Goal: Task Accomplishment & Management: Manage account settings

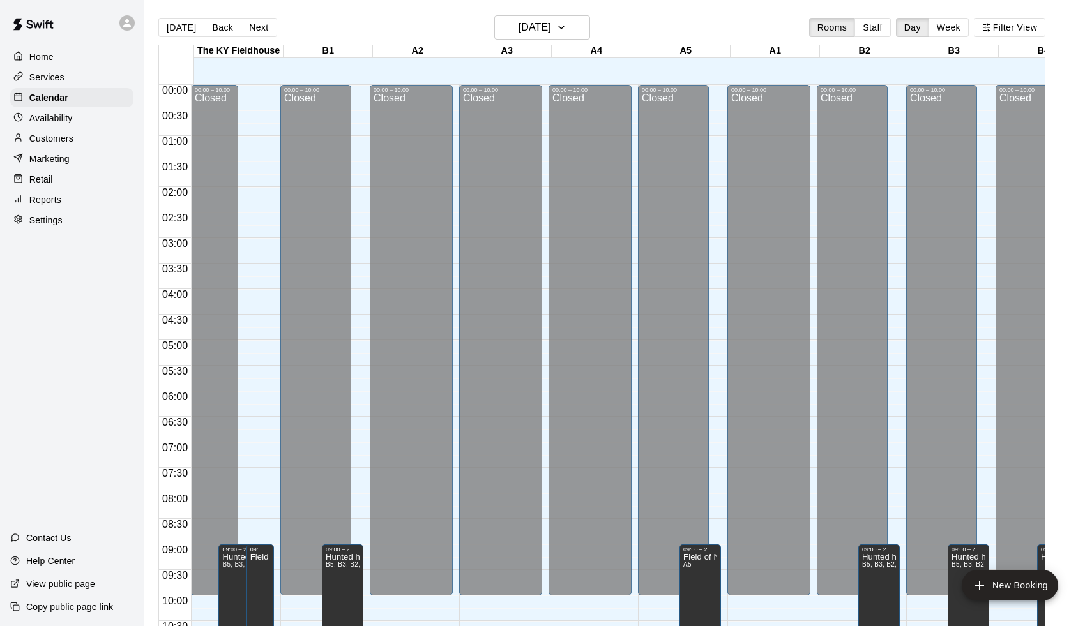
scroll to position [529, 0]
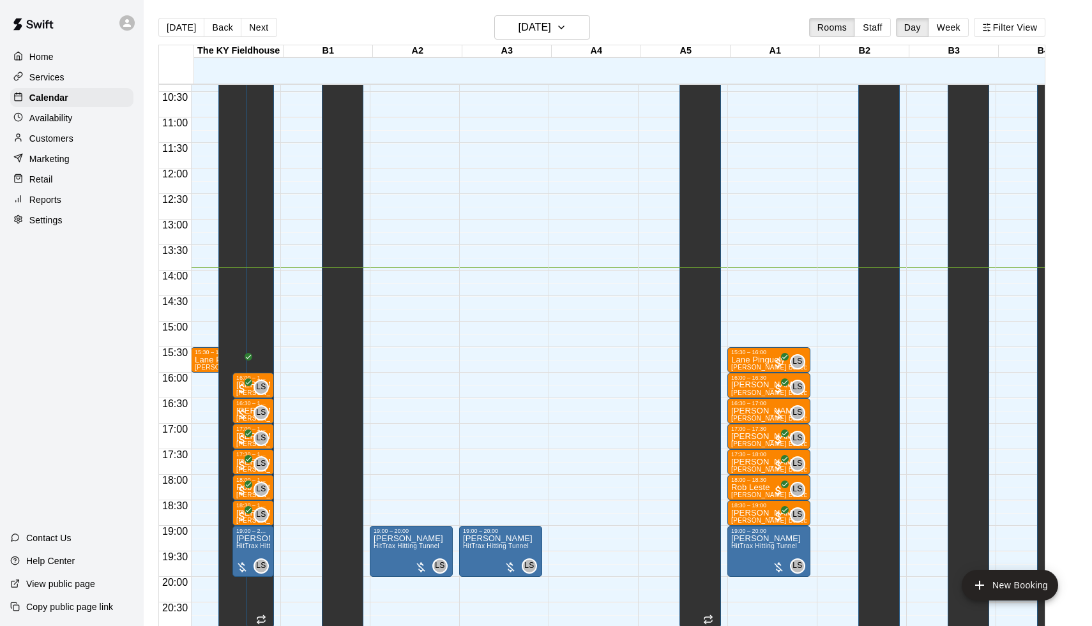
click at [44, 79] on p "Services" at bounding box center [46, 77] width 35 height 13
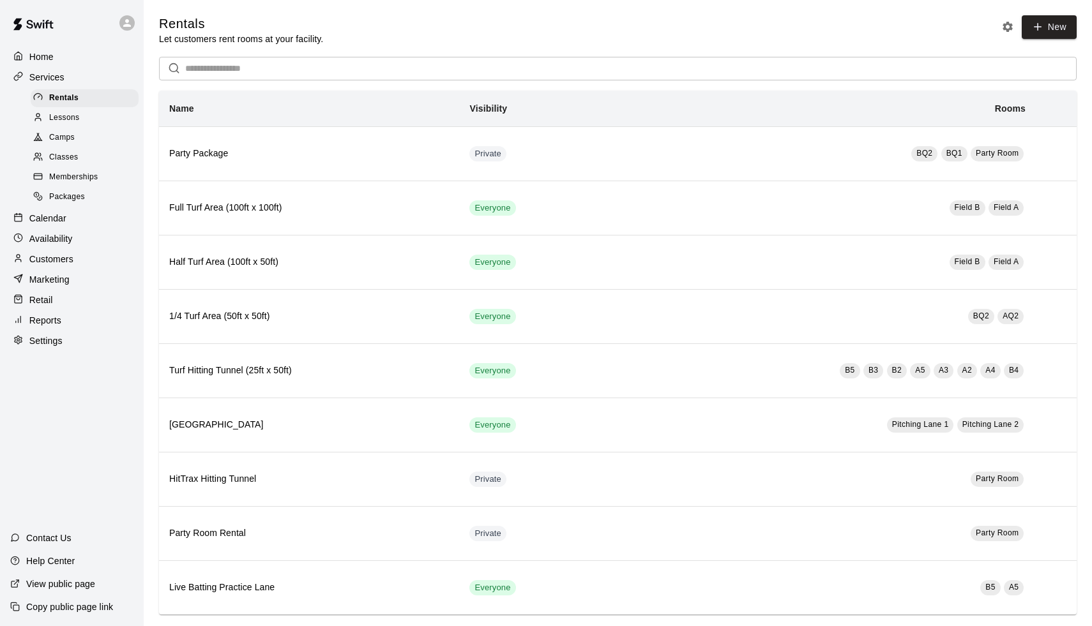
click at [62, 112] on span "Lessons" at bounding box center [64, 118] width 31 height 13
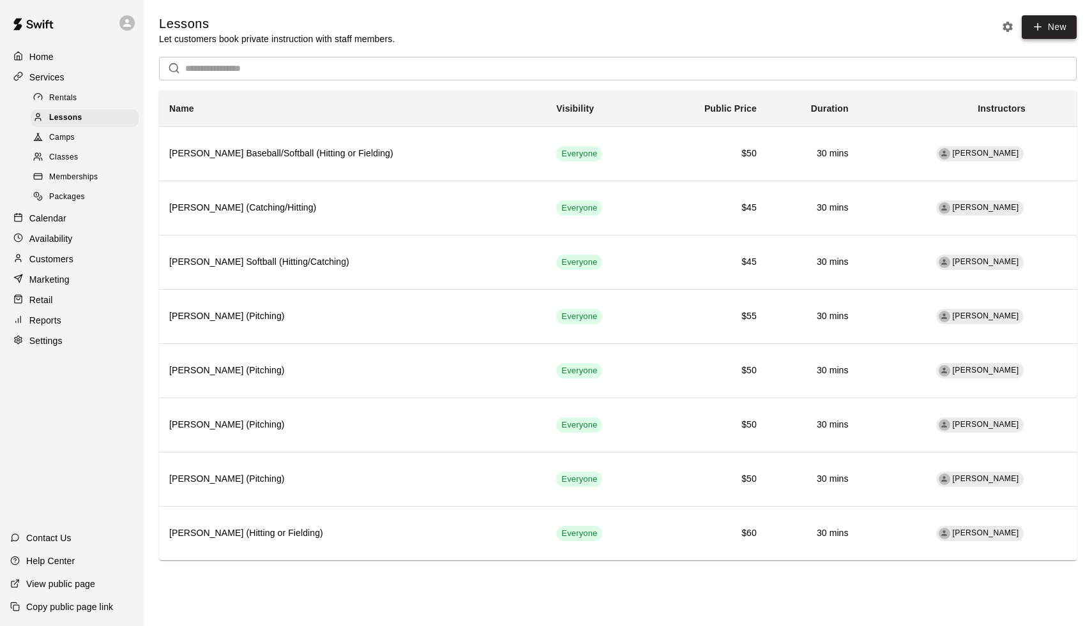
click at [1050, 28] on link "New" at bounding box center [1049, 27] width 55 height 24
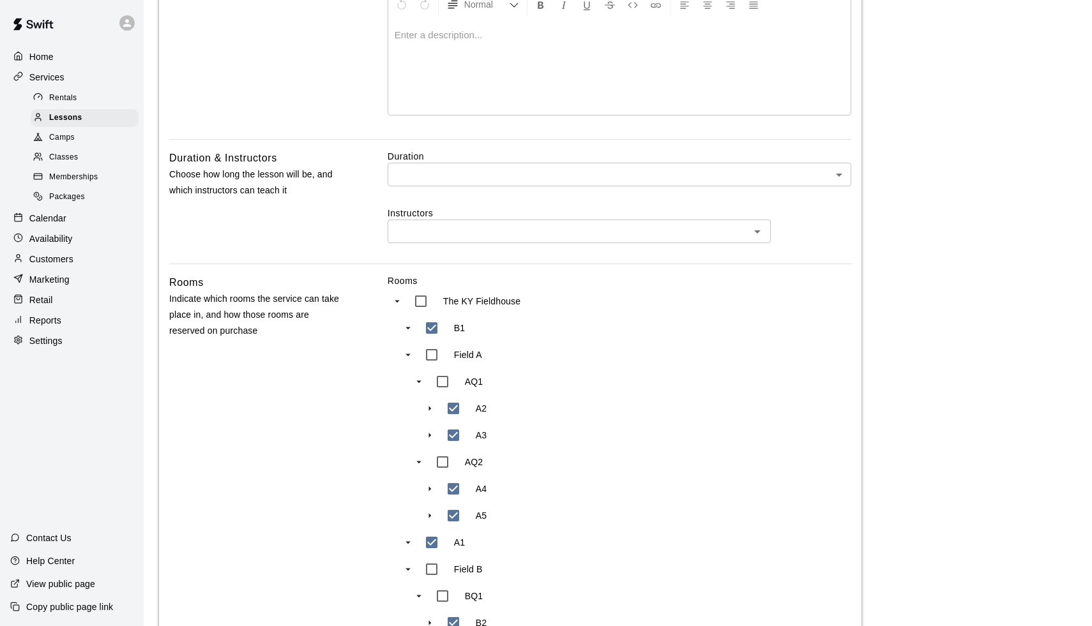
scroll to position [284, 0]
type input "**********"
click at [435, 231] on input "text" at bounding box center [568, 230] width 354 height 16
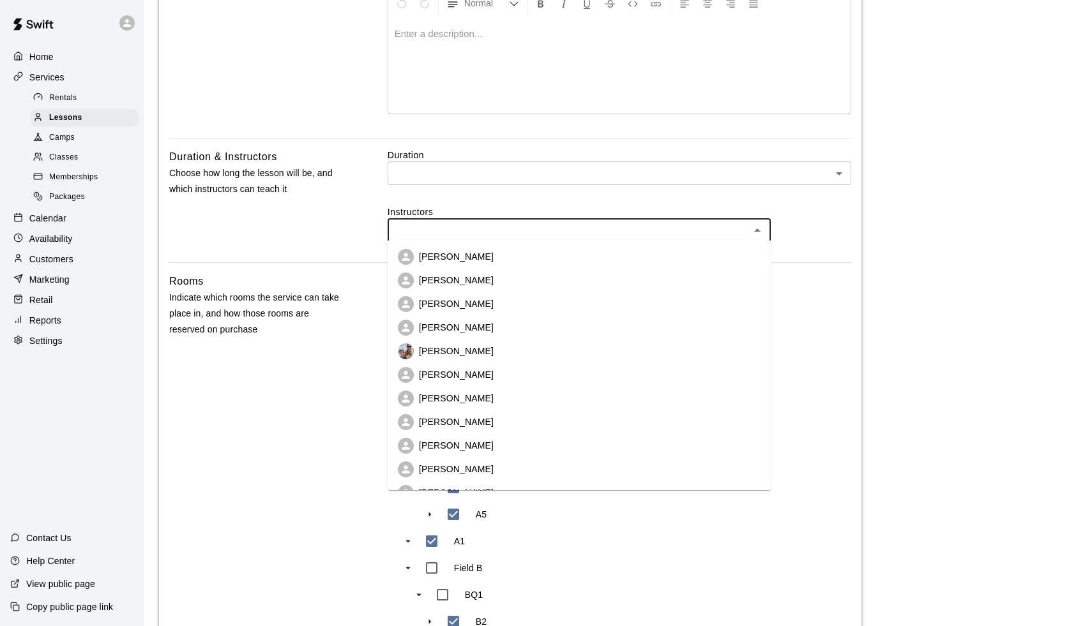
click at [437, 254] on p "[PERSON_NAME]" at bounding box center [456, 256] width 75 height 13
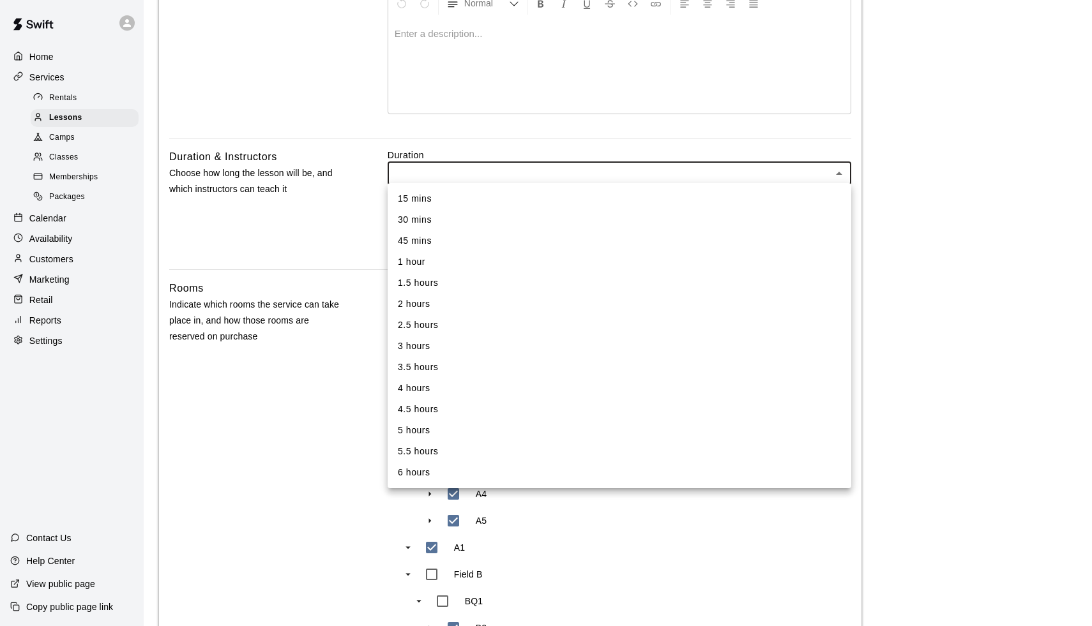
click at [480, 174] on body "**********" at bounding box center [546, 495] width 1092 height 1559
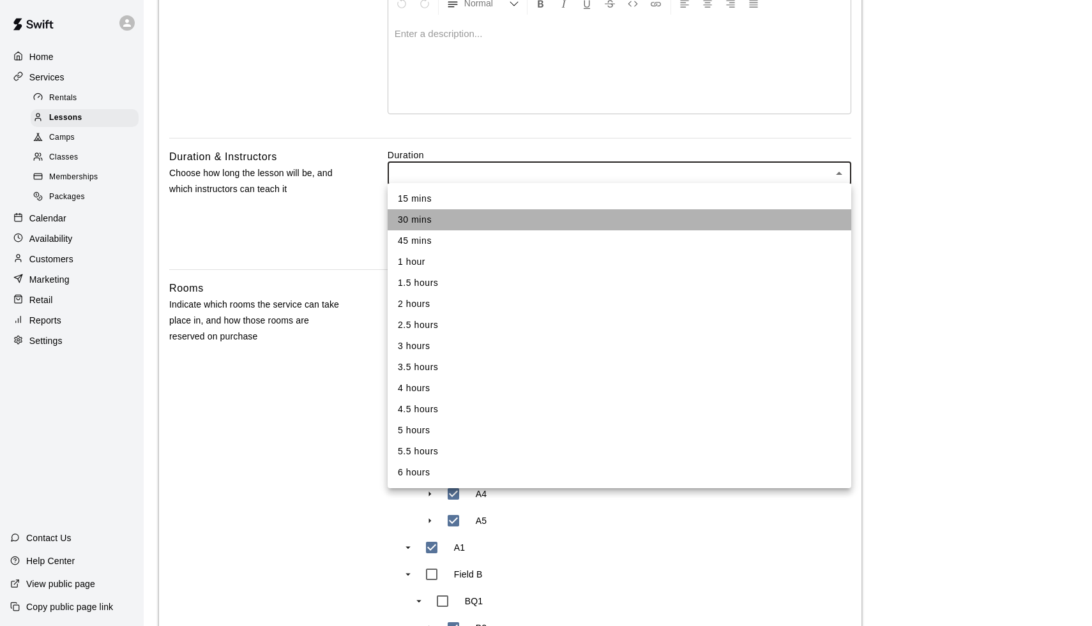
click at [439, 213] on li "30 mins" at bounding box center [620, 219] width 464 height 21
type input "**"
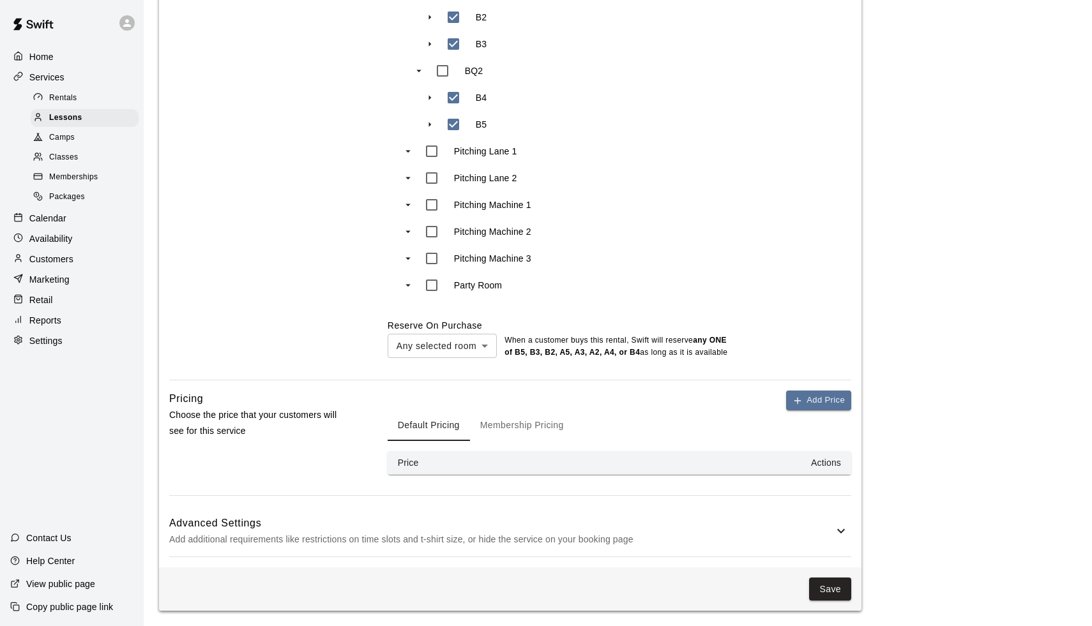
scroll to position [902, 0]
click at [835, 593] on button "Save" at bounding box center [830, 590] width 42 height 24
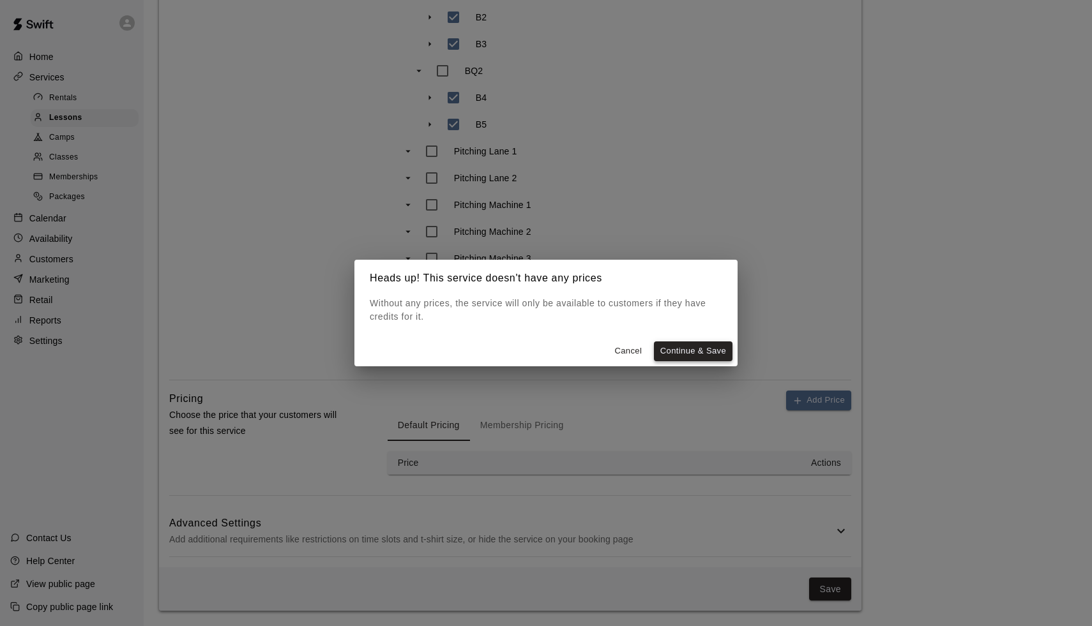
click at [694, 347] on button "Continue & Save" at bounding box center [693, 352] width 79 height 20
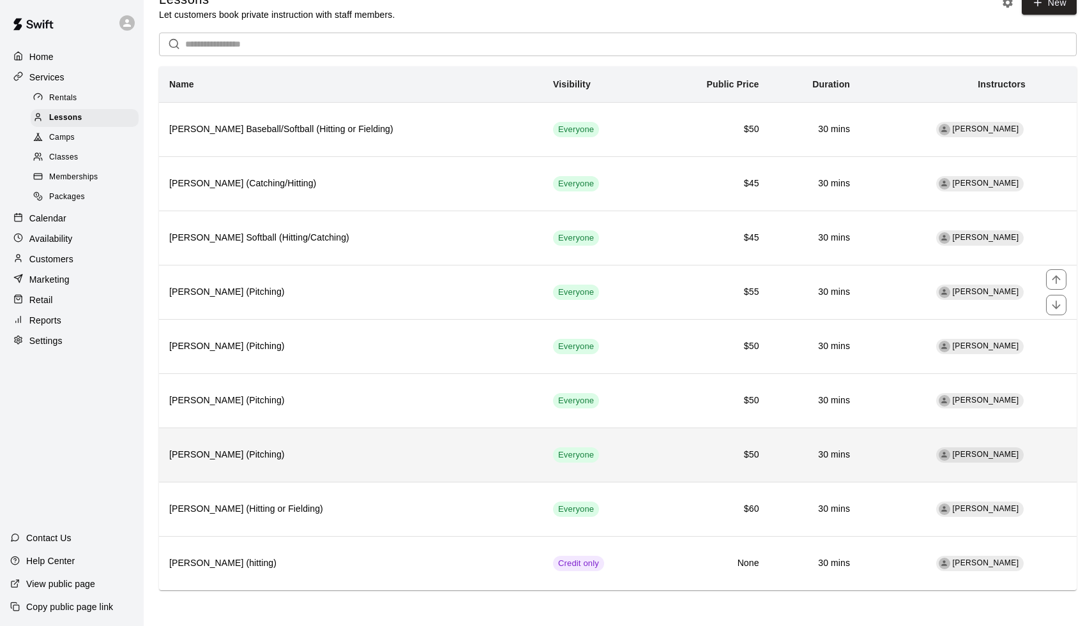
scroll to position [24, 0]
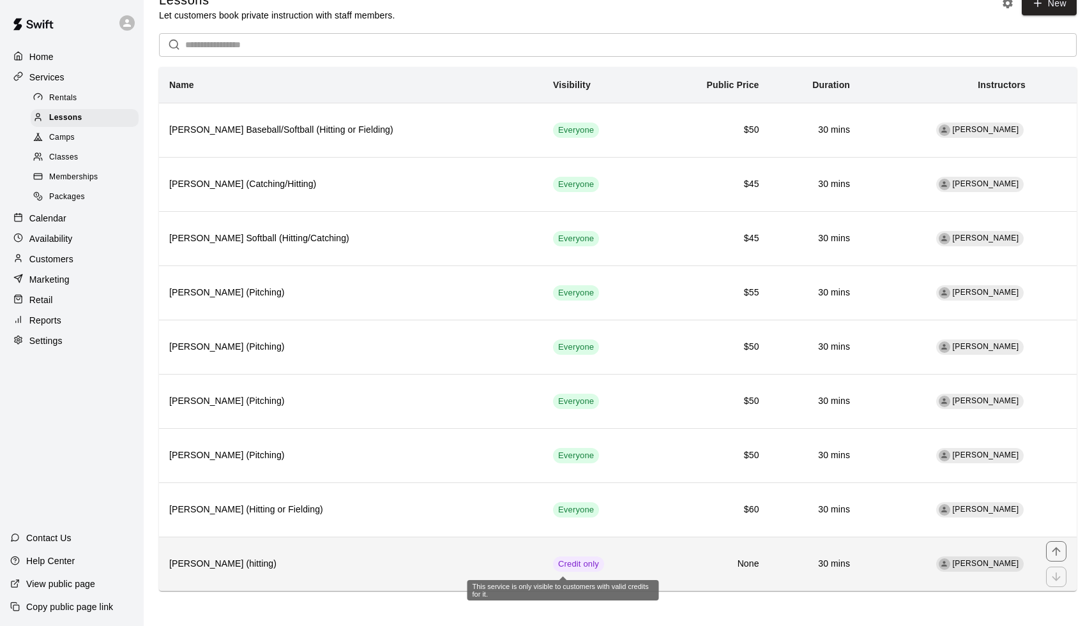
click at [577, 564] on span "Credit only" at bounding box center [578, 565] width 51 height 12
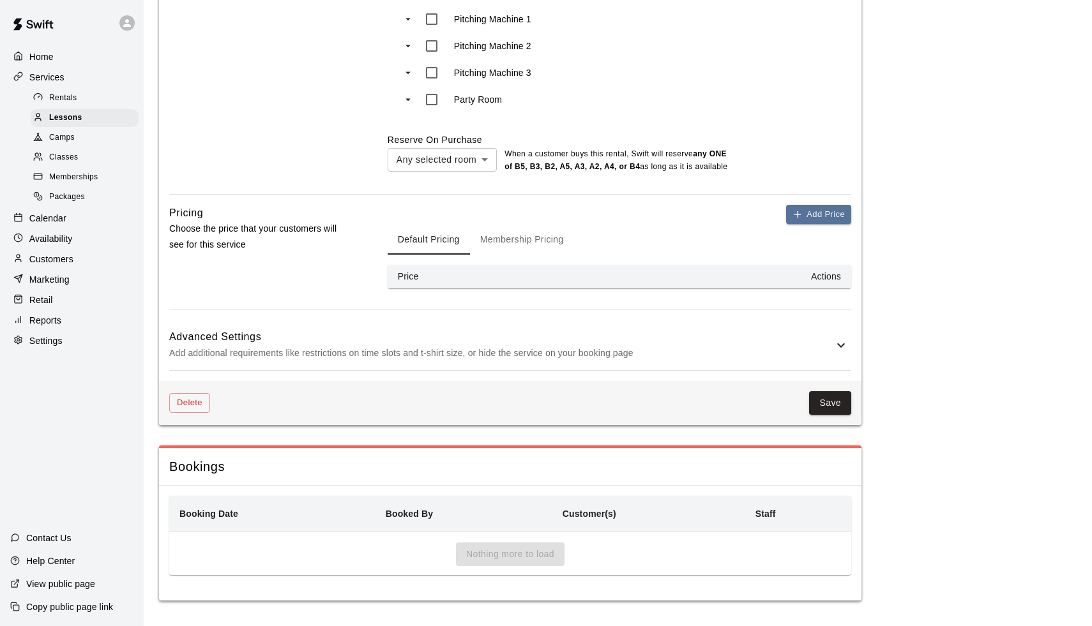
scroll to position [1091, 0]
click at [198, 409] on button "Delete" at bounding box center [189, 403] width 41 height 20
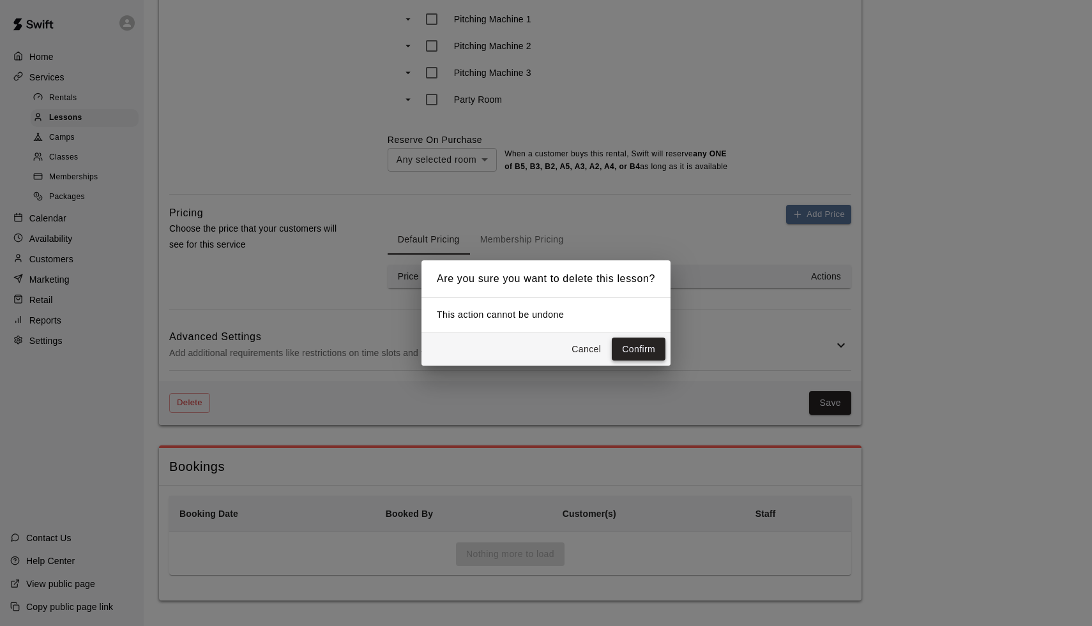
click at [656, 349] on button "Confirm" at bounding box center [639, 350] width 54 height 24
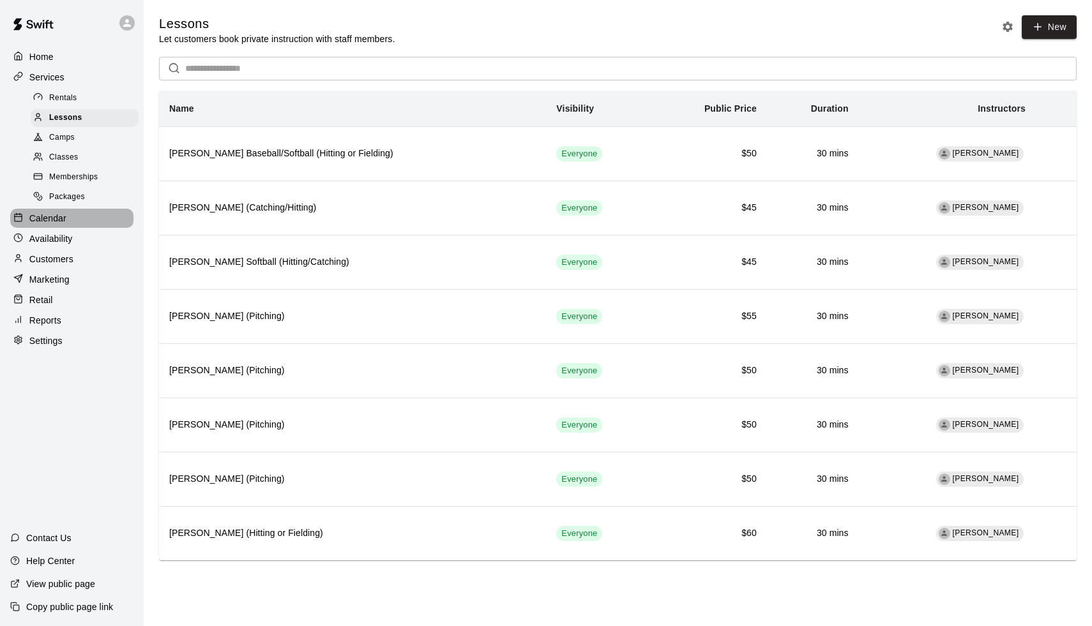
click at [52, 222] on div "Calendar" at bounding box center [71, 218] width 123 height 19
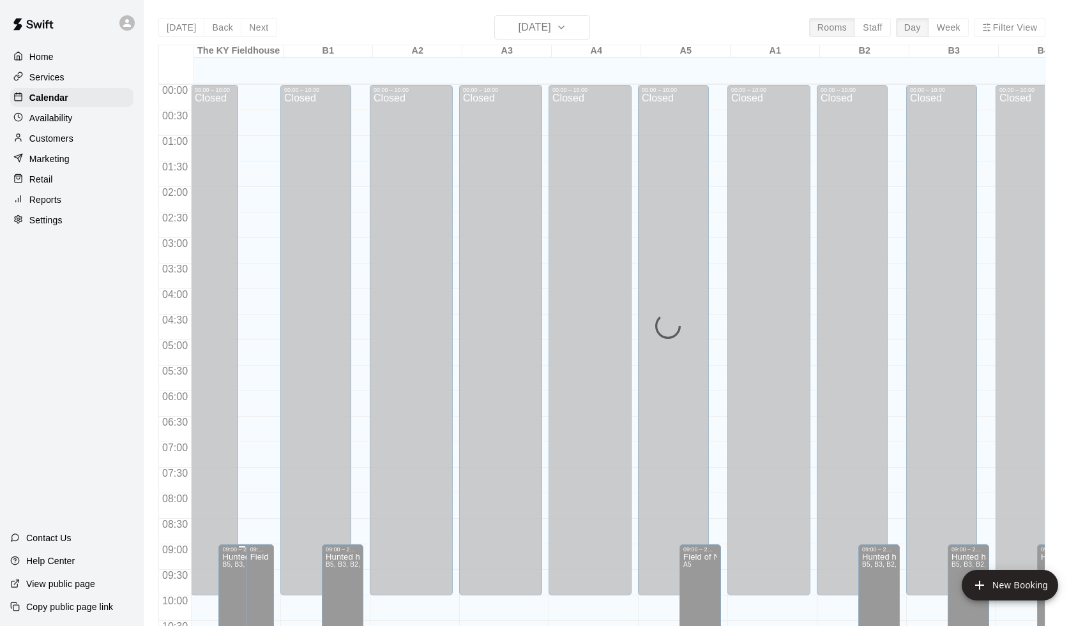
scroll to position [632, 0]
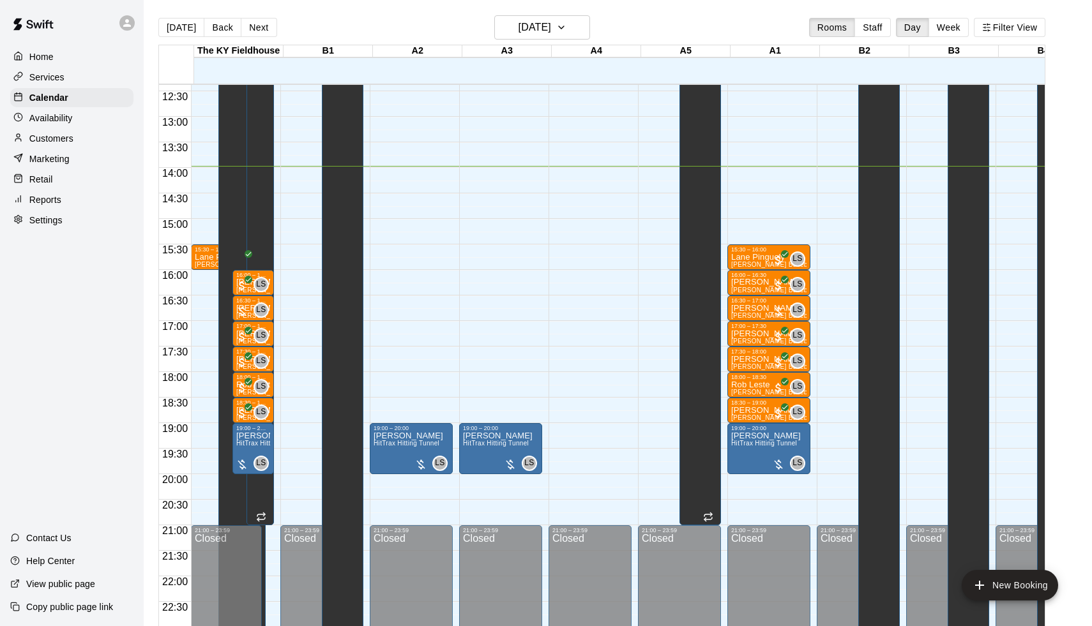
click at [61, 114] on p "Availability" at bounding box center [50, 118] width 43 height 13
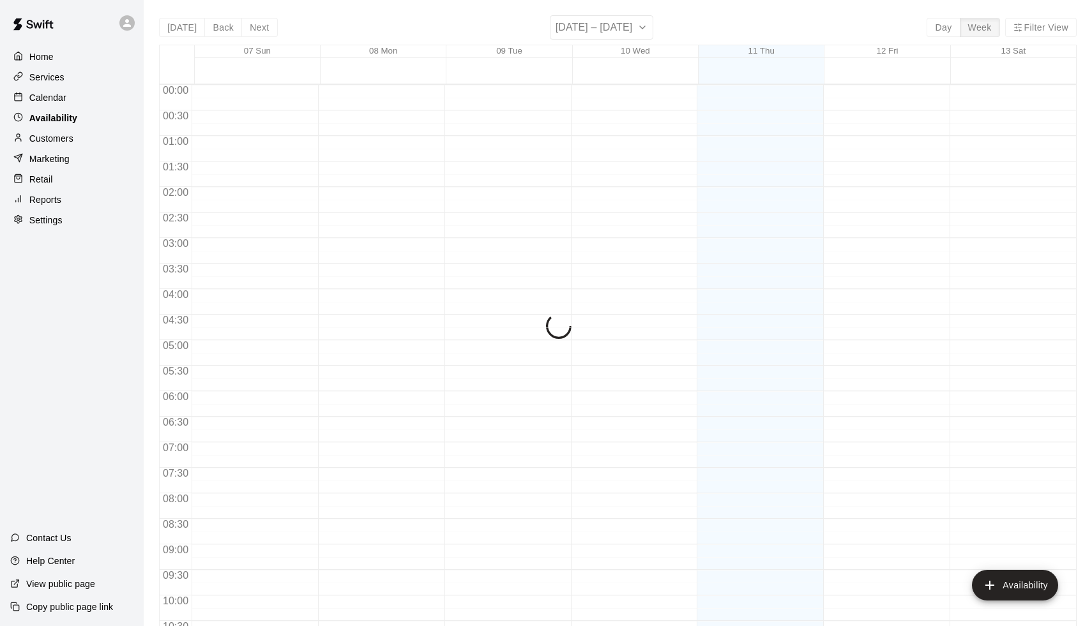
scroll to position [671, 0]
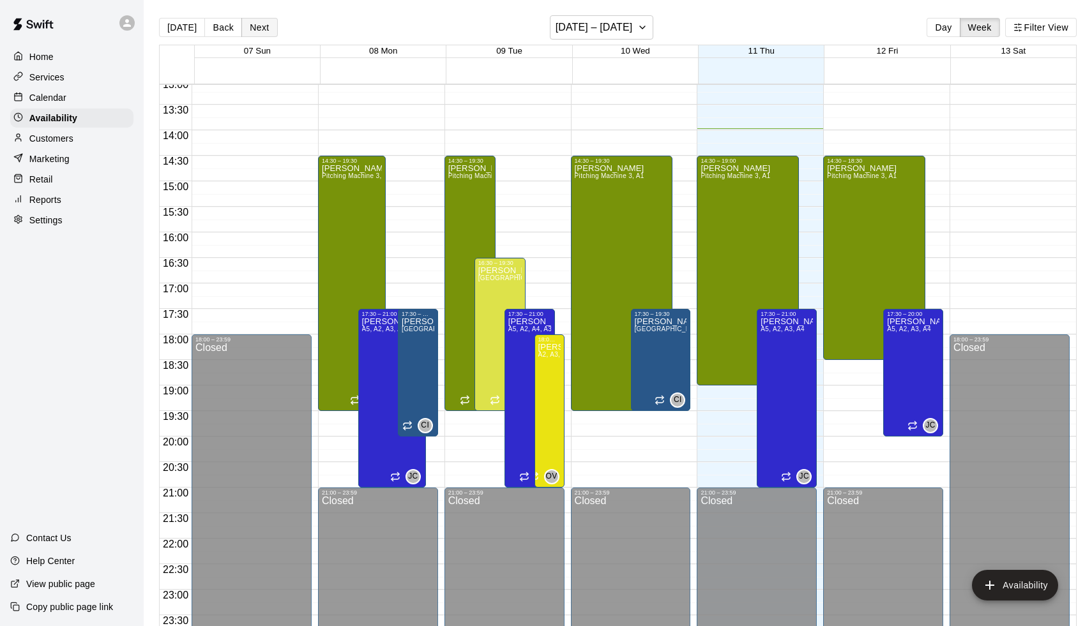
click at [264, 27] on button "Next" at bounding box center [259, 27] width 36 height 19
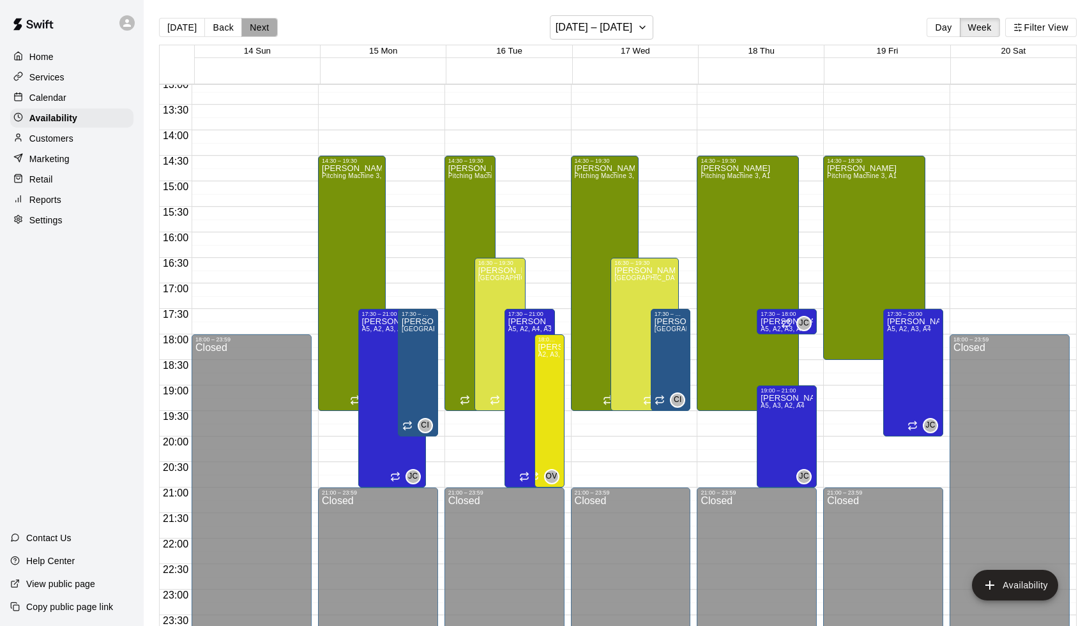
click at [264, 27] on button "Next" at bounding box center [259, 27] width 36 height 19
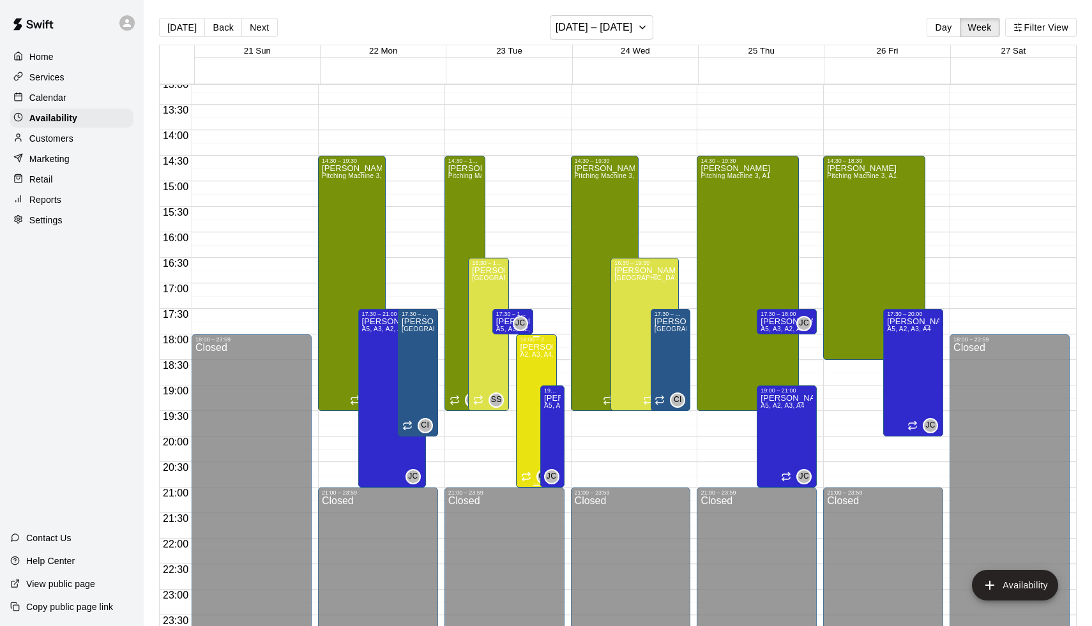
click at [547, 354] on span "A2, A3, A4, A5" at bounding box center [542, 354] width 44 height 7
click at [534, 356] on button "edit" at bounding box center [535, 365] width 26 height 26
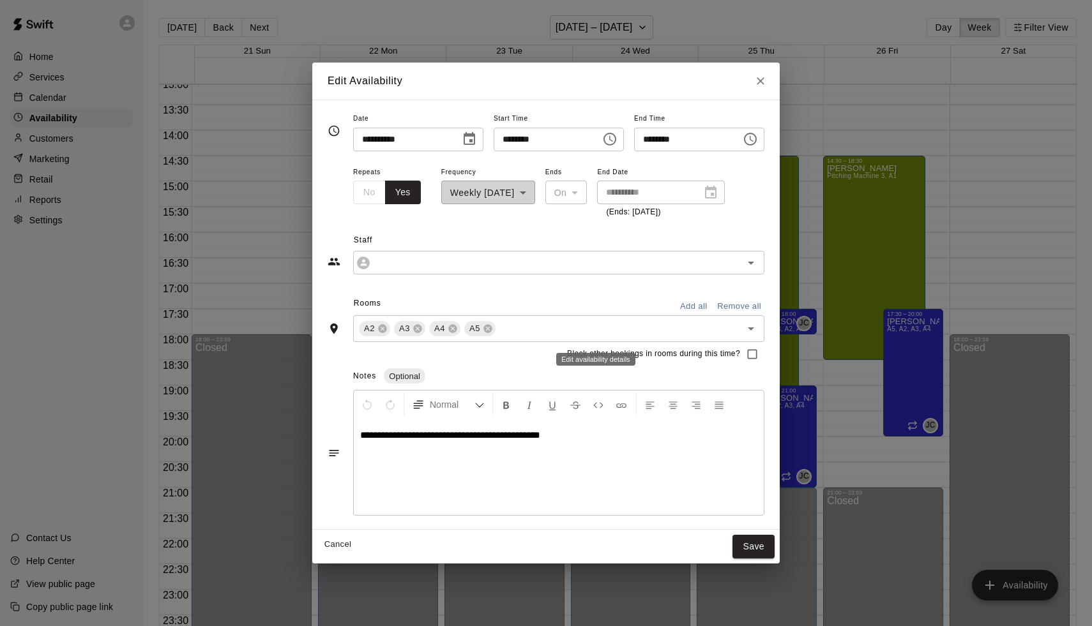
type input "**********"
click at [463, 139] on icon "Choose date, selected date is Sep 23, 2025" at bounding box center [469, 139] width 15 height 15
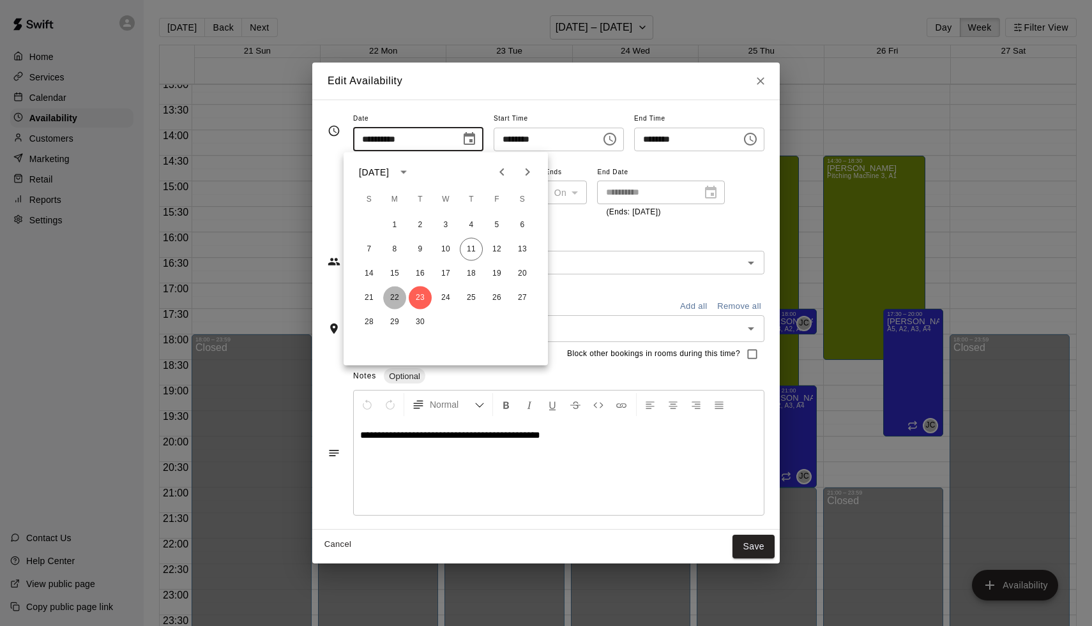
click at [398, 293] on button "22" at bounding box center [394, 298] width 23 height 23
type input "**********"
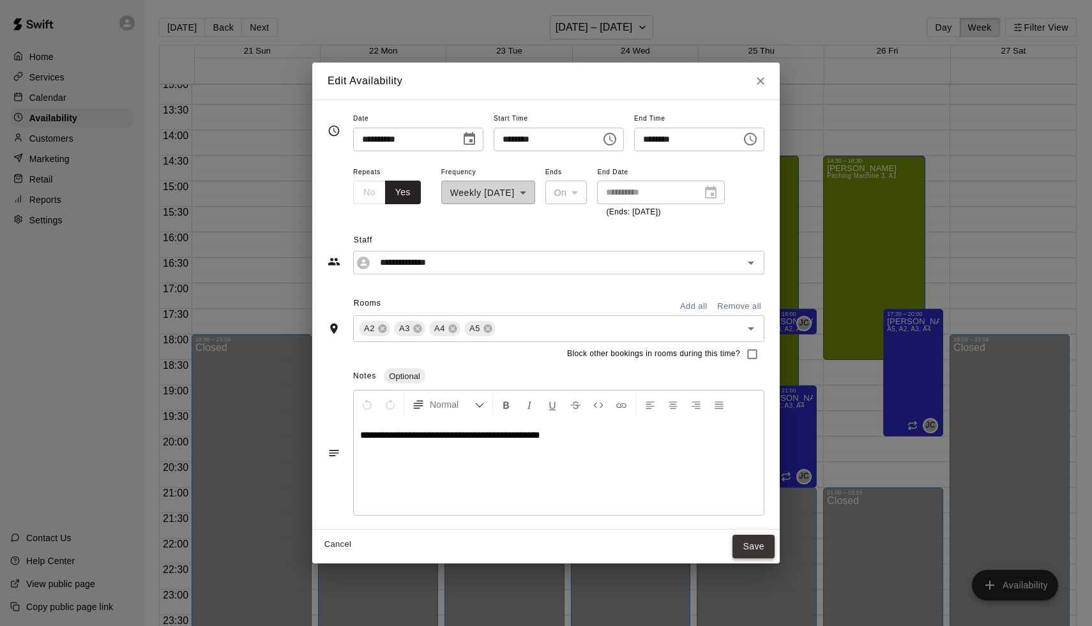
click at [759, 543] on button "Save" at bounding box center [753, 547] width 42 height 24
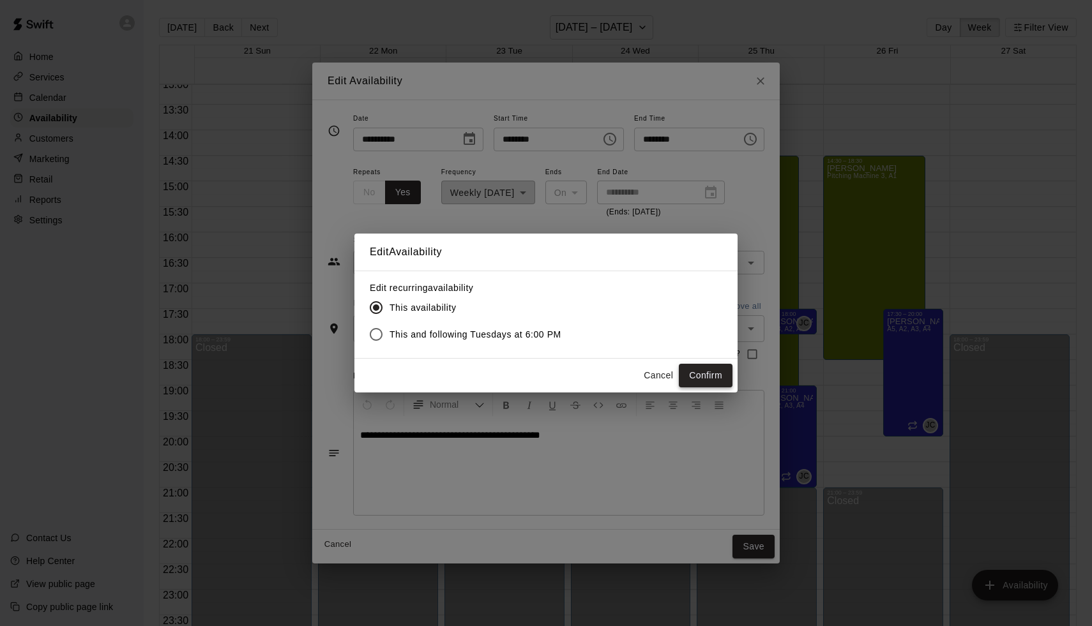
click at [704, 370] on button "Confirm" at bounding box center [706, 376] width 54 height 24
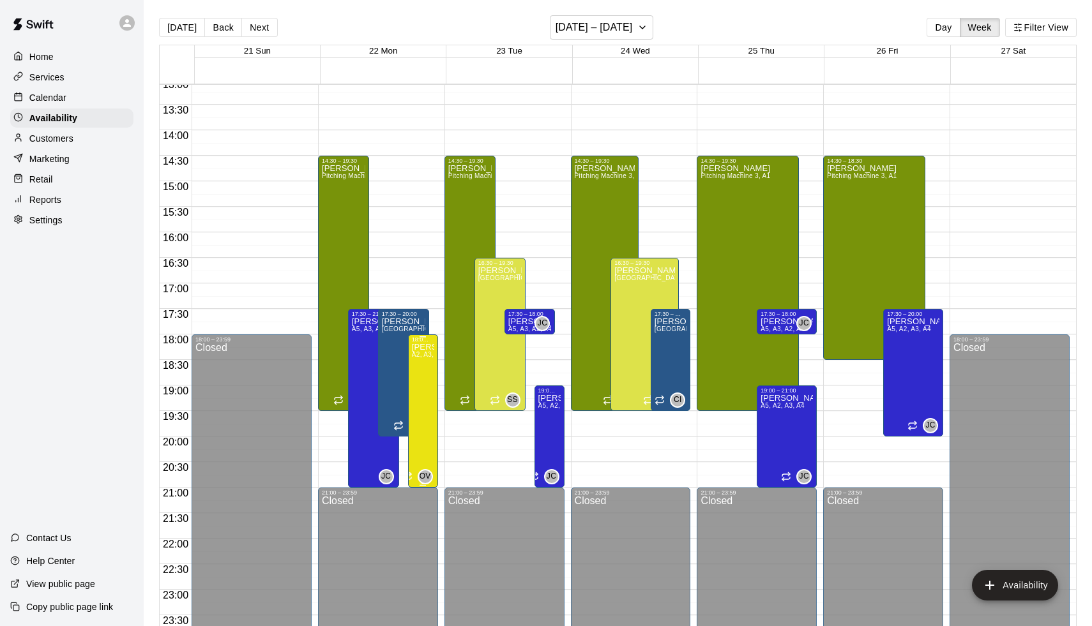
click at [428, 352] on icon "edit" at bounding box center [426, 356] width 15 height 15
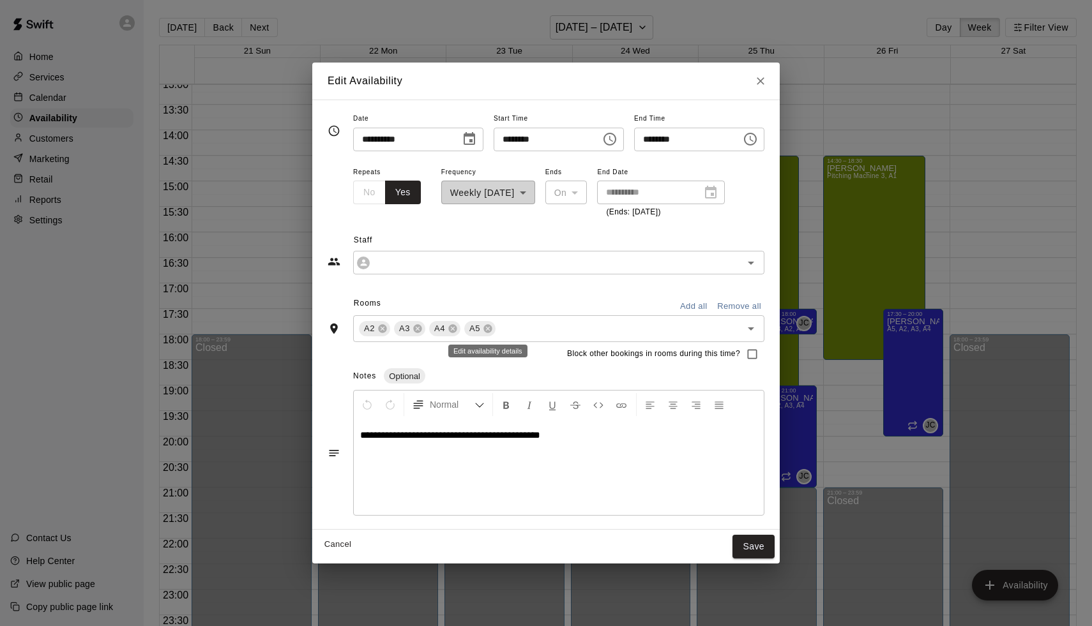
type input "**********"
click at [541, 326] on input "text" at bounding box center [609, 329] width 225 height 16
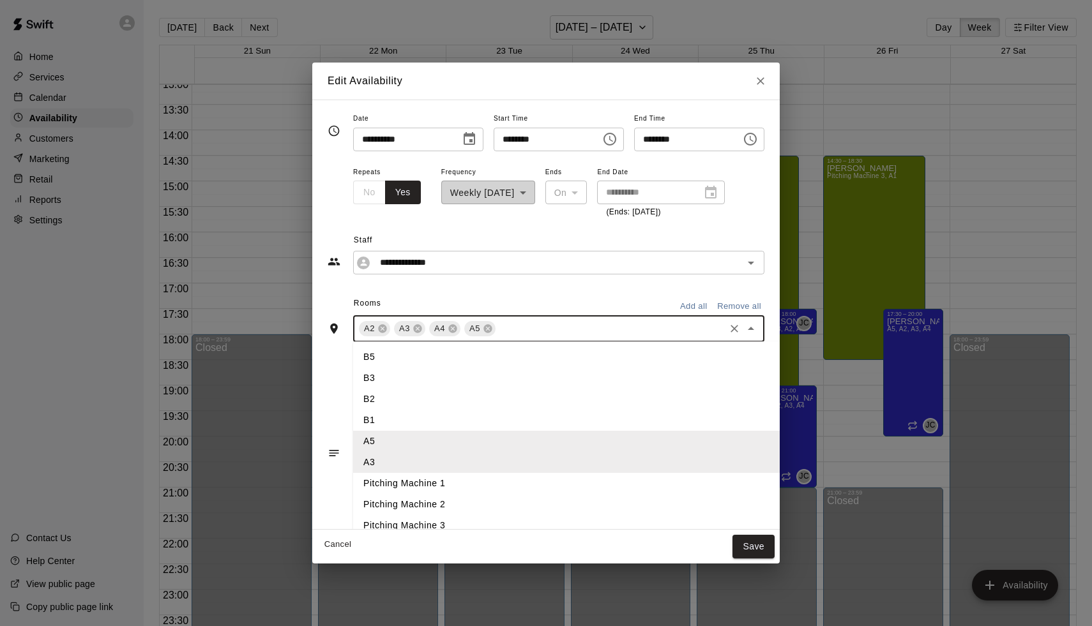
type input "*"
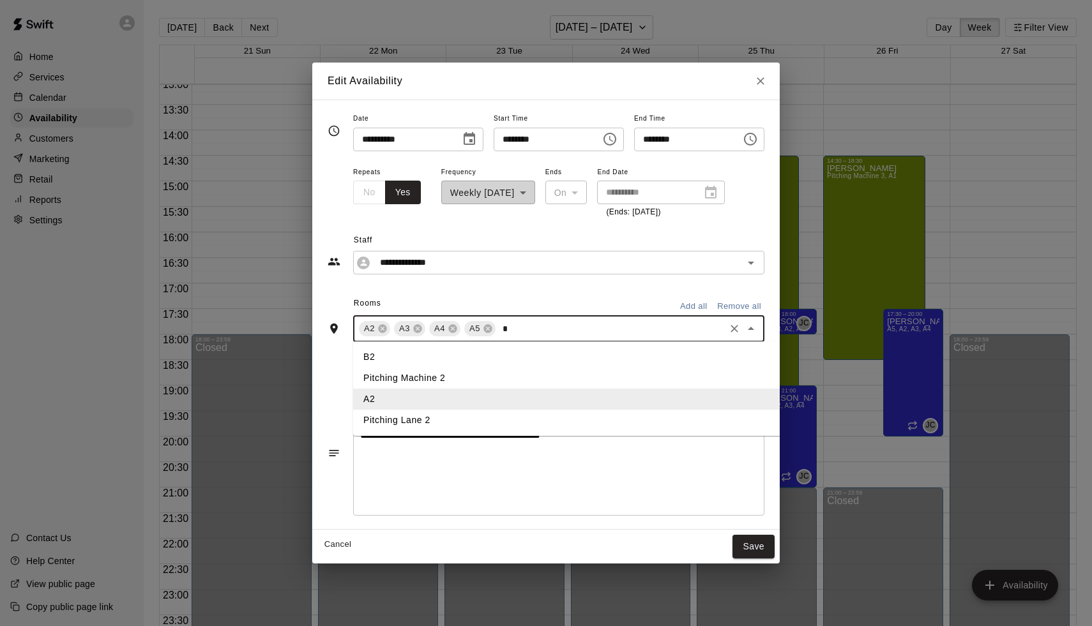
click at [414, 355] on li "B2" at bounding box center [568, 357] width 430 height 21
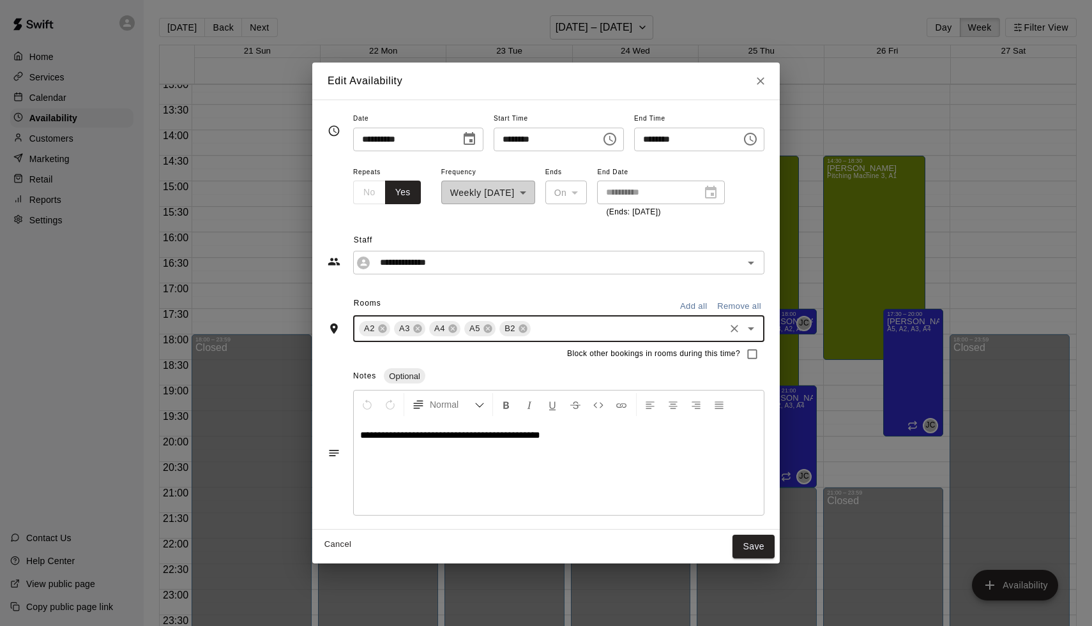
type input "*"
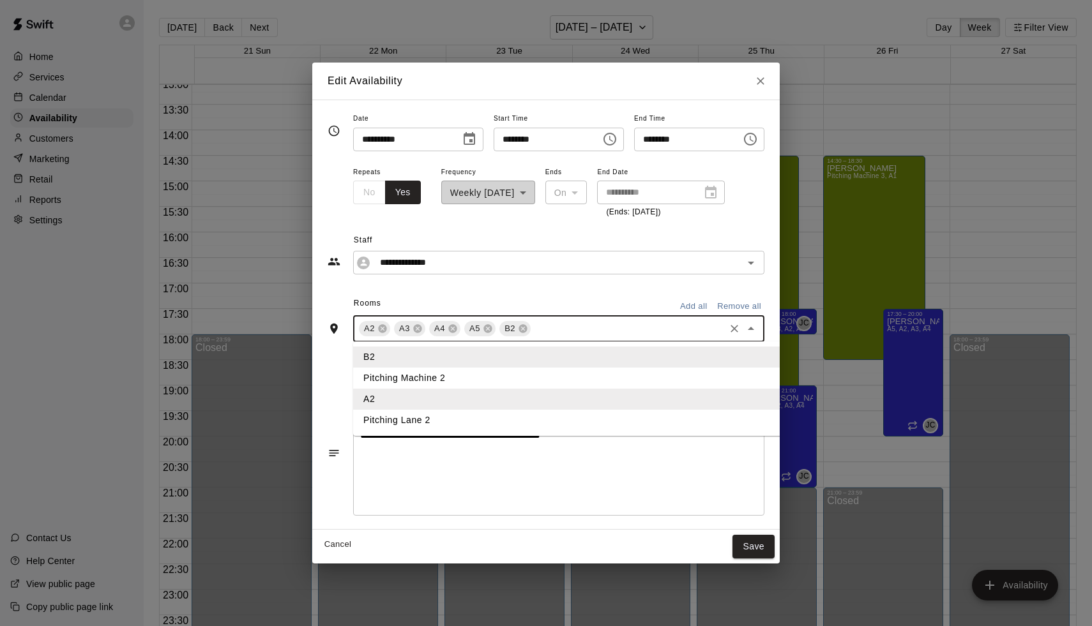
type input "*"
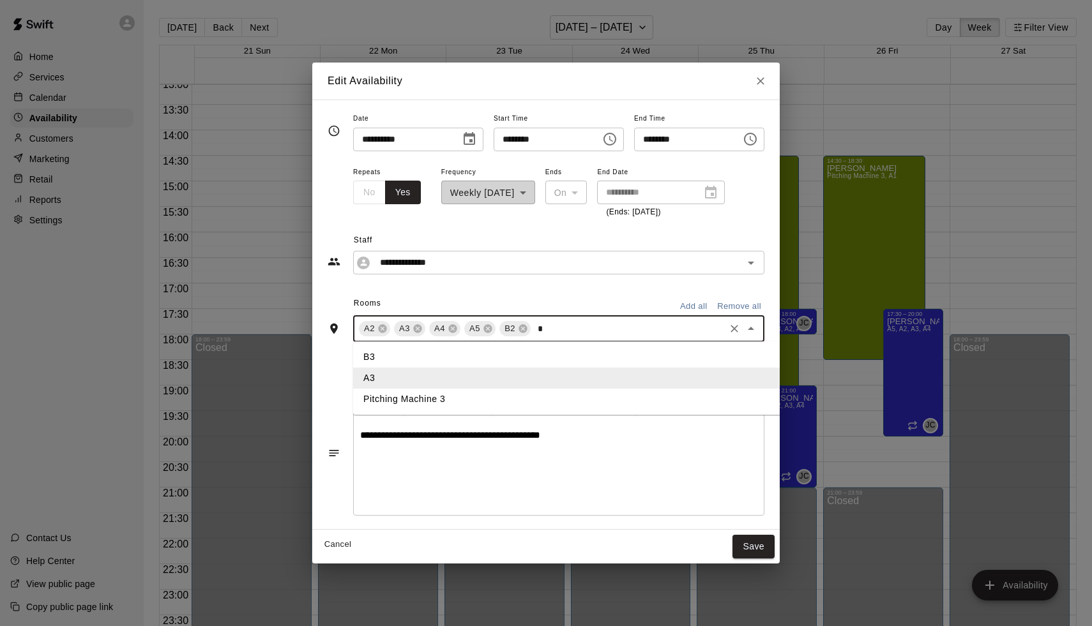
click at [366, 352] on li "B3" at bounding box center [568, 357] width 430 height 21
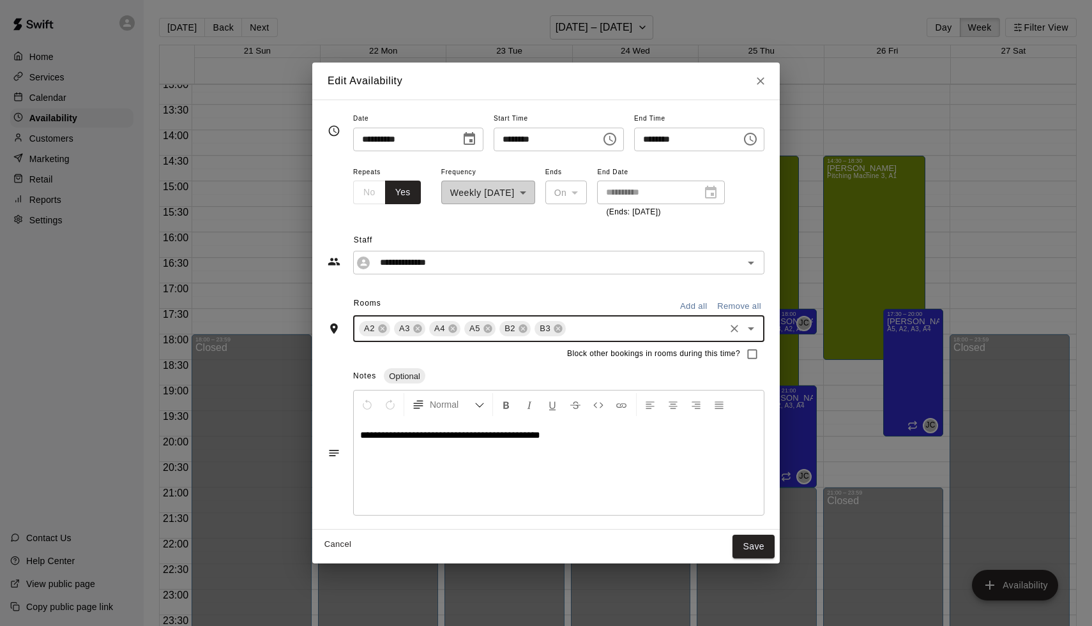
type input "*"
click at [372, 377] on li "B4" at bounding box center [568, 378] width 430 height 21
type input "*"
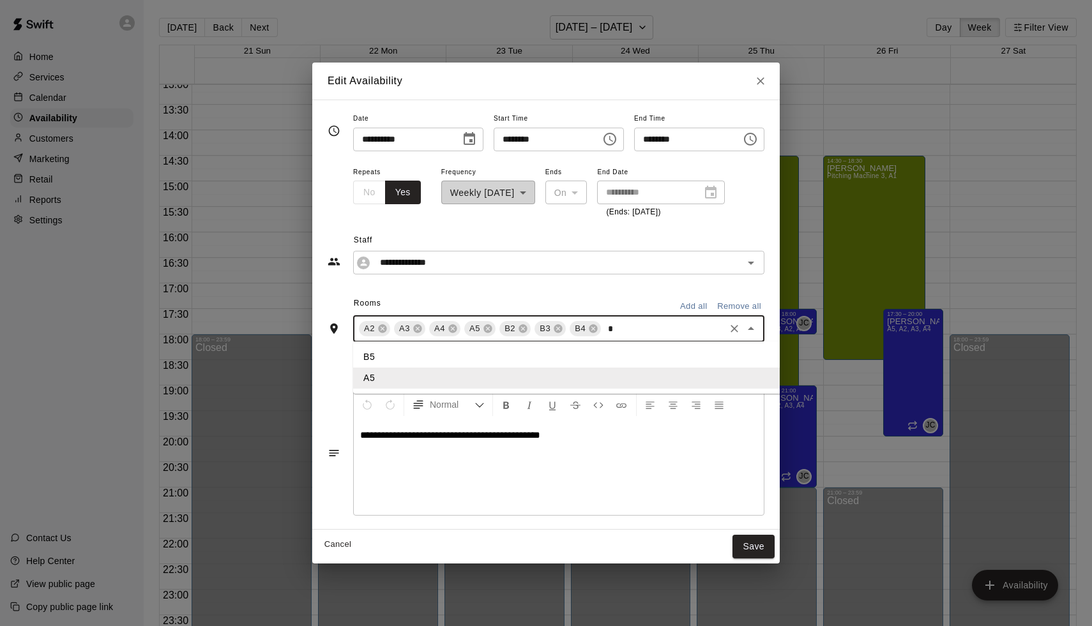
click at [382, 355] on li "B5" at bounding box center [568, 357] width 430 height 21
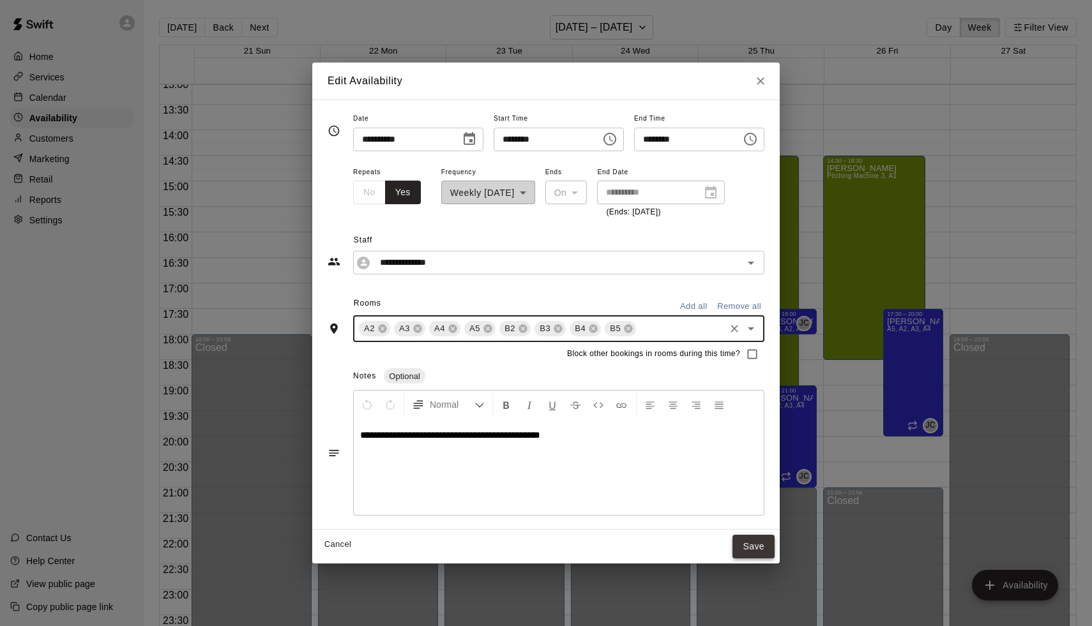
click at [761, 550] on button "Save" at bounding box center [753, 547] width 42 height 24
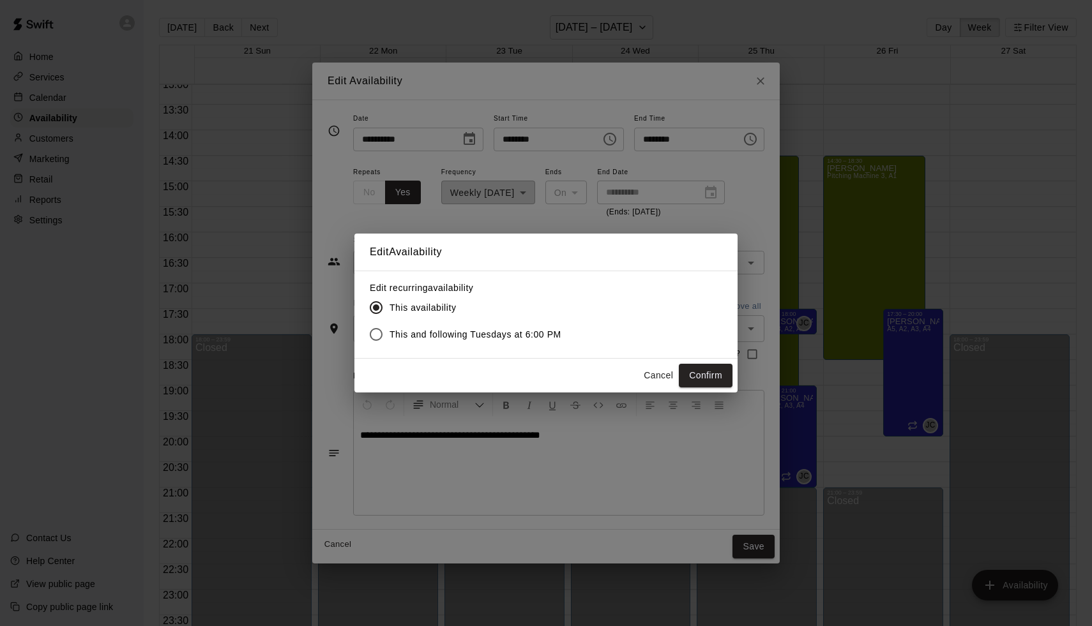
click at [549, 347] on label "This and following Tuesdays at 6:00 PM" at bounding box center [462, 334] width 199 height 27
click at [711, 368] on button "Confirm" at bounding box center [706, 376] width 54 height 24
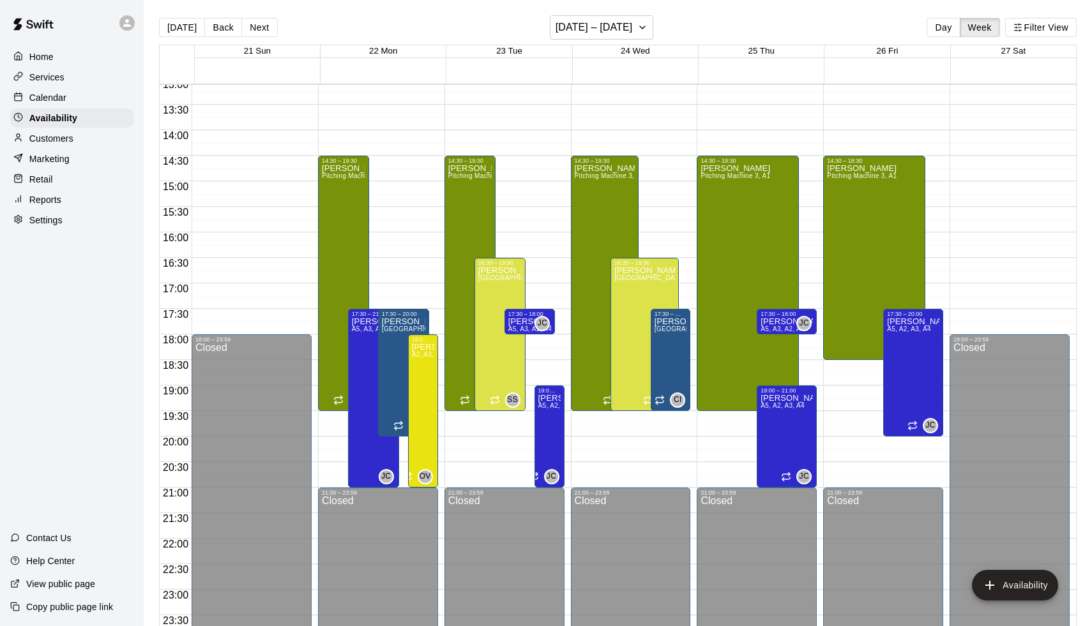
click at [45, 95] on p "Calendar" at bounding box center [47, 97] width 37 height 13
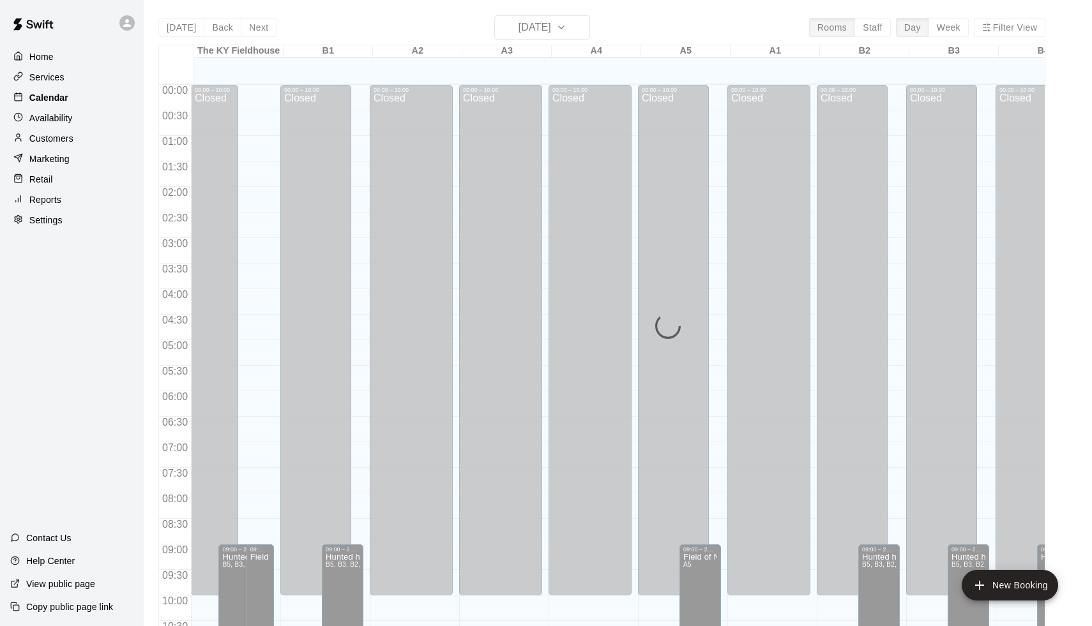
scroll to position [632, 0]
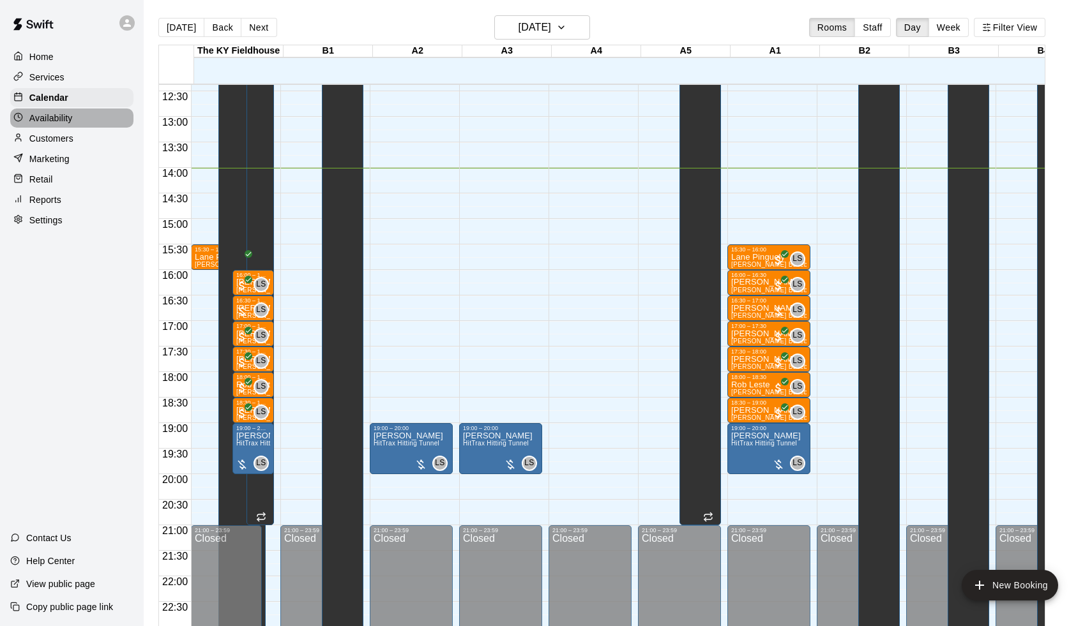
click at [58, 120] on p "Availability" at bounding box center [50, 118] width 43 height 13
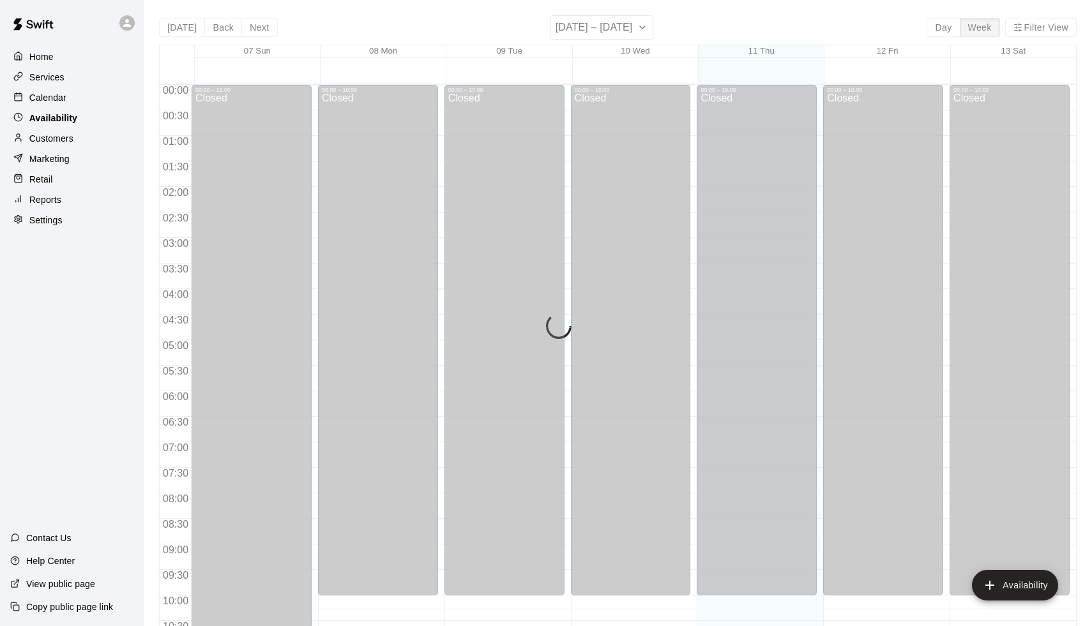
scroll to position [671, 0]
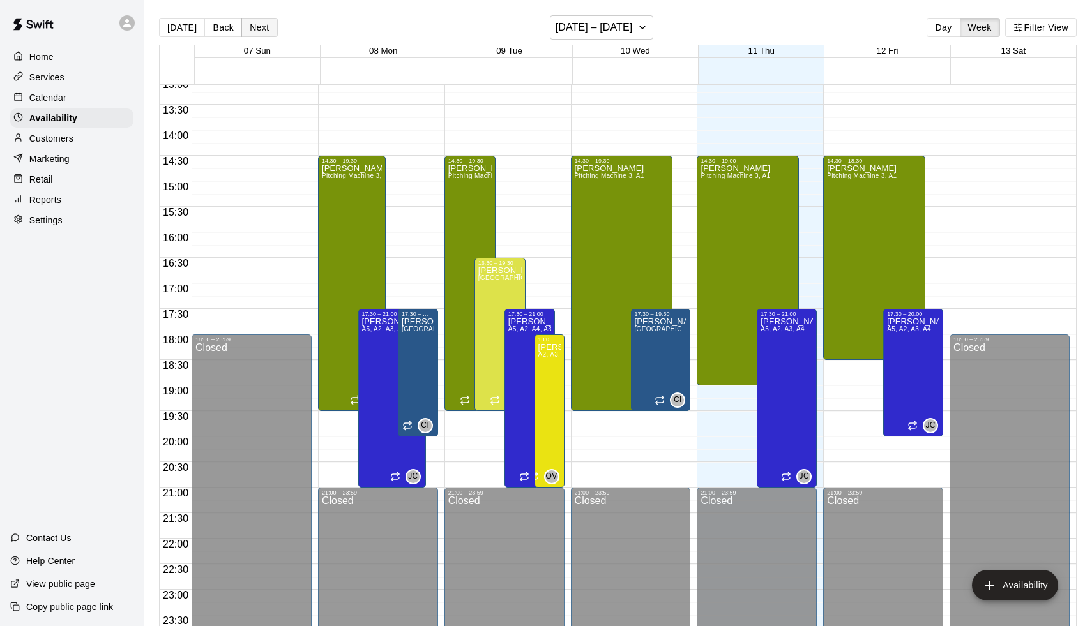
click at [261, 23] on button "Next" at bounding box center [259, 27] width 36 height 19
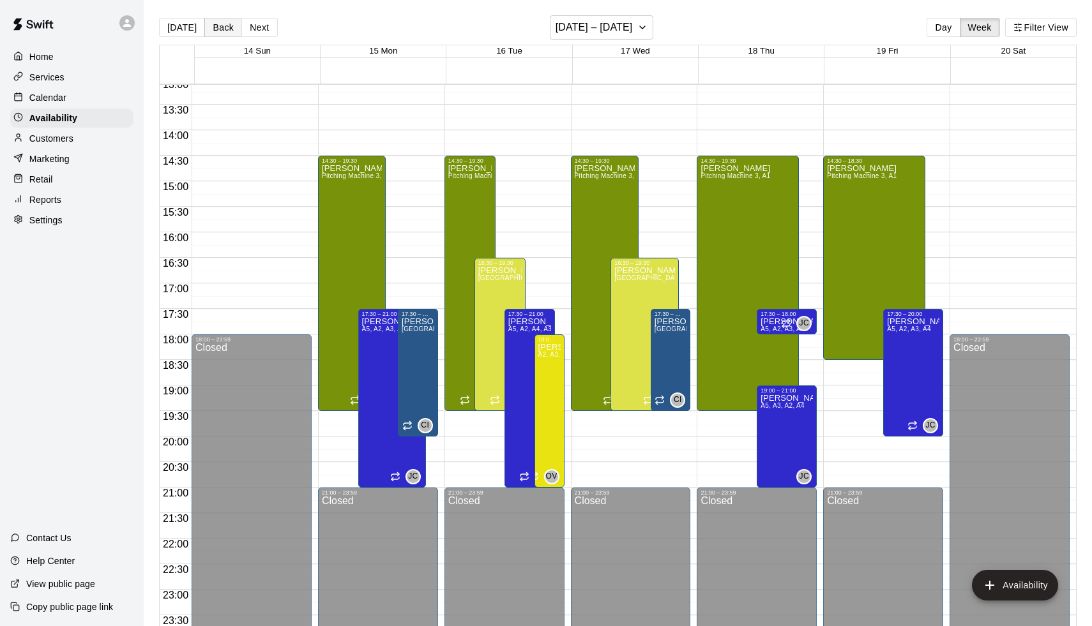
click at [217, 31] on button "Back" at bounding box center [223, 27] width 38 height 19
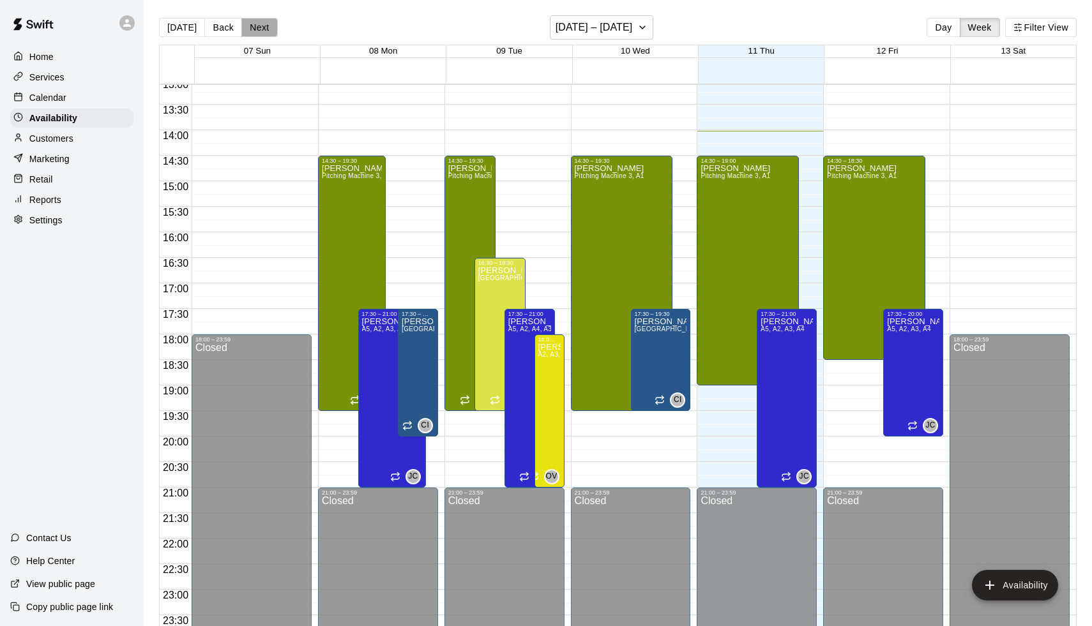
click at [259, 25] on button "Next" at bounding box center [259, 27] width 36 height 19
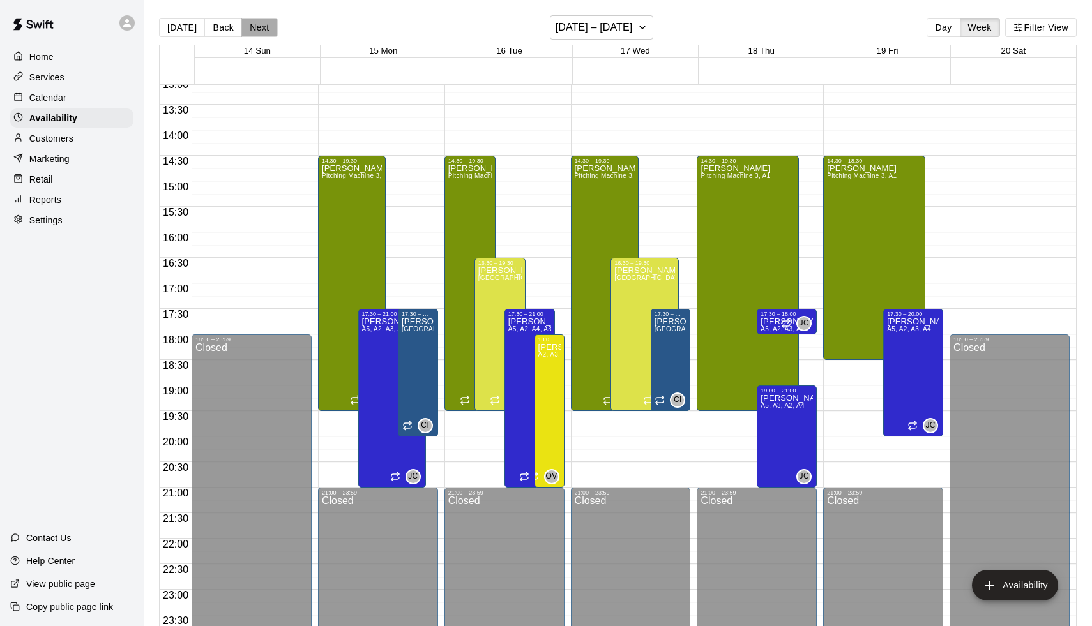
click at [250, 27] on button "Next" at bounding box center [259, 27] width 36 height 19
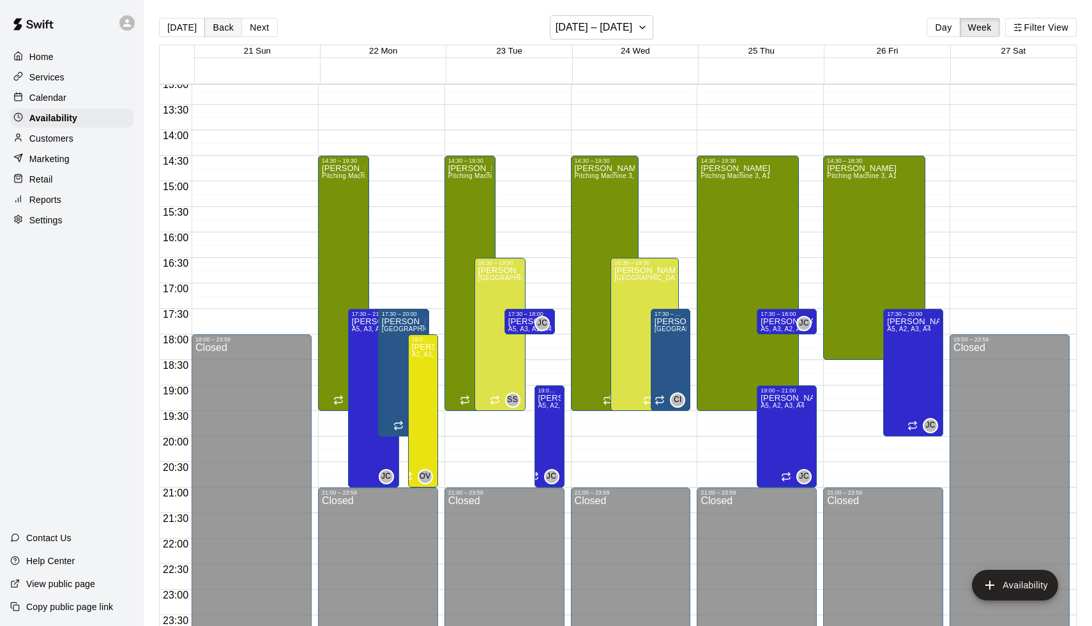
click at [222, 26] on button "Back" at bounding box center [223, 27] width 38 height 19
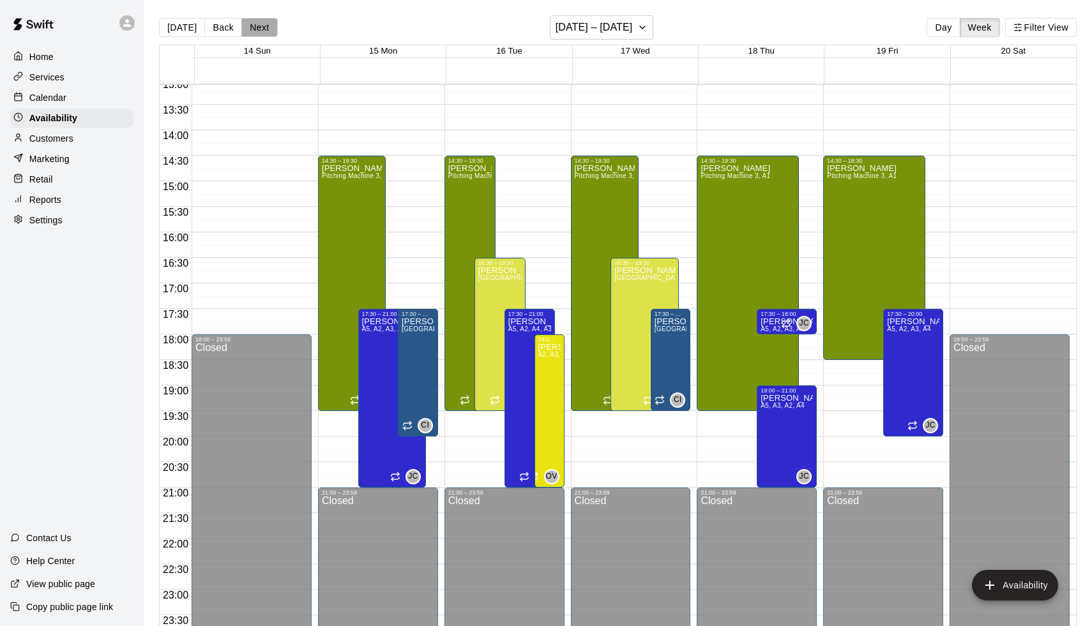
click at [242, 27] on button "Next" at bounding box center [259, 27] width 36 height 19
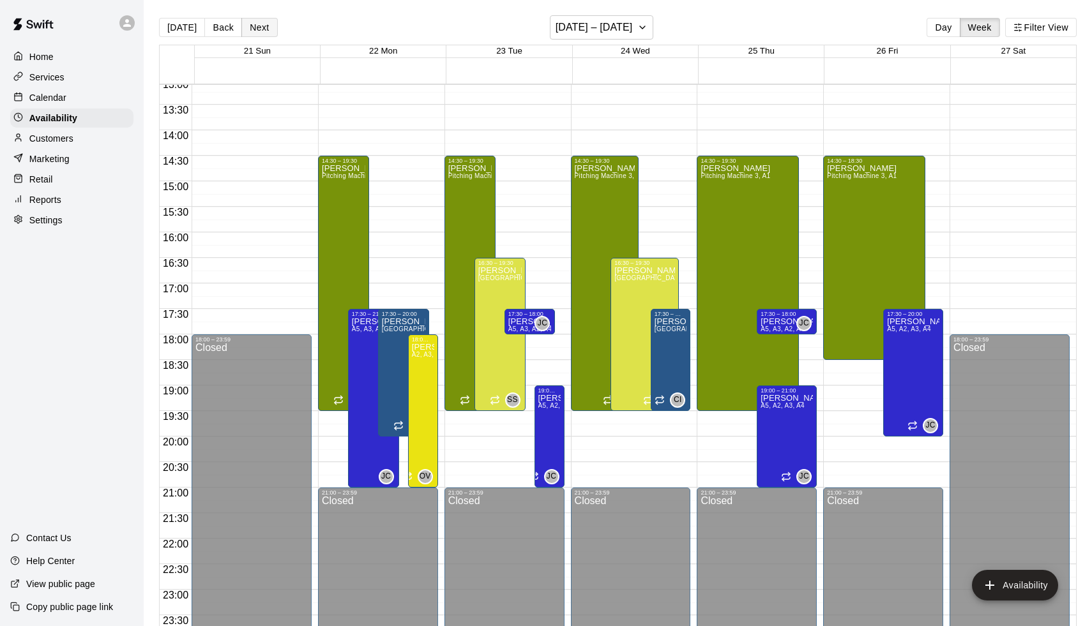
click at [264, 24] on button "Next" at bounding box center [259, 27] width 36 height 19
click at [225, 28] on button "Back" at bounding box center [223, 27] width 38 height 19
click at [262, 26] on button "Next" at bounding box center [259, 27] width 36 height 19
click at [215, 20] on button "Back" at bounding box center [223, 27] width 38 height 19
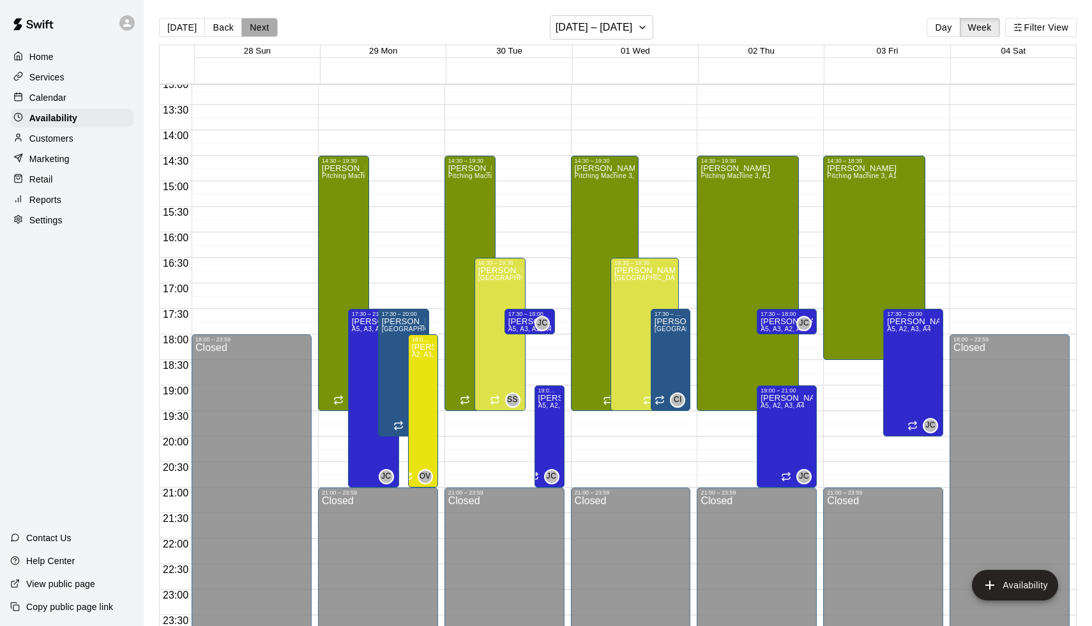
click at [266, 21] on button "Next" at bounding box center [259, 27] width 36 height 19
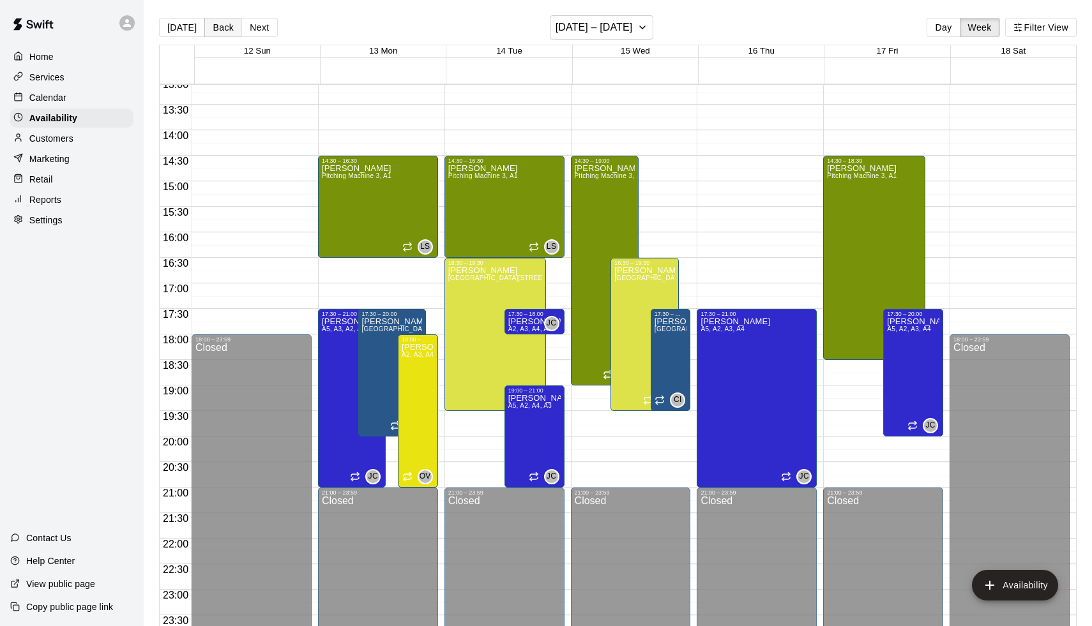
click at [230, 26] on button "Back" at bounding box center [223, 27] width 38 height 19
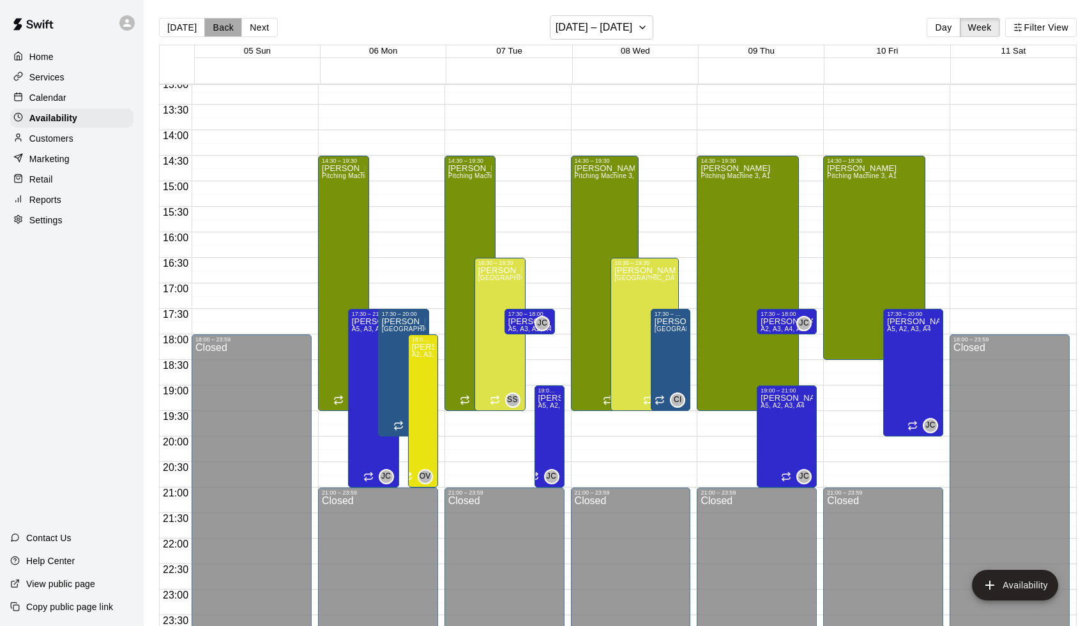
click at [230, 26] on button "Back" at bounding box center [223, 27] width 38 height 19
click at [259, 29] on button "Next" at bounding box center [259, 27] width 36 height 19
click at [207, 16] on div "[DATE] Back Next [DATE] – [DATE] Day Week Filter View" at bounding box center [618, 29] width 918 height 29
click at [257, 28] on button "Next" at bounding box center [259, 27] width 36 height 19
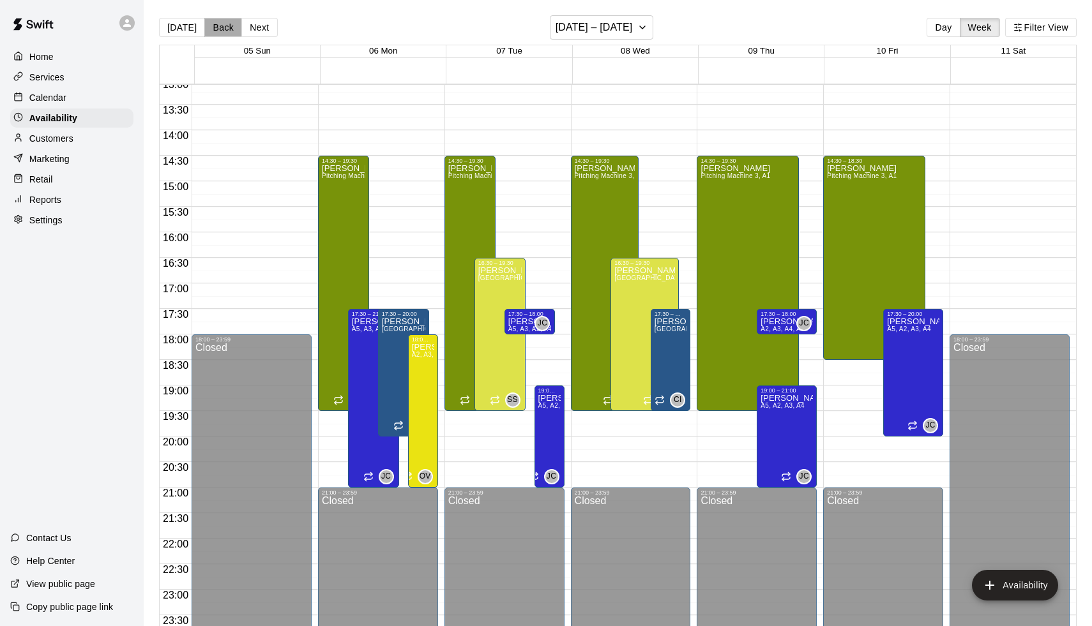
click at [233, 28] on button "Back" at bounding box center [223, 27] width 38 height 19
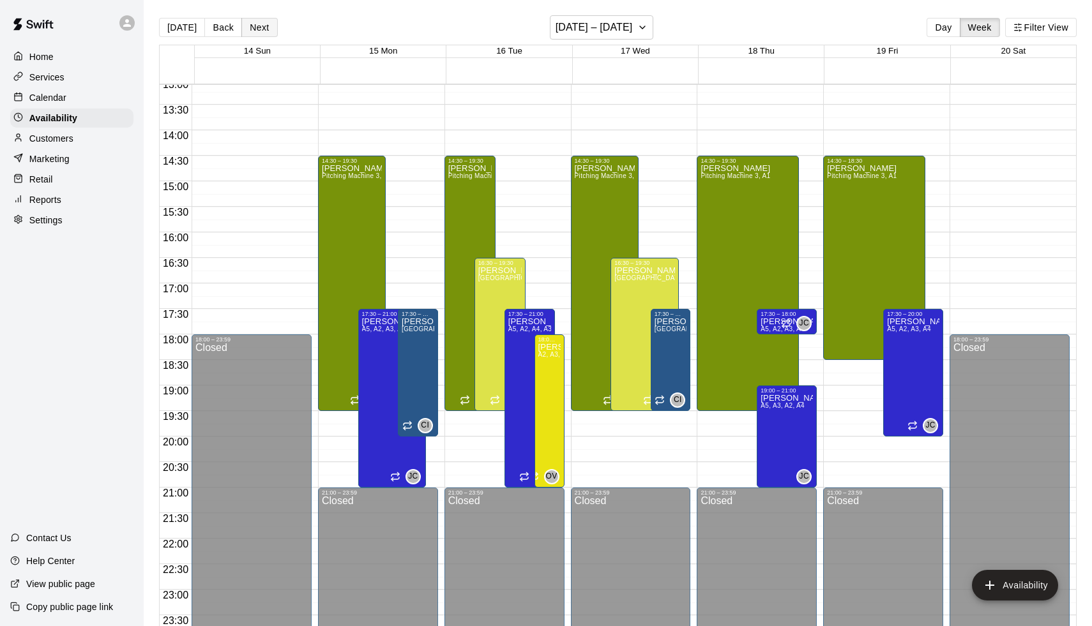
click at [248, 28] on button "Next" at bounding box center [259, 27] width 36 height 19
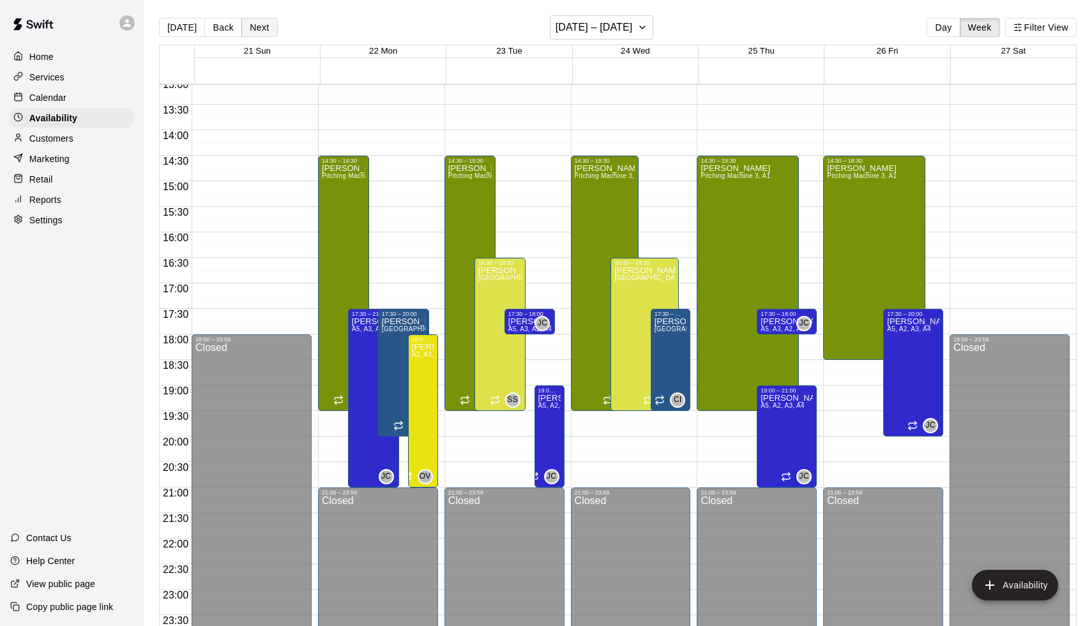
click at [248, 28] on button "Next" at bounding box center [259, 27] width 36 height 19
click at [226, 29] on button "Back" at bounding box center [223, 27] width 38 height 19
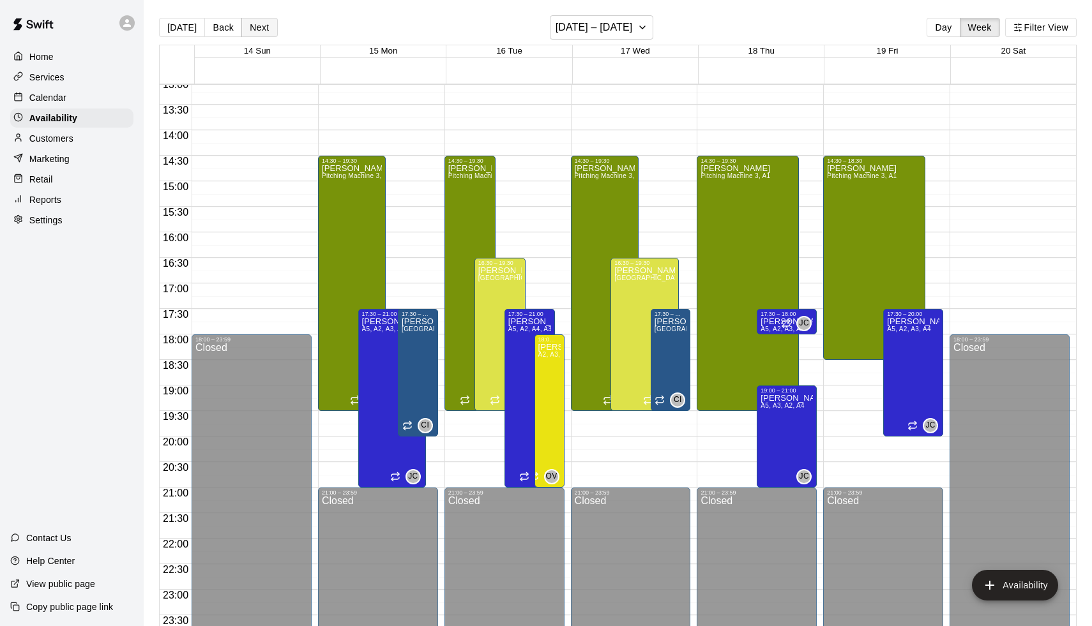
click at [251, 27] on button "Next" at bounding box center [259, 27] width 36 height 19
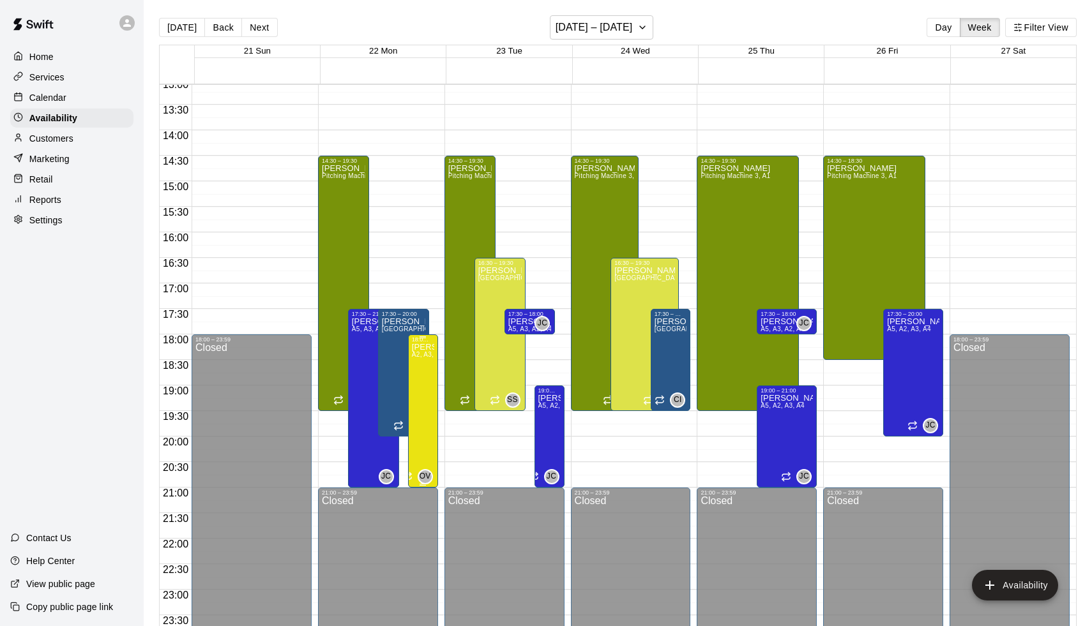
click at [433, 358] on icon "edit" at bounding box center [426, 356] width 15 height 15
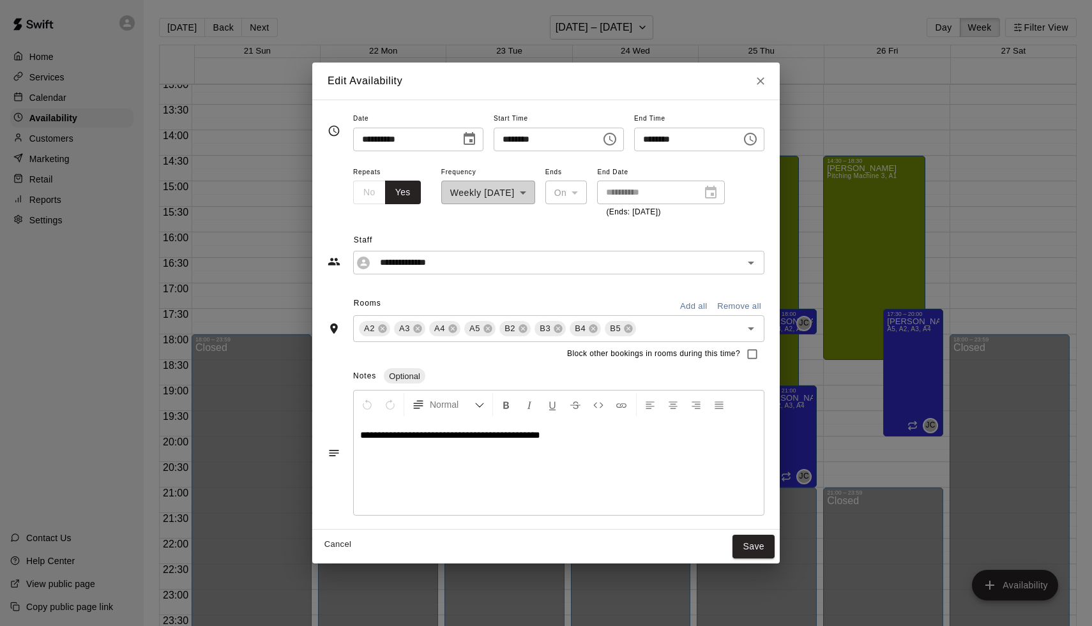
click at [466, 130] on button "Choose date, selected date is Sep 22, 2025" at bounding box center [470, 139] width 26 height 26
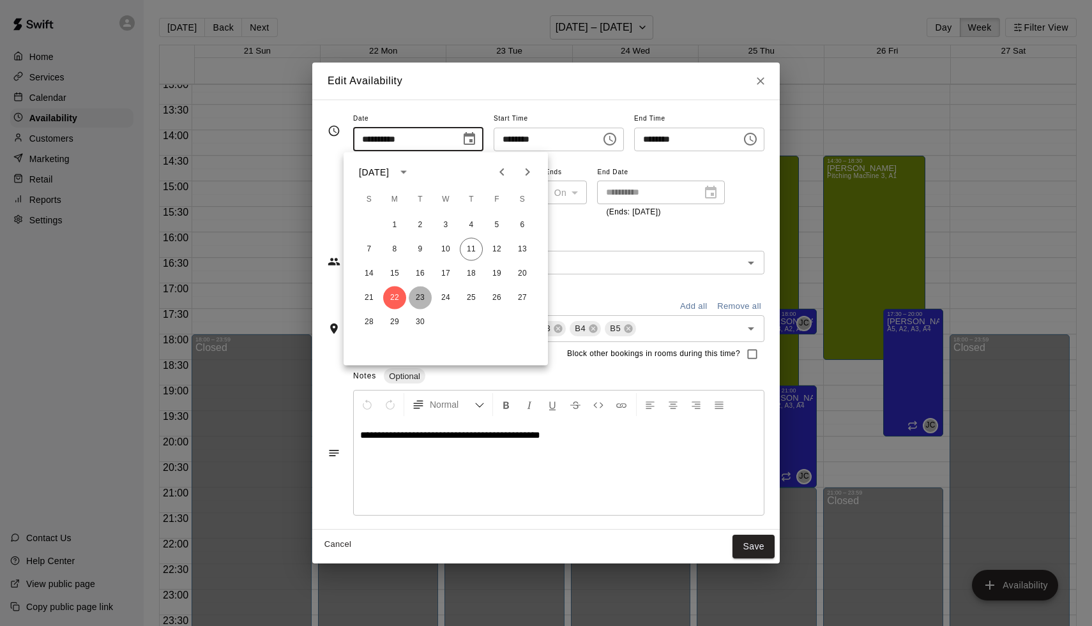
click at [419, 295] on button "23" at bounding box center [420, 298] width 23 height 23
type input "**********"
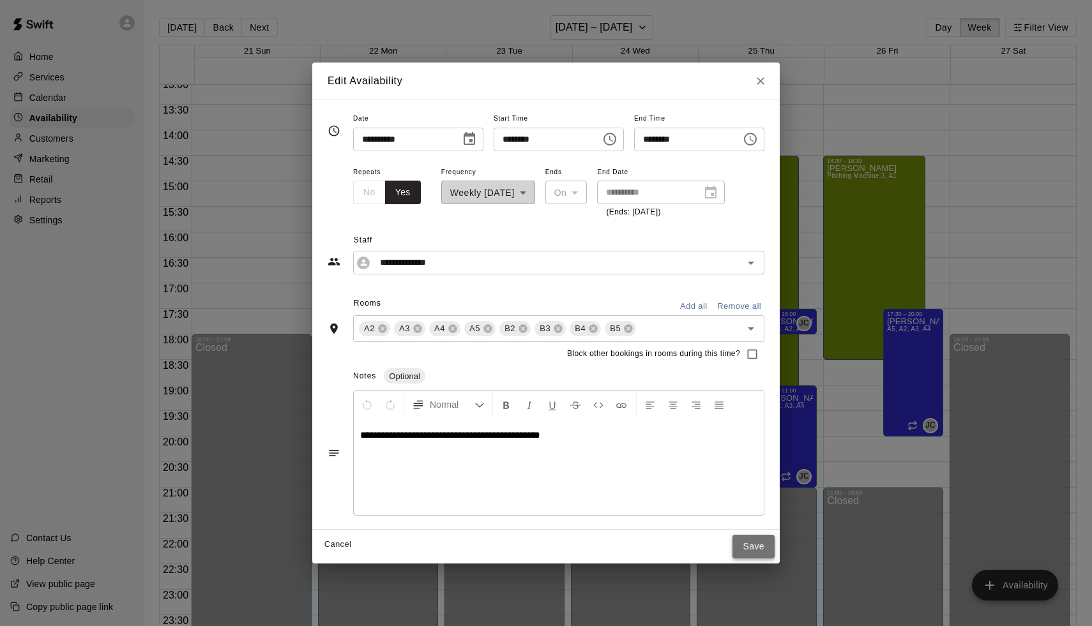
click at [768, 545] on button "Save" at bounding box center [753, 547] width 42 height 24
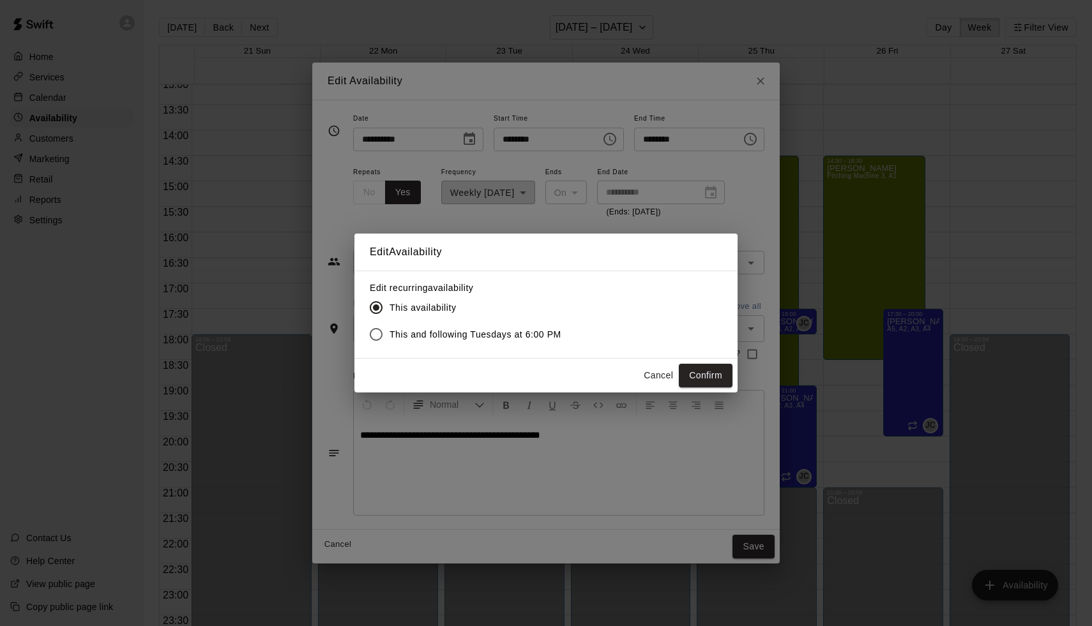
click at [493, 339] on span "This and following Tuesdays at 6:00 PM" at bounding box center [476, 334] width 172 height 13
click at [725, 375] on button "Confirm" at bounding box center [706, 376] width 54 height 24
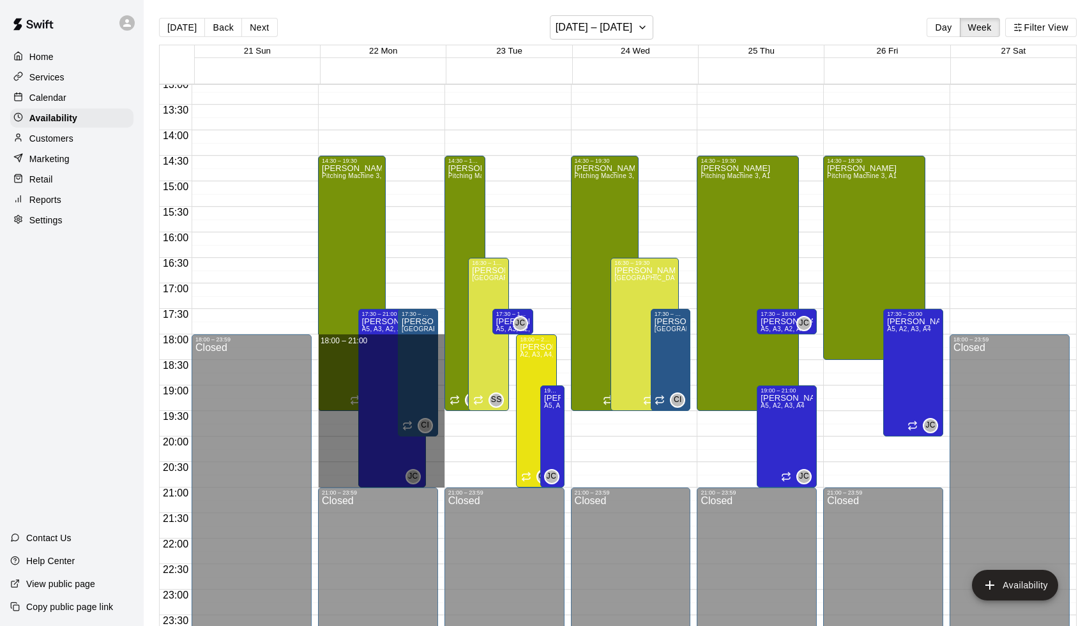
drag, startPoint x: 441, startPoint y: 335, endPoint x: 437, endPoint y: 478, distance: 142.5
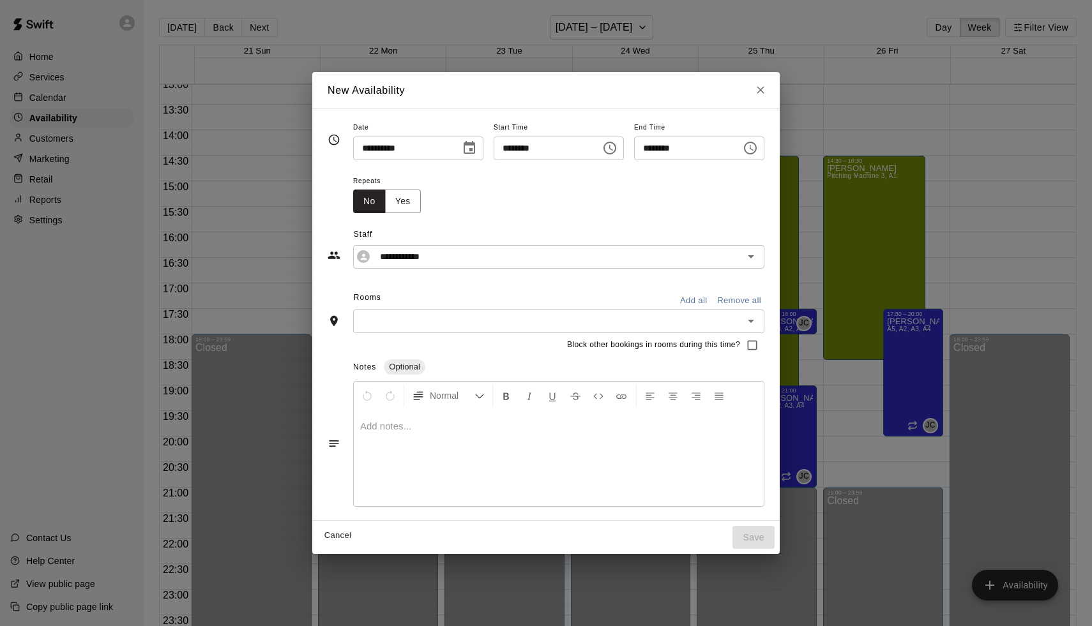
click at [394, 319] on input "text" at bounding box center [548, 322] width 383 height 16
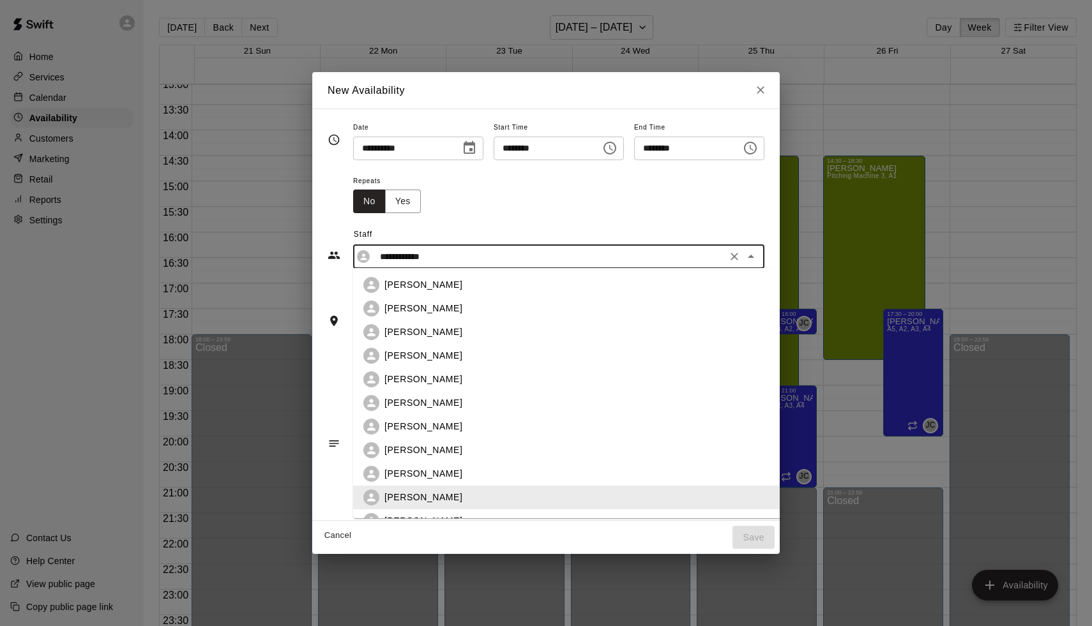
click at [439, 252] on input "**********" at bounding box center [549, 257] width 348 height 16
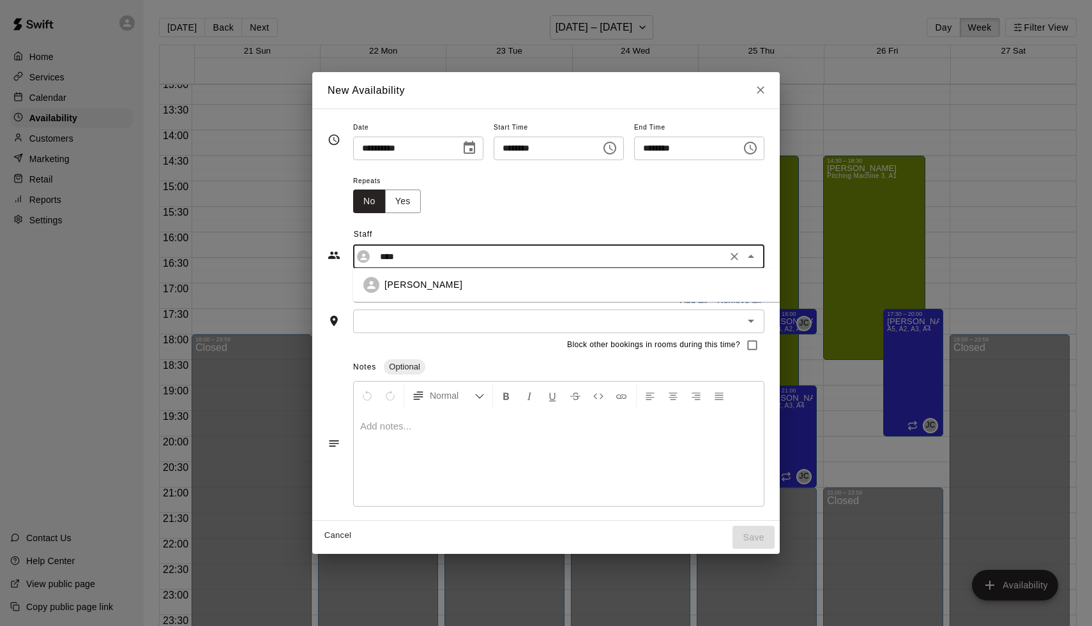
click at [425, 284] on p "[PERSON_NAME]" at bounding box center [423, 284] width 78 height 13
type input "**********"
click at [448, 320] on input "text" at bounding box center [548, 322] width 383 height 16
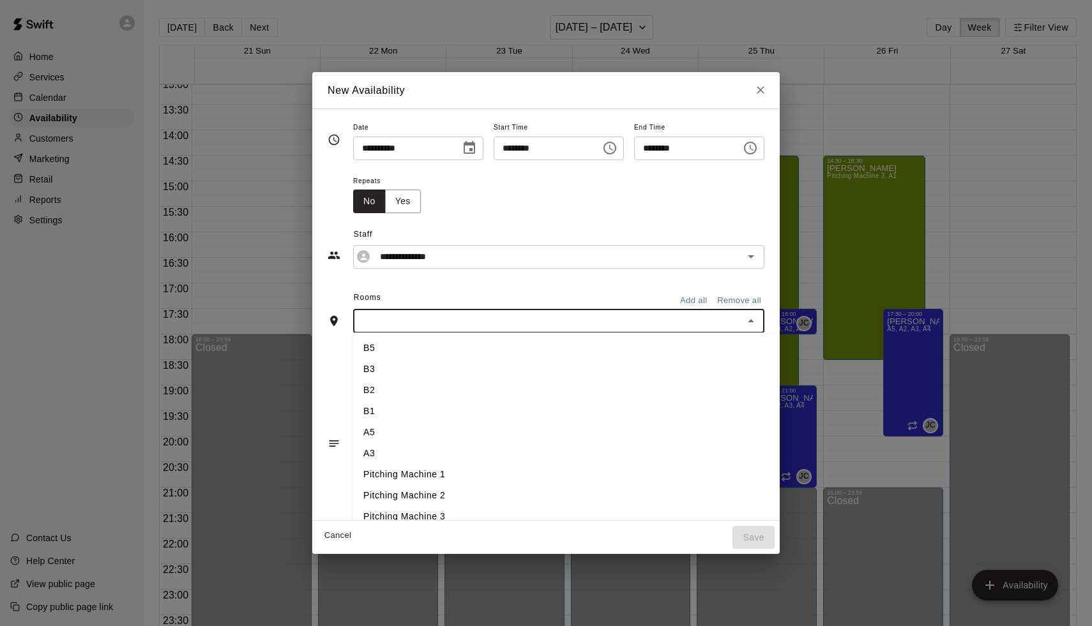
type input "*"
click at [387, 387] on li "A2" at bounding box center [568, 390] width 430 height 21
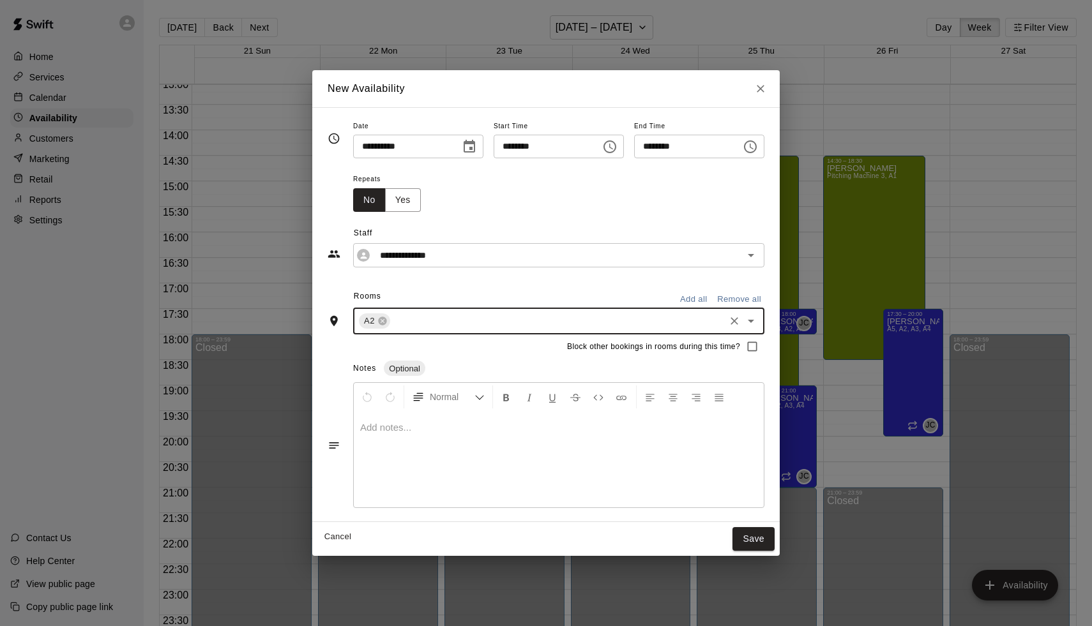
type input "*"
click at [386, 370] on li "A3" at bounding box center [568, 371] width 430 height 21
type input "*"
click at [375, 349] on li "A4" at bounding box center [568, 350] width 430 height 21
type input "*"
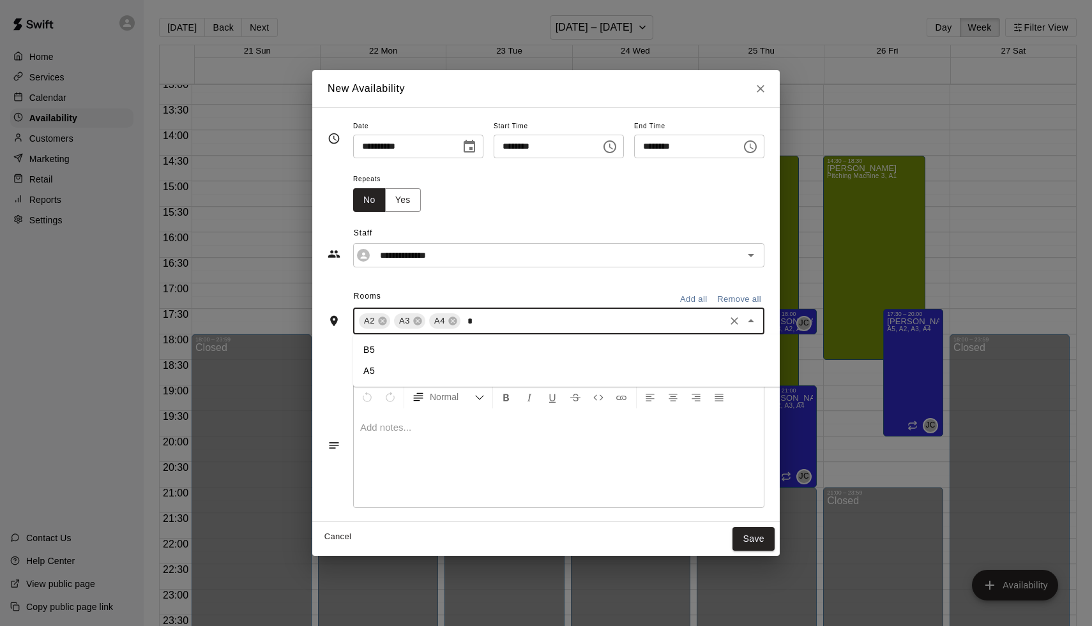
click at [369, 369] on li "A5" at bounding box center [568, 371] width 430 height 21
type input "*"
click at [372, 351] on li "B2" at bounding box center [568, 350] width 430 height 21
type input "*"
click at [372, 355] on li "B3" at bounding box center [568, 350] width 430 height 21
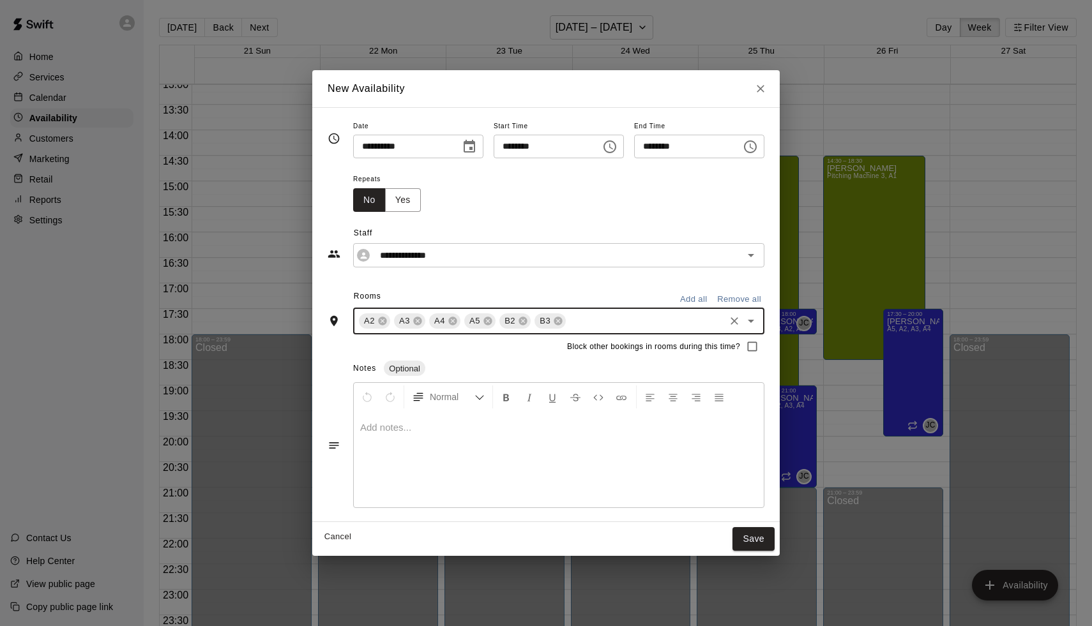
type input "*"
click at [369, 366] on li "B4" at bounding box center [568, 371] width 430 height 21
type input "*"
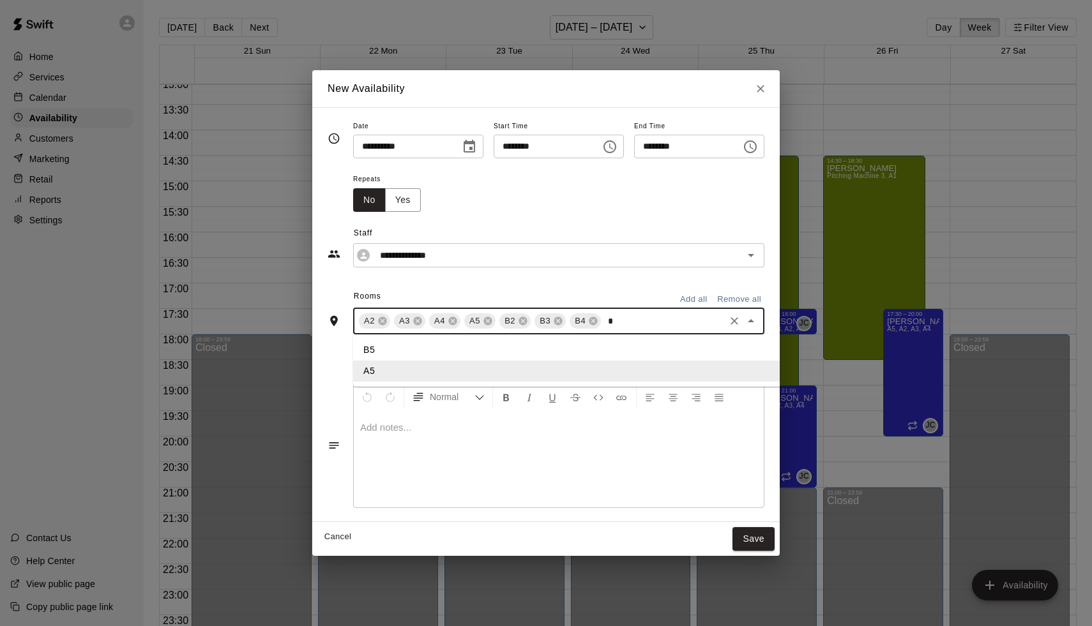
click at [373, 357] on li "B5" at bounding box center [568, 350] width 430 height 21
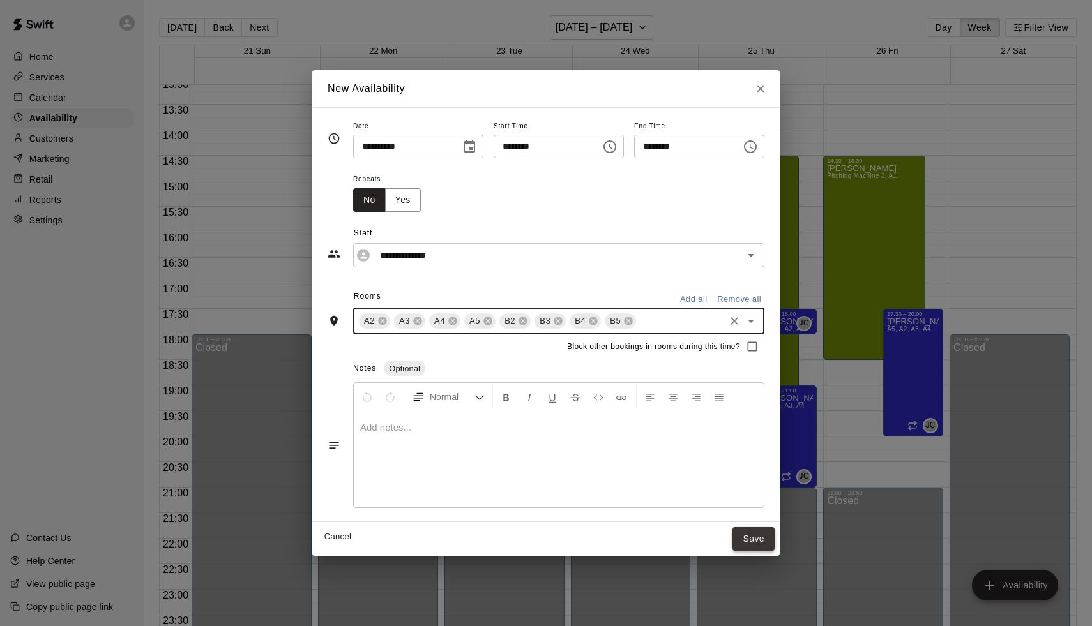
click at [775, 538] on button "Save" at bounding box center [753, 539] width 42 height 24
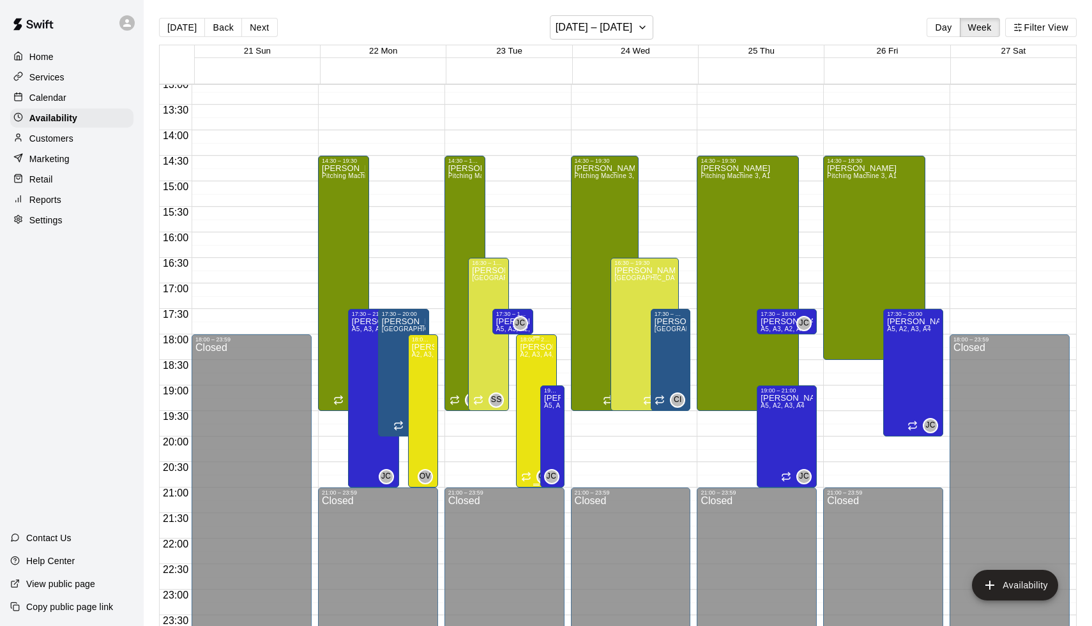
click at [542, 347] on p "[PERSON_NAME]" at bounding box center [536, 347] width 33 height 0
click at [536, 388] on icon "delete" at bounding box center [534, 391] width 9 height 11
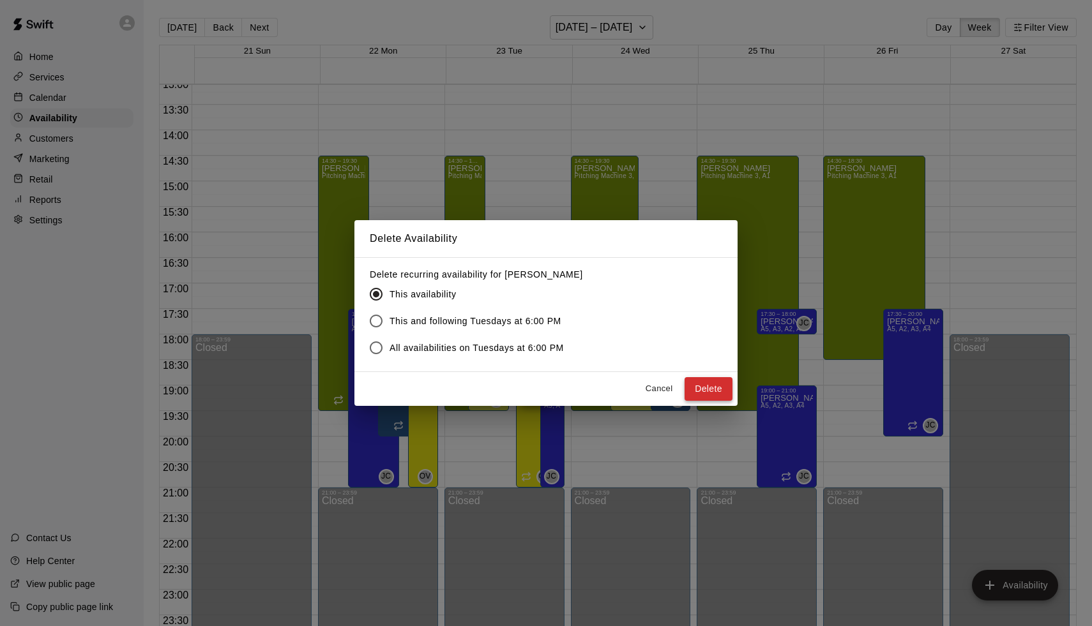
click at [703, 386] on button "Delete" at bounding box center [709, 389] width 48 height 24
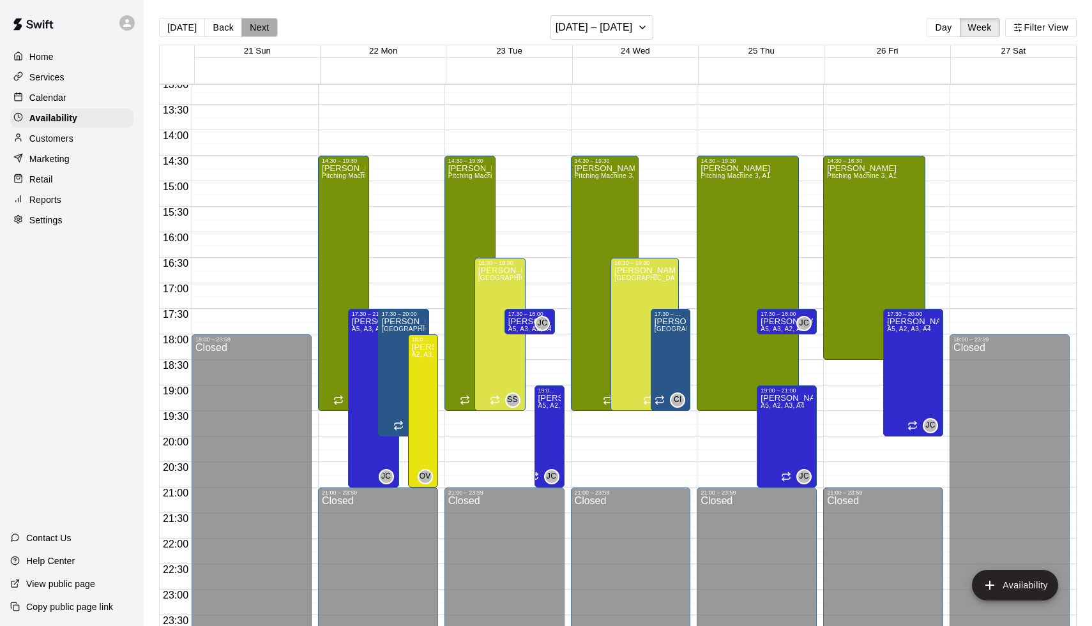
click at [264, 32] on button "Next" at bounding box center [259, 27] width 36 height 19
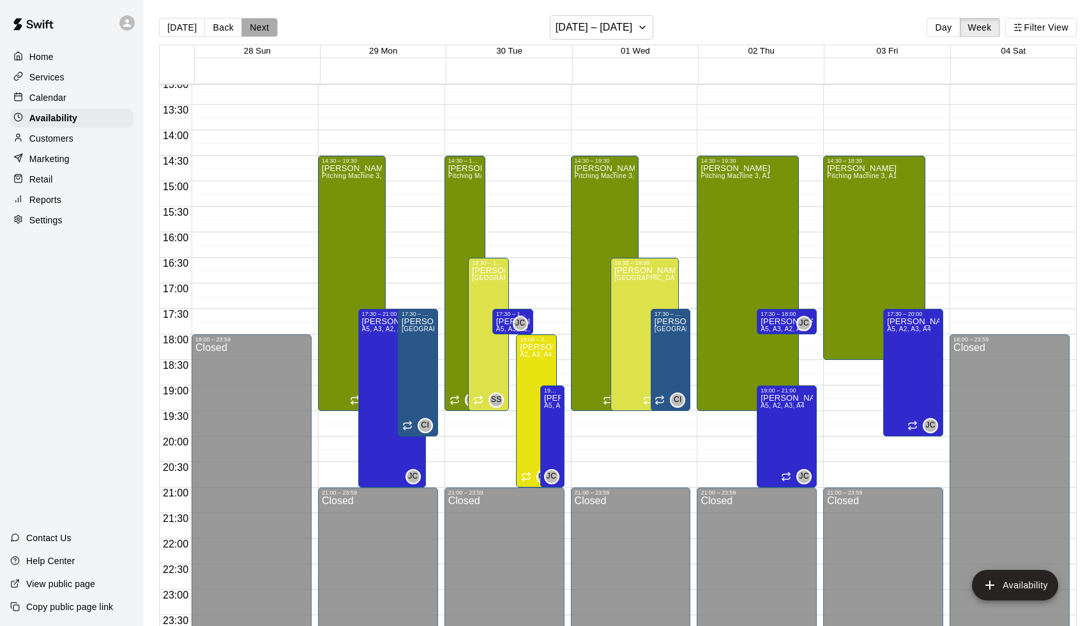
click at [264, 32] on button "Next" at bounding box center [259, 27] width 36 height 19
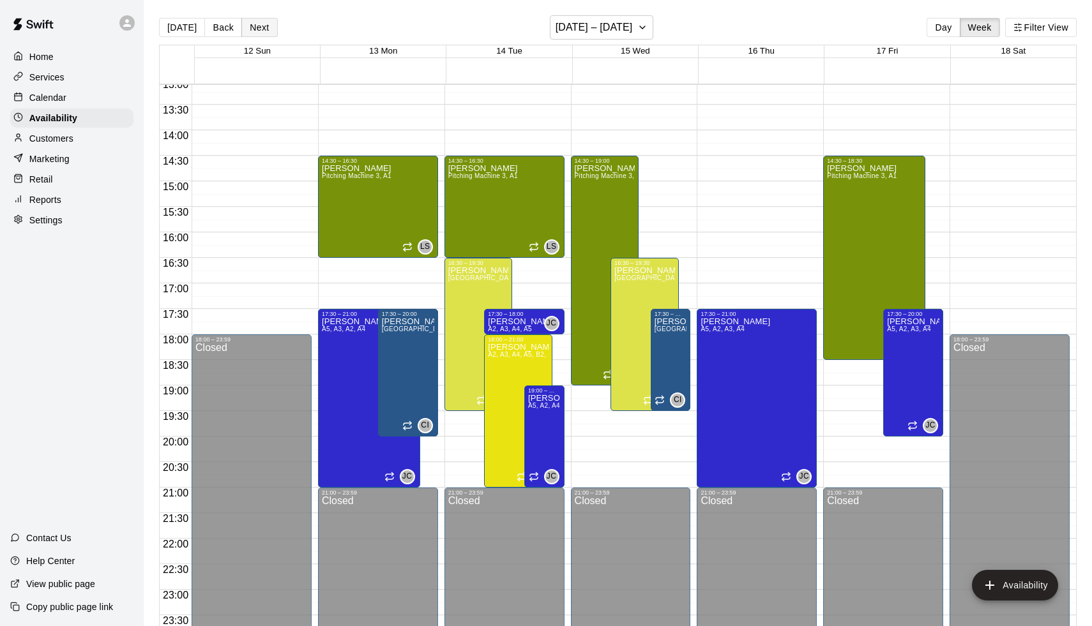
click at [264, 32] on button "Next" at bounding box center [259, 27] width 36 height 19
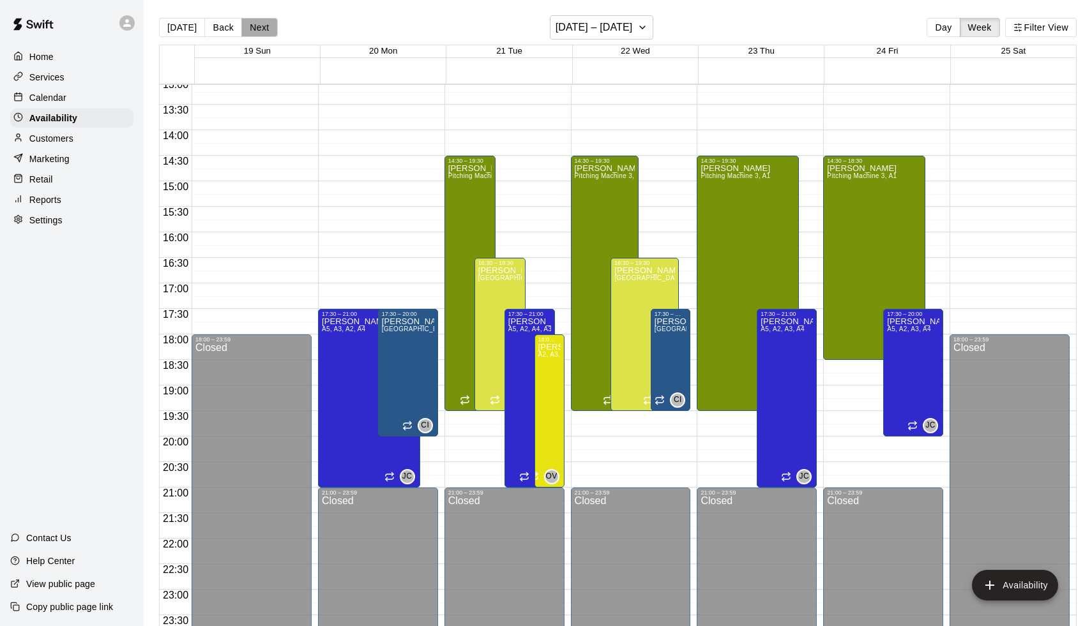
click at [264, 32] on button "Next" at bounding box center [259, 27] width 36 height 19
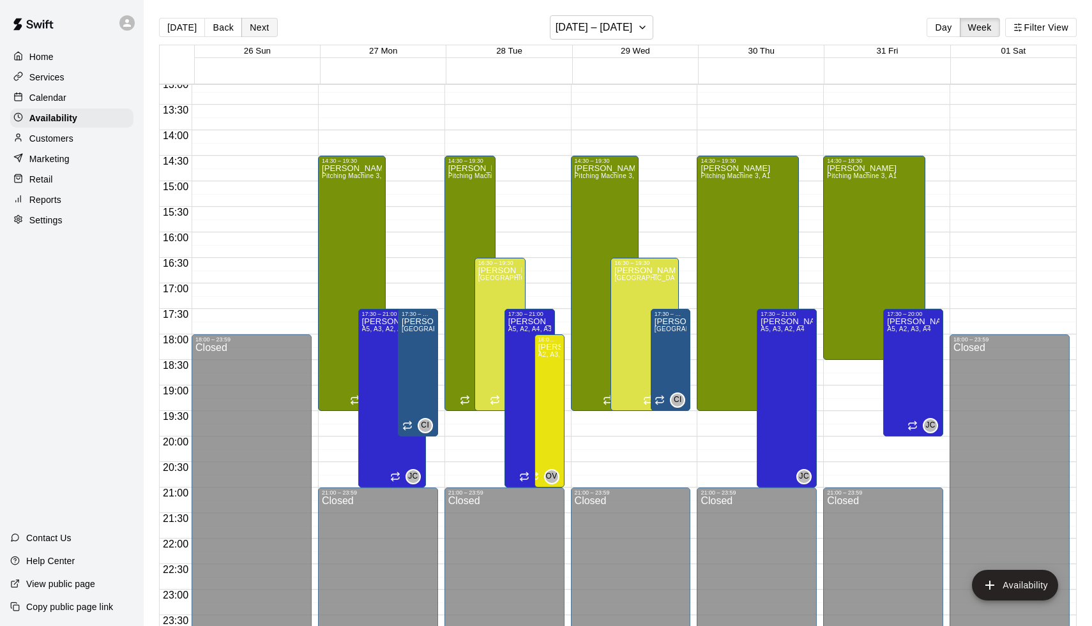
click at [264, 32] on button "Next" at bounding box center [259, 27] width 36 height 19
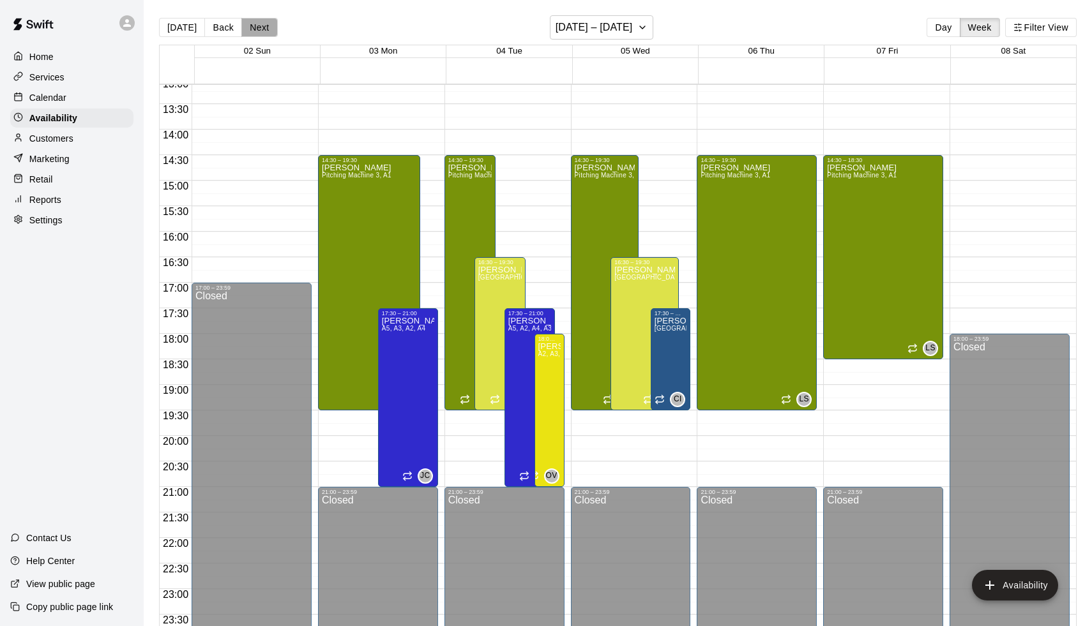
click at [264, 32] on button "Next" at bounding box center [259, 27] width 36 height 19
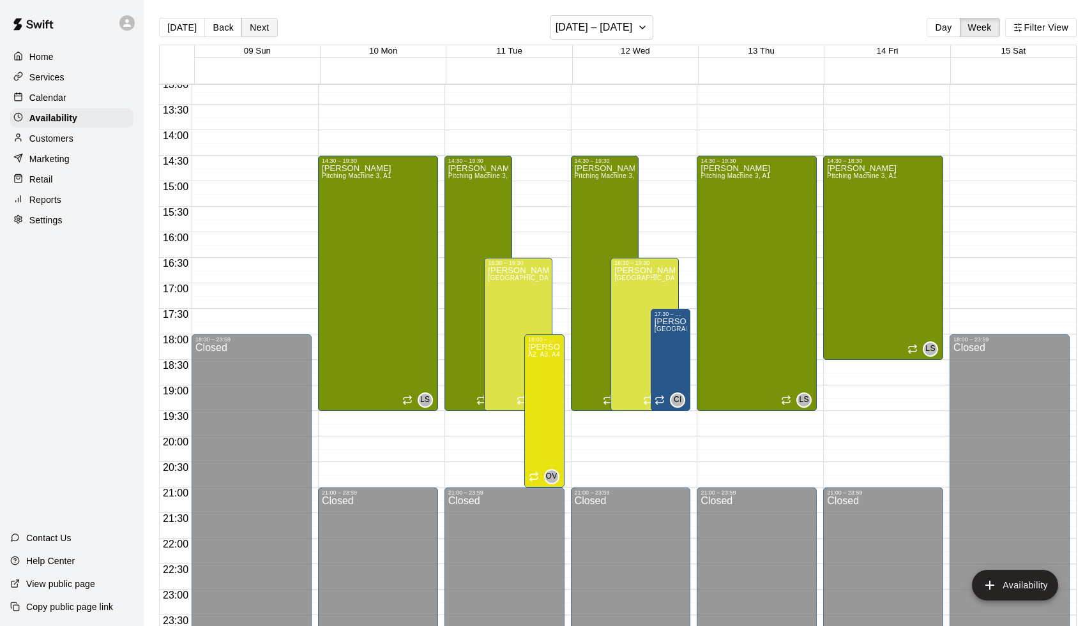
click at [264, 32] on button "Next" at bounding box center [259, 27] width 36 height 19
click at [264, 31] on button "Next" at bounding box center [259, 27] width 36 height 19
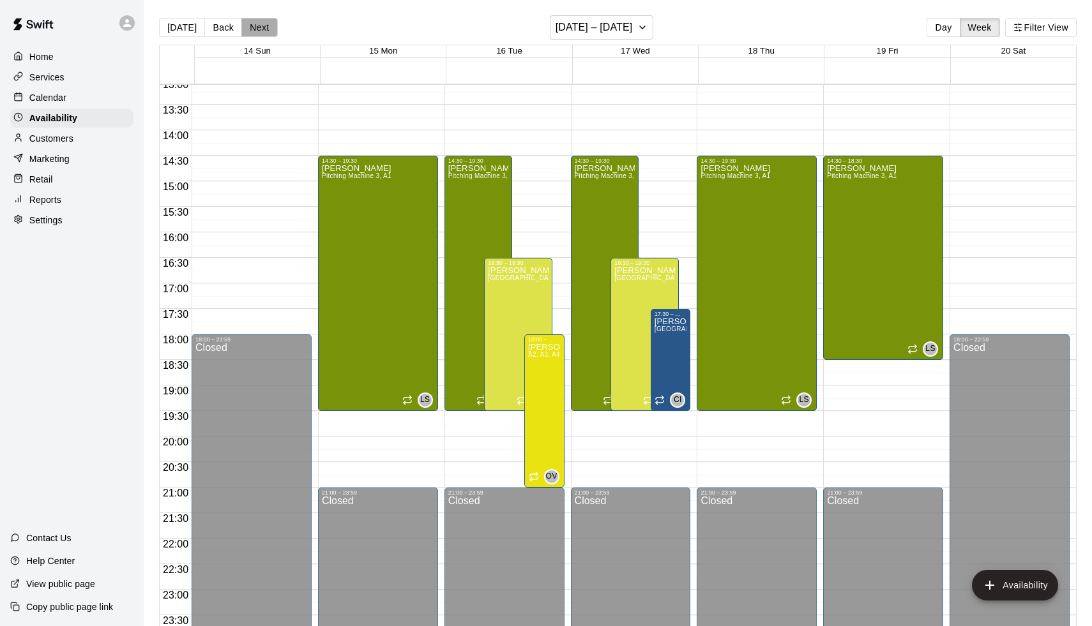
click at [264, 31] on button "Next" at bounding box center [259, 27] width 36 height 19
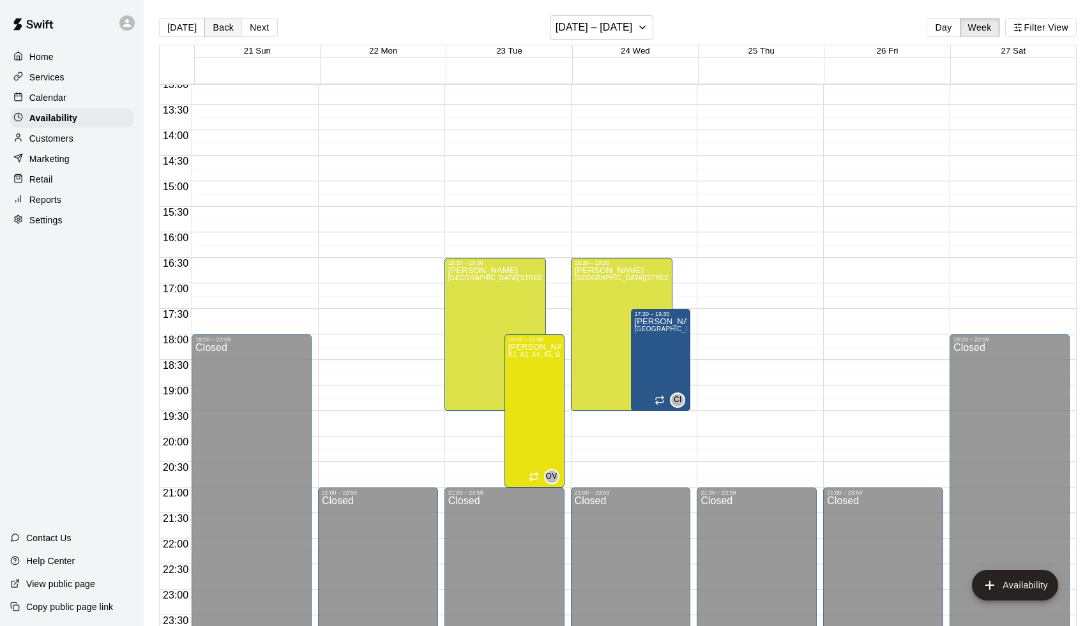
click at [232, 29] on button "Back" at bounding box center [223, 27] width 38 height 19
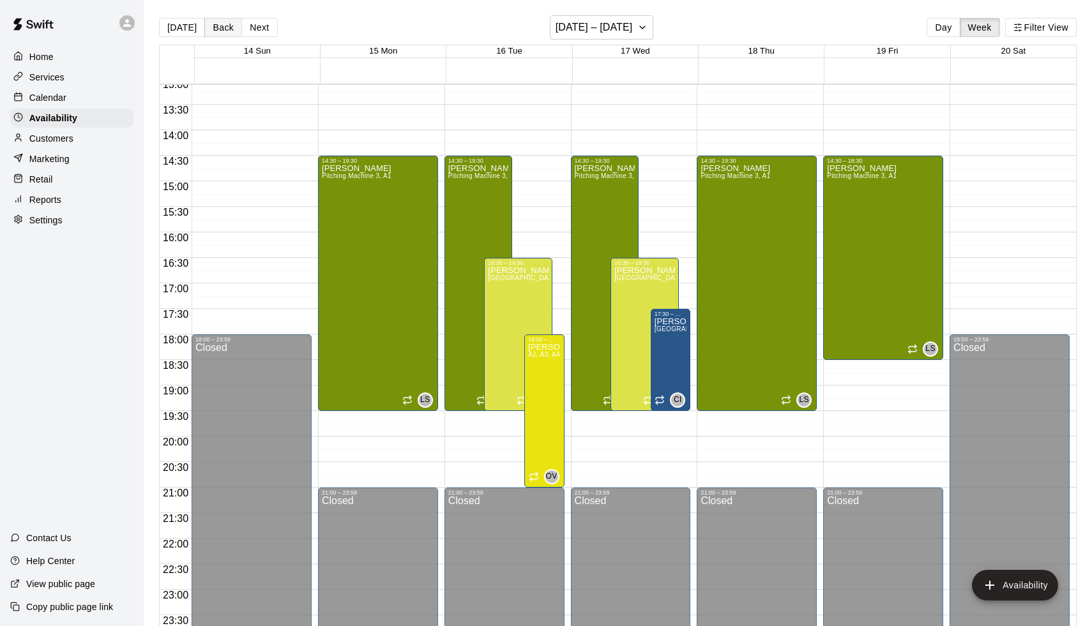
click at [232, 29] on button "Back" at bounding box center [223, 27] width 38 height 19
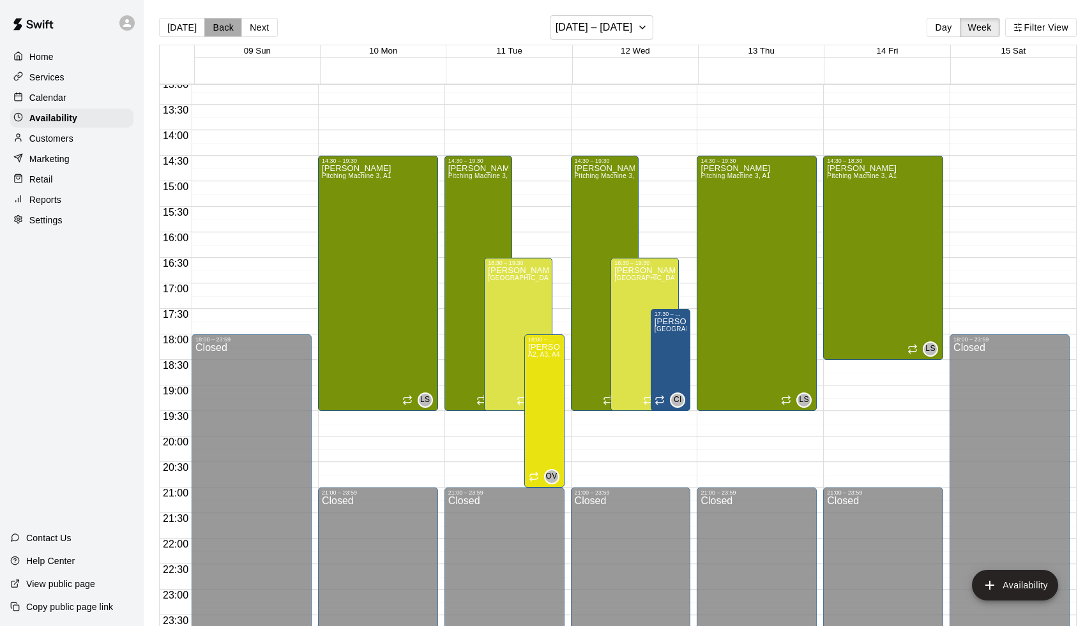
click at [232, 29] on button "Back" at bounding box center [223, 27] width 38 height 19
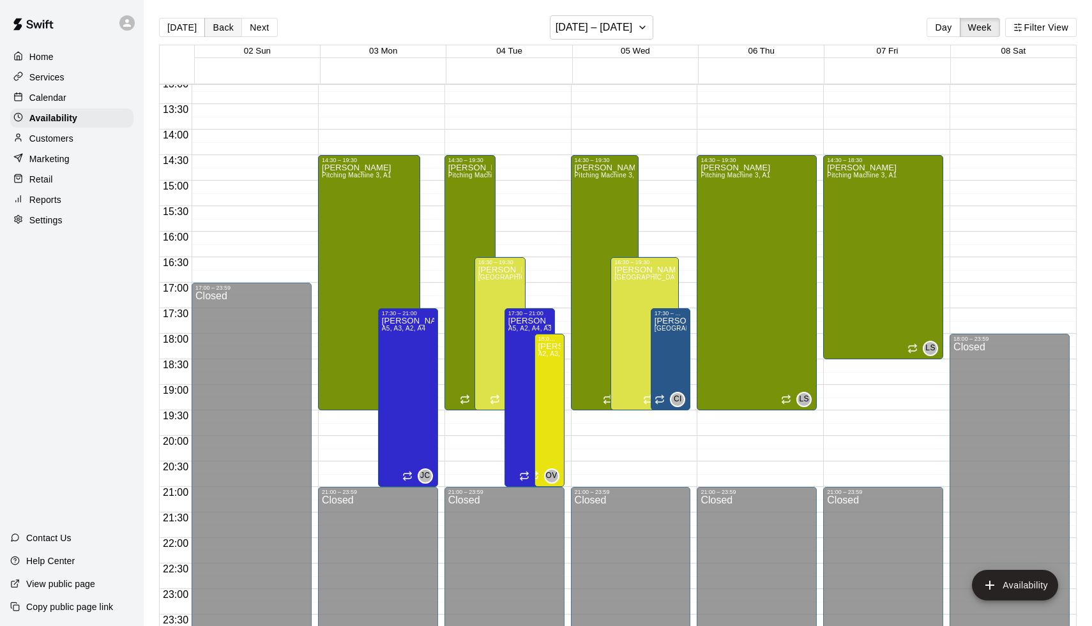
click at [231, 29] on button "Back" at bounding box center [223, 27] width 38 height 19
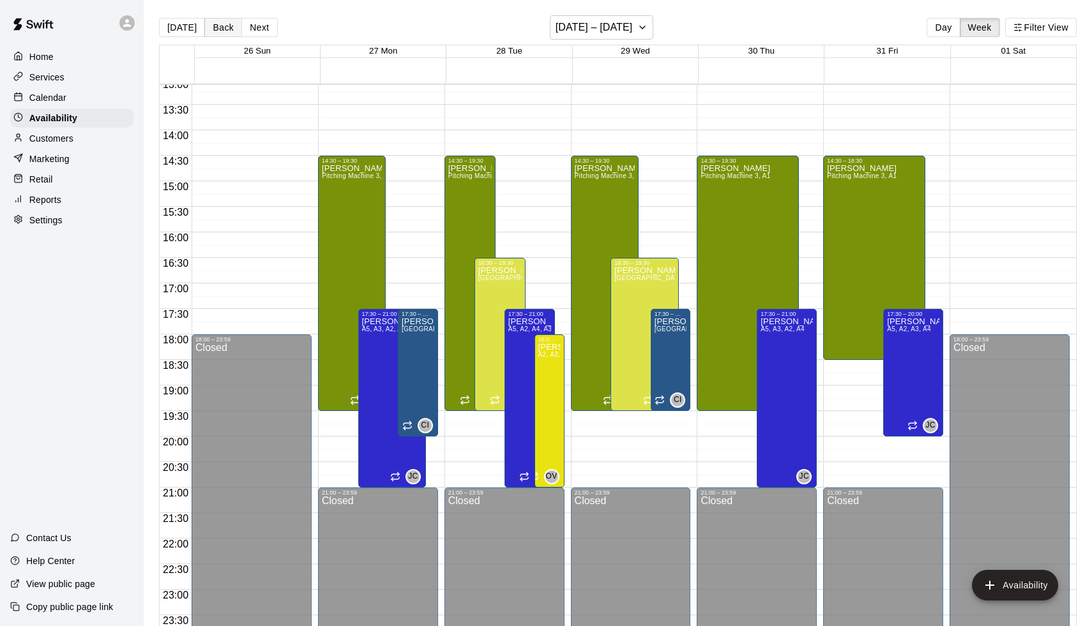
click at [231, 29] on button "Back" at bounding box center [223, 27] width 38 height 19
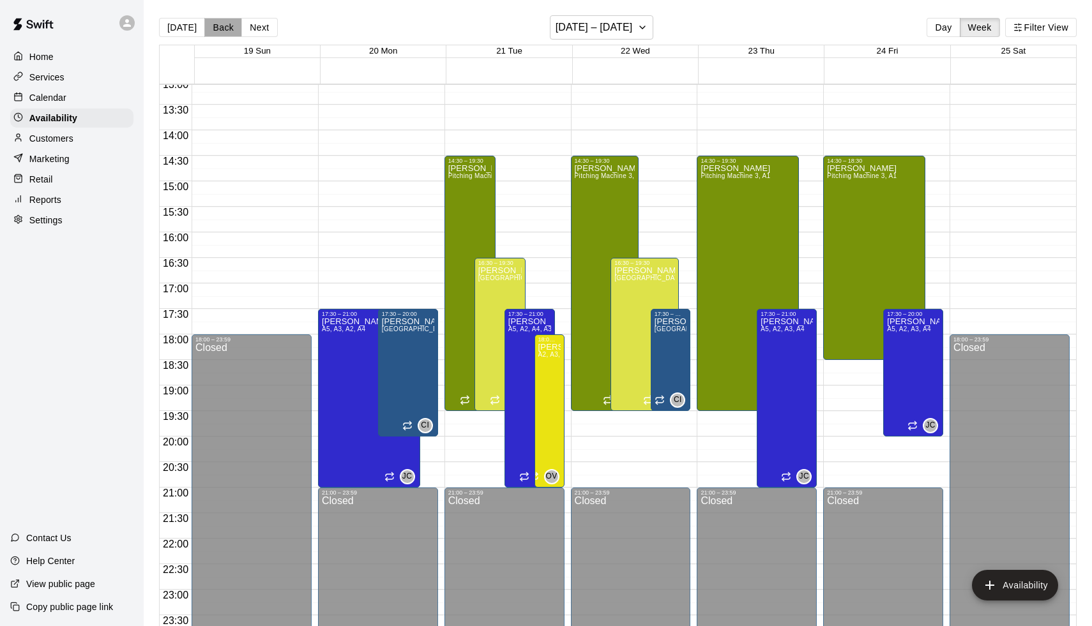
click at [231, 29] on button "Back" at bounding box center [223, 27] width 38 height 19
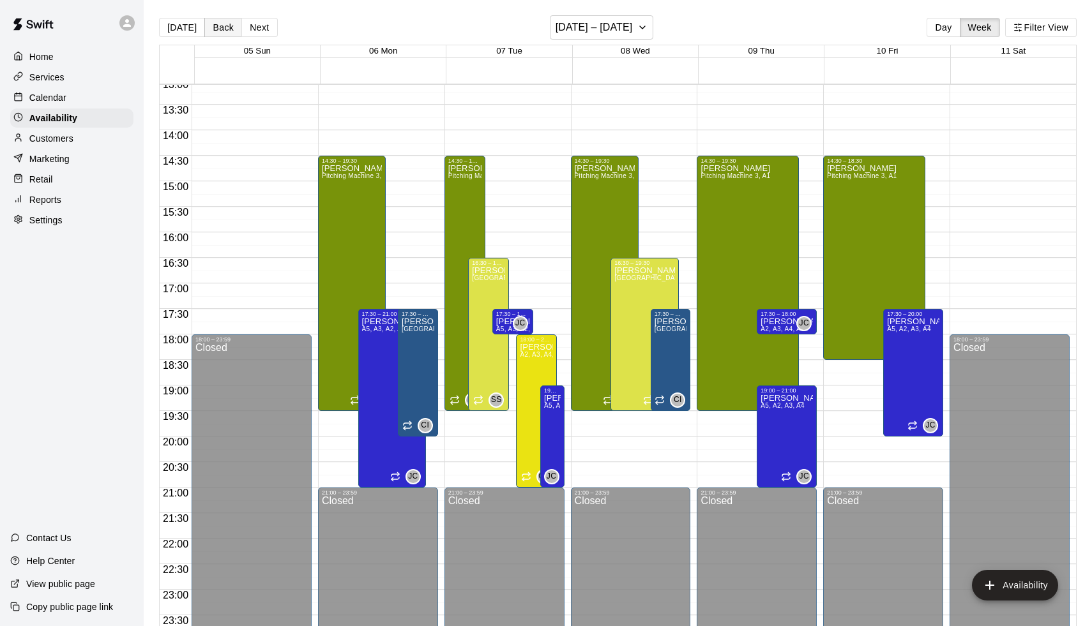
click at [234, 27] on button "Back" at bounding box center [223, 27] width 38 height 19
click at [253, 24] on button "Next" at bounding box center [259, 27] width 36 height 19
click at [223, 27] on button "Back" at bounding box center [223, 27] width 38 height 19
click at [254, 22] on button "Next" at bounding box center [259, 27] width 36 height 19
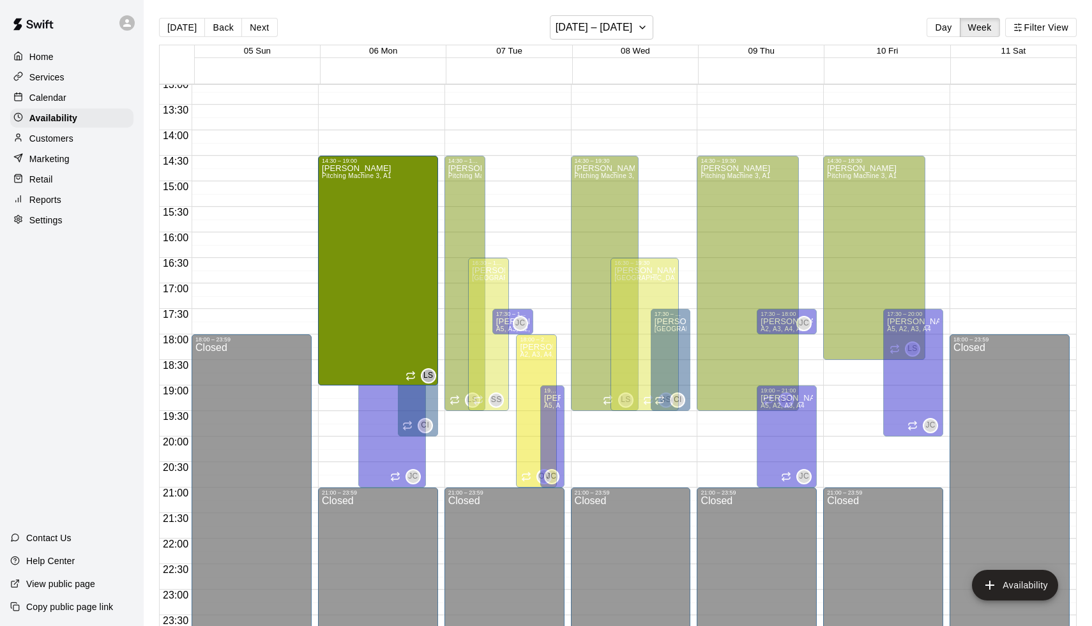
drag, startPoint x: 353, startPoint y: 409, endPoint x: 353, endPoint y: 391, distance: 17.2
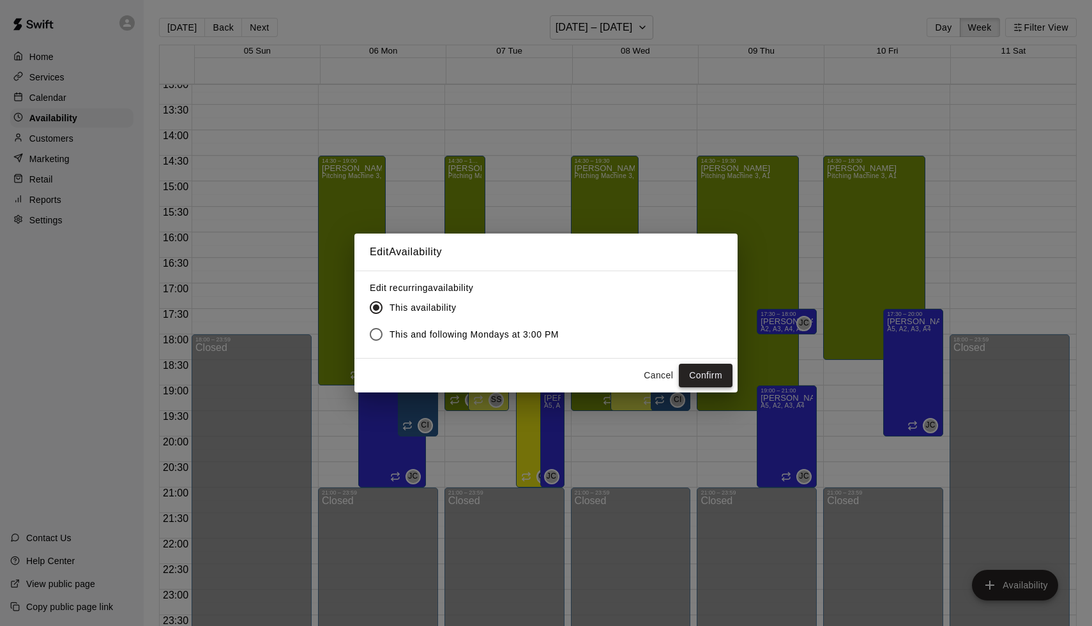
click at [708, 373] on button "Confirm" at bounding box center [706, 376] width 54 height 24
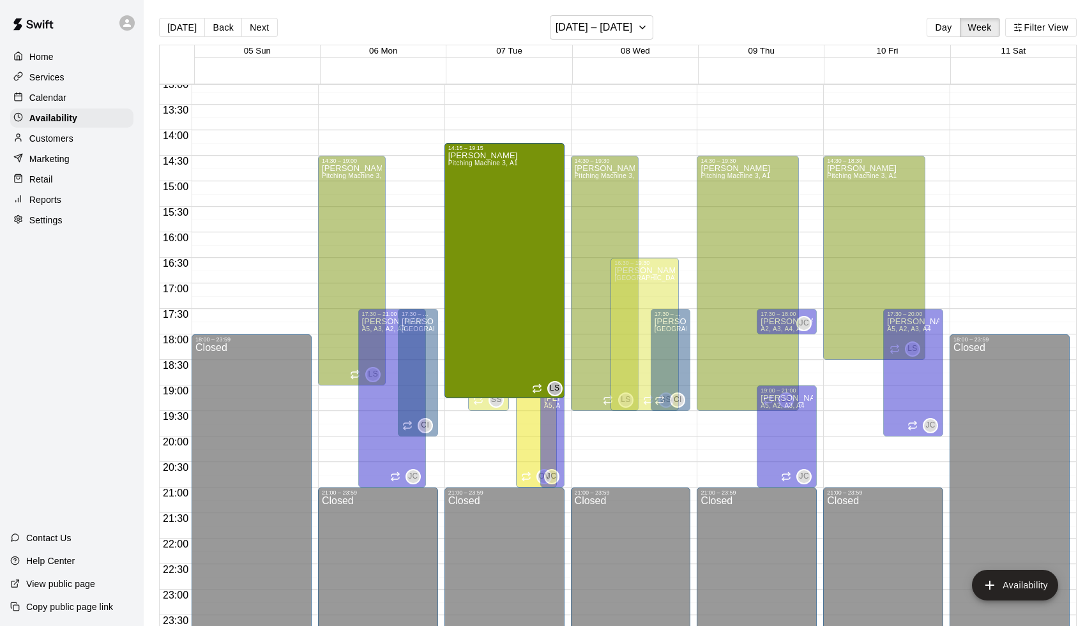
drag, startPoint x: 465, startPoint y: 409, endPoint x: 465, endPoint y: 402, distance: 7.7
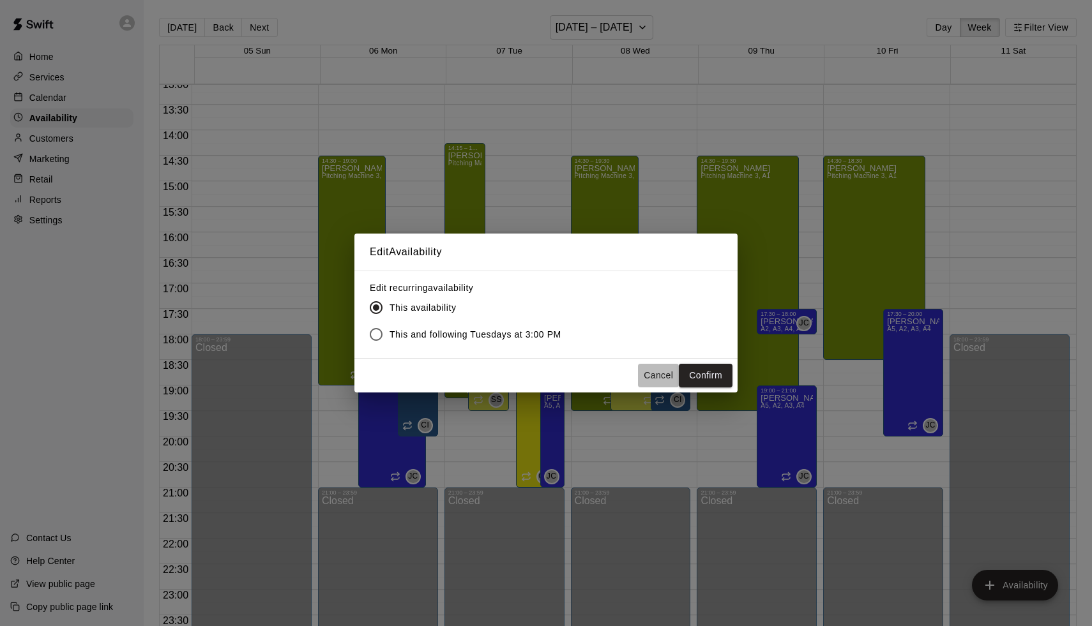
click at [649, 372] on button "Cancel" at bounding box center [658, 376] width 41 height 24
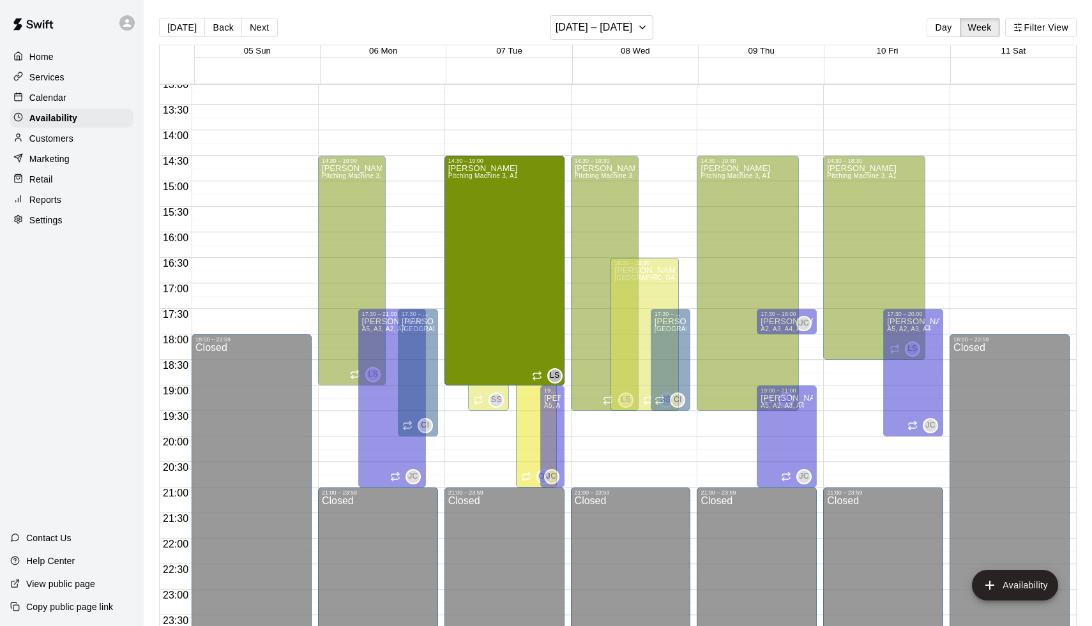
drag, startPoint x: 466, startPoint y: 408, endPoint x: 467, endPoint y: 390, distance: 18.6
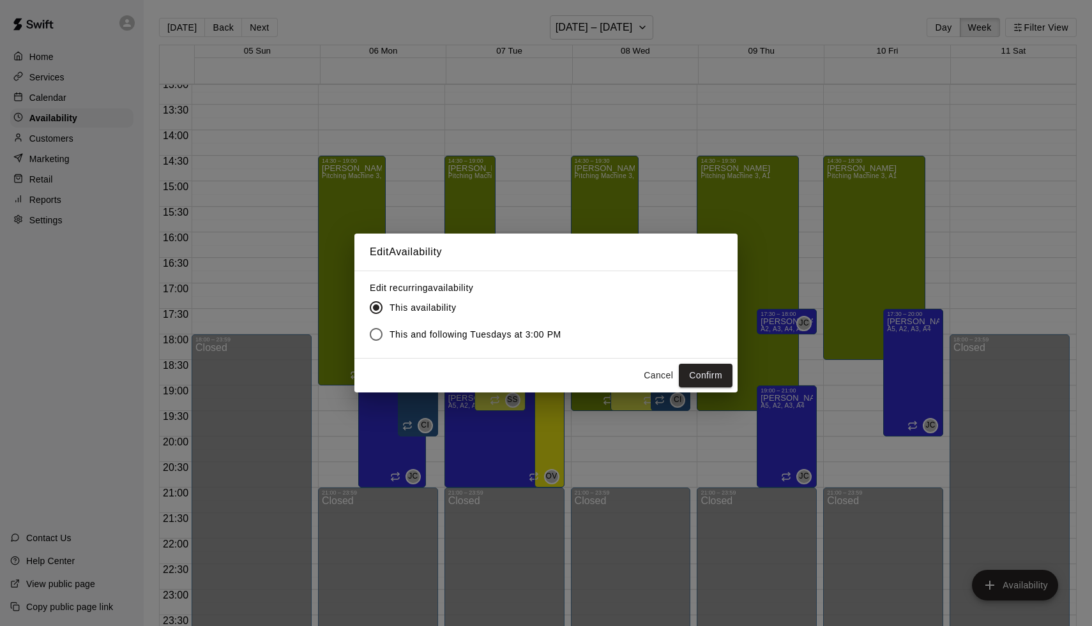
click at [492, 344] on label "This and following Tuesdays at 3:00 PM" at bounding box center [462, 334] width 199 height 27
click at [706, 377] on button "Confirm" at bounding box center [706, 376] width 54 height 24
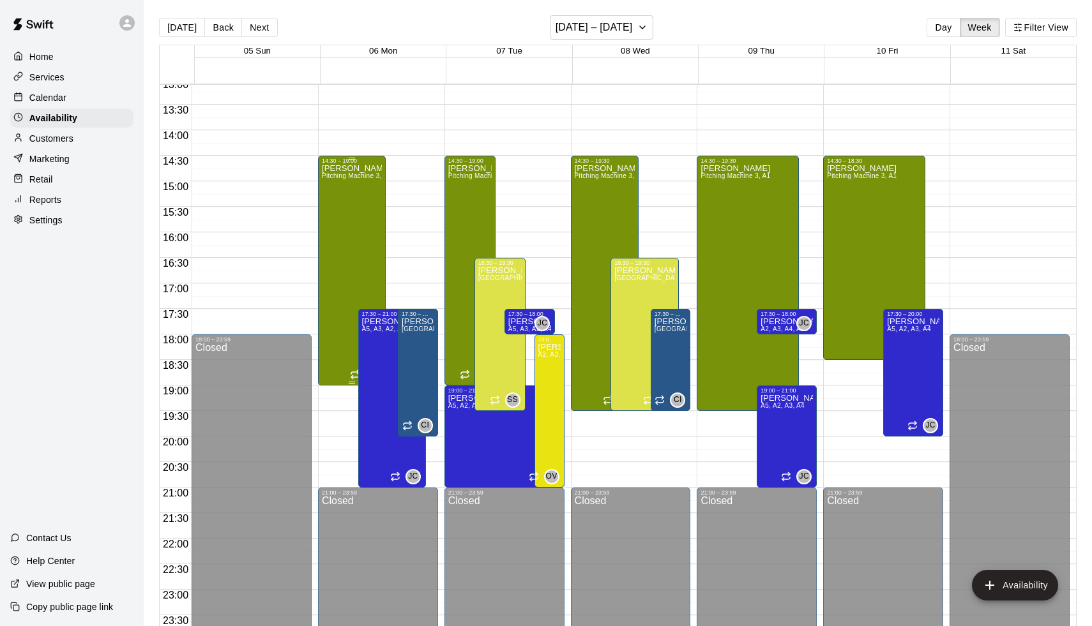
click at [345, 274] on div "[PERSON_NAME] Pitching Machine 3, A1" at bounding box center [352, 477] width 60 height 626
click at [340, 172] on icon "edit" at bounding box center [336, 177] width 15 height 15
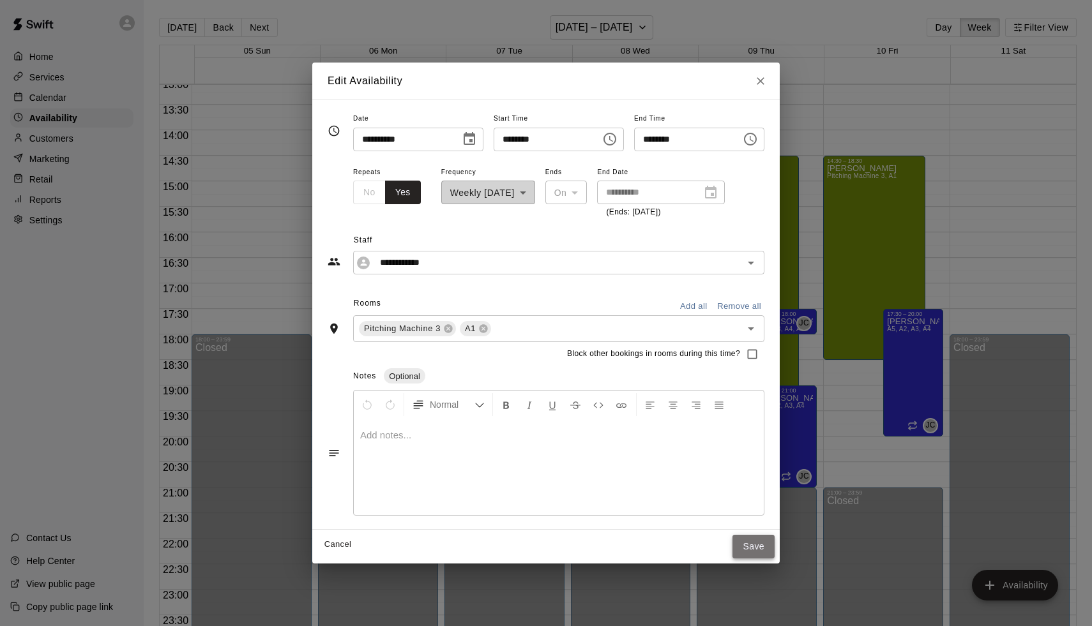
click at [760, 545] on button "Save" at bounding box center [753, 547] width 42 height 24
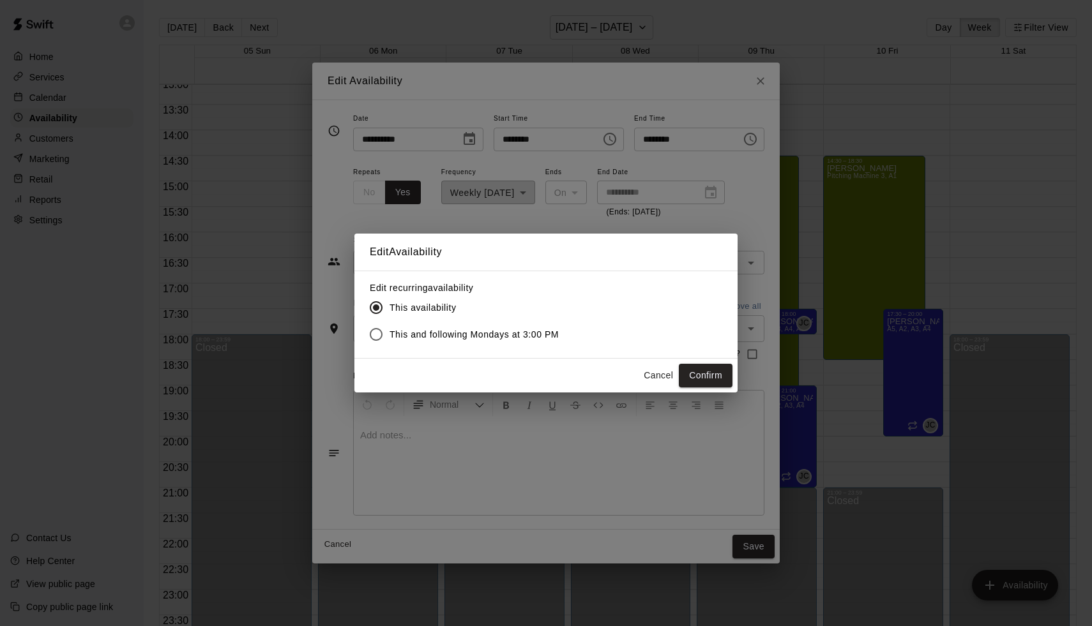
click at [512, 328] on span "This and following Mondays at 3:00 PM" at bounding box center [474, 334] width 169 height 13
click at [711, 380] on button "Confirm" at bounding box center [706, 376] width 54 height 24
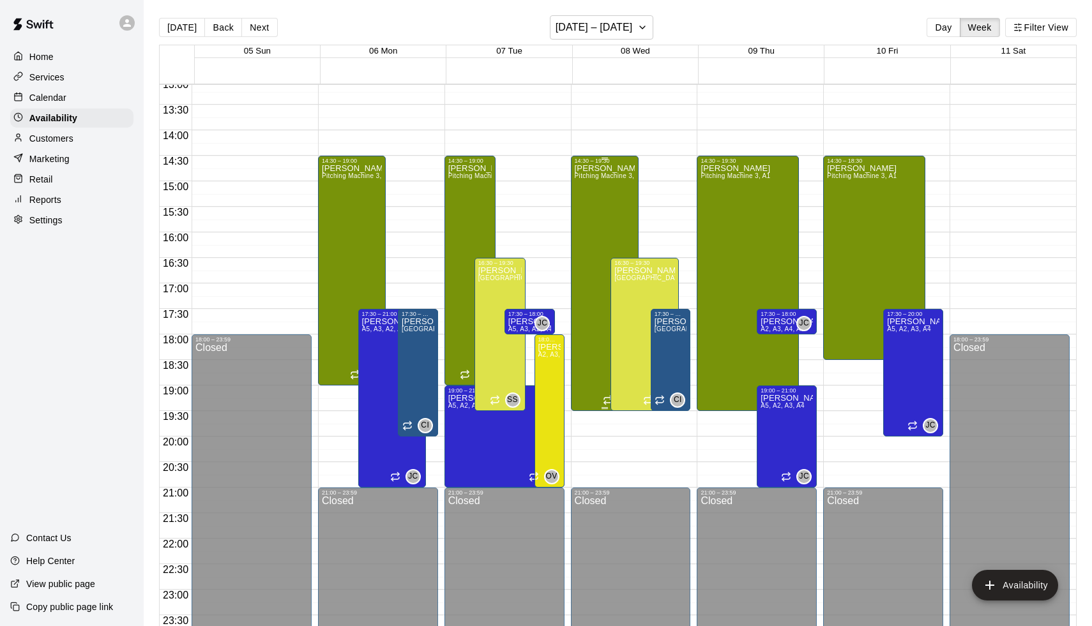
click at [601, 393] on div "[PERSON_NAME] Pitching Machine 3, A1" at bounding box center [605, 477] width 60 height 626
click at [588, 179] on icon "edit" at bounding box center [588, 177] width 11 height 11
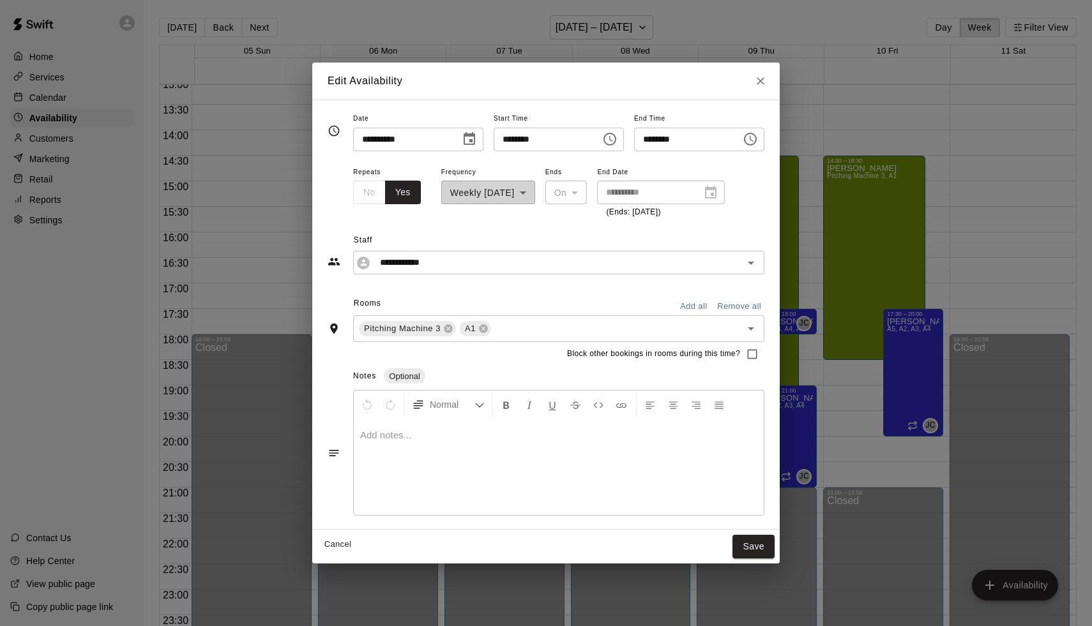
click at [674, 146] on input "********" at bounding box center [683, 140] width 98 height 24
type input "********"
click at [758, 541] on button "Save" at bounding box center [753, 547] width 42 height 24
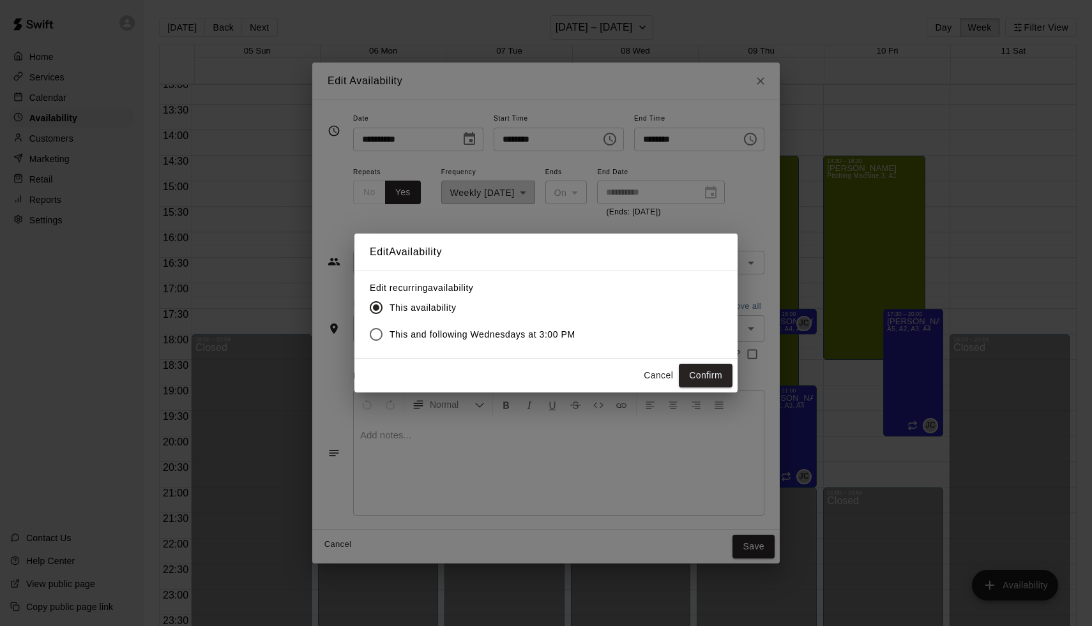
click at [538, 333] on span "This and following Wednesdays at 3:00 PM" at bounding box center [483, 334] width 186 height 13
click at [700, 368] on button "Confirm" at bounding box center [706, 376] width 54 height 24
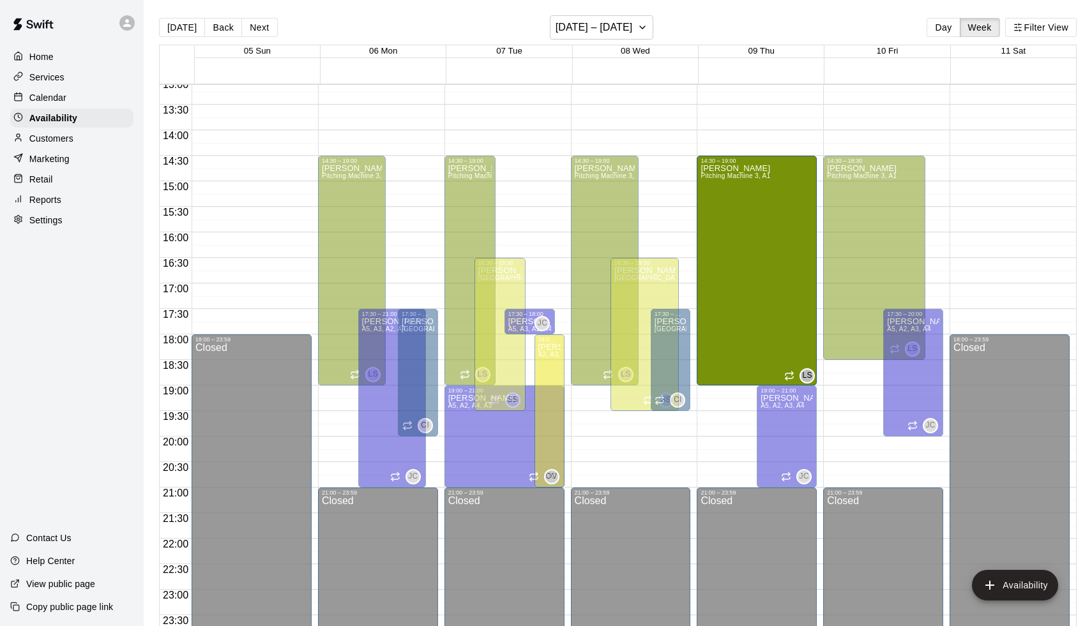
drag, startPoint x: 749, startPoint y: 409, endPoint x: 746, endPoint y: 388, distance: 21.3
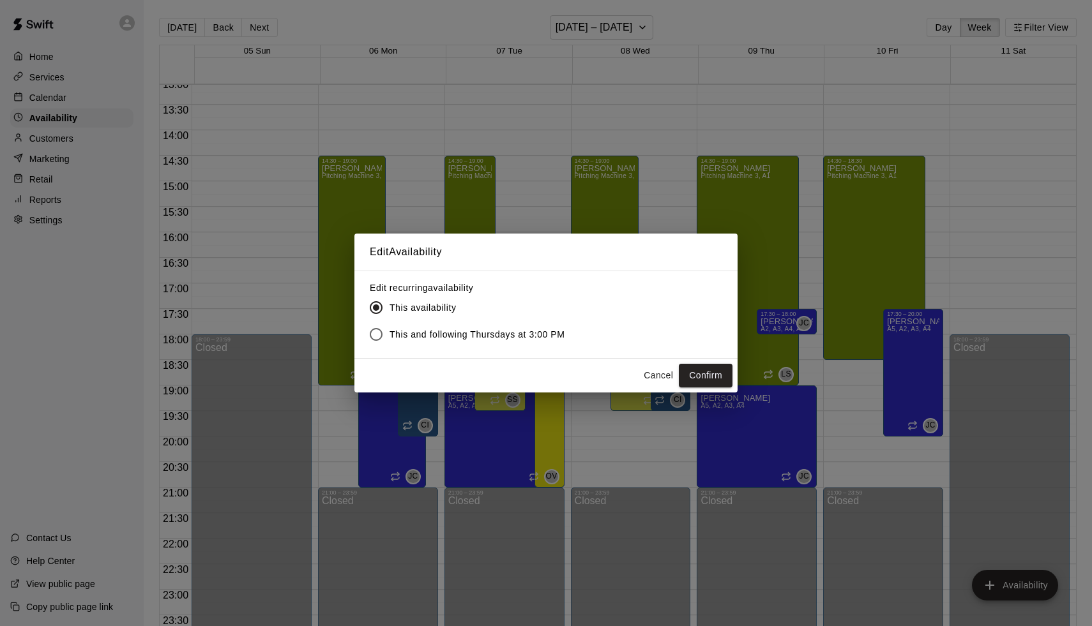
click at [494, 330] on span "This and following Thursdays at 3:00 PM" at bounding box center [478, 334] width 176 height 13
click at [700, 376] on button "Confirm" at bounding box center [706, 376] width 54 height 24
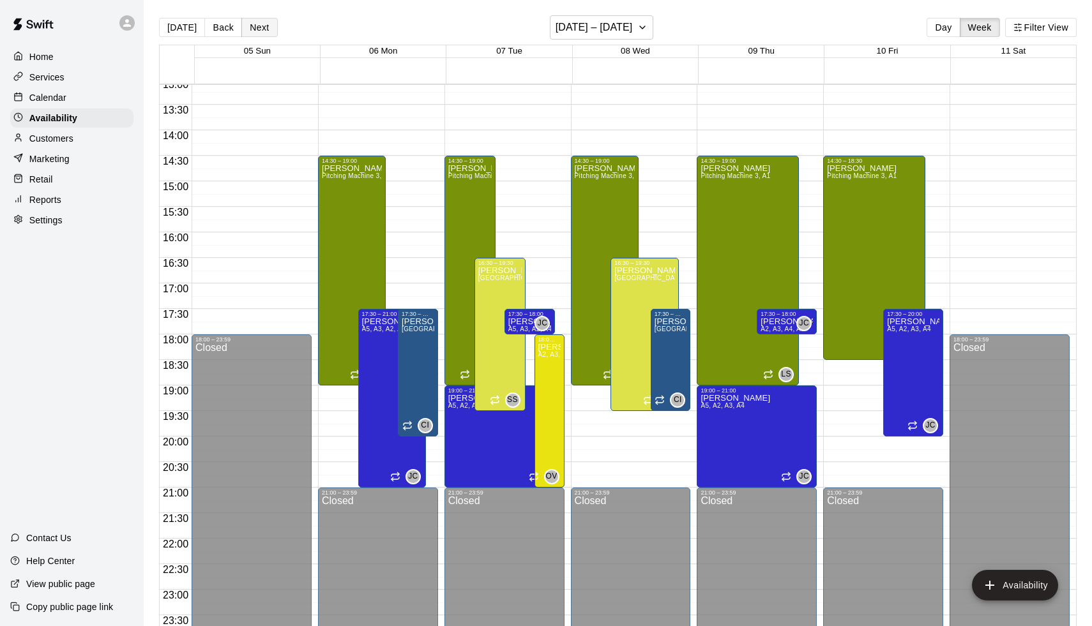
click at [254, 31] on button "Next" at bounding box center [259, 27] width 36 height 19
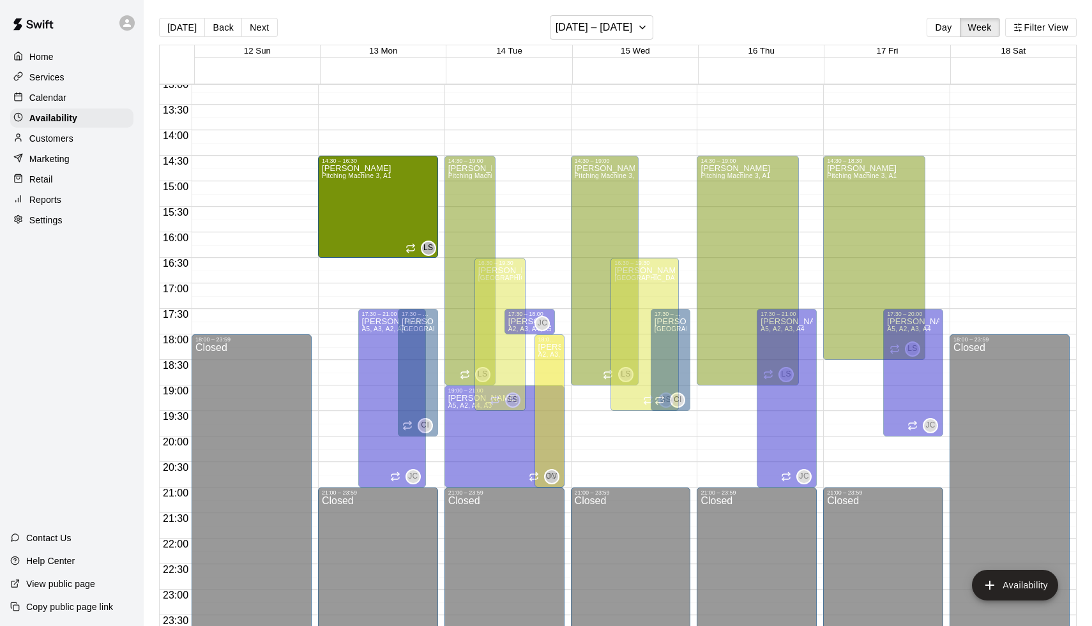
drag, startPoint x: 353, startPoint y: 383, endPoint x: 357, endPoint y: 266, distance: 116.9
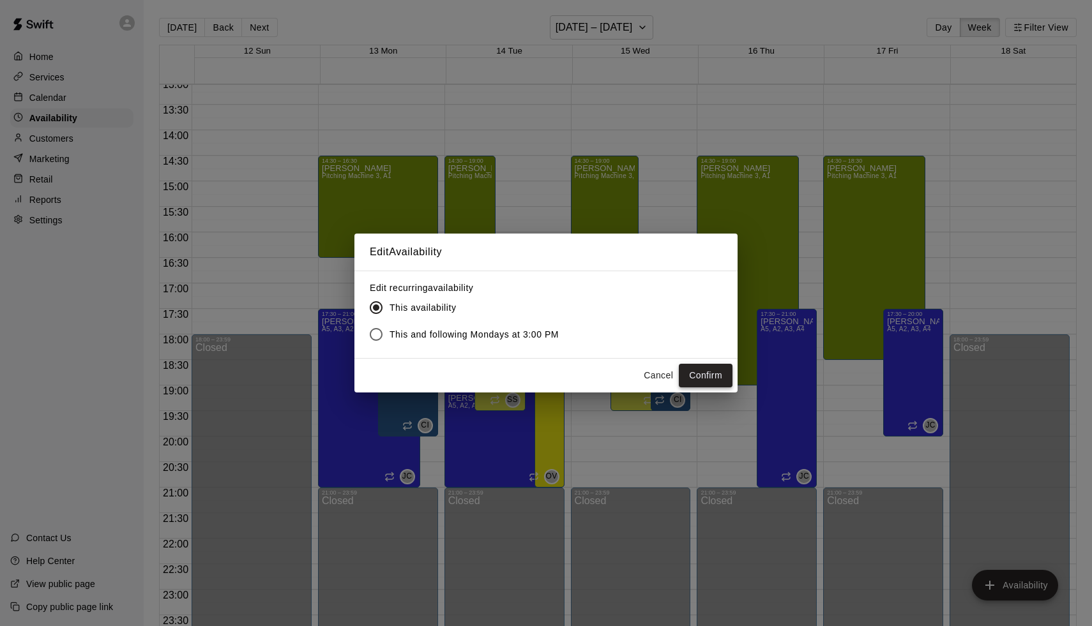
click at [699, 374] on button "Confirm" at bounding box center [706, 376] width 54 height 24
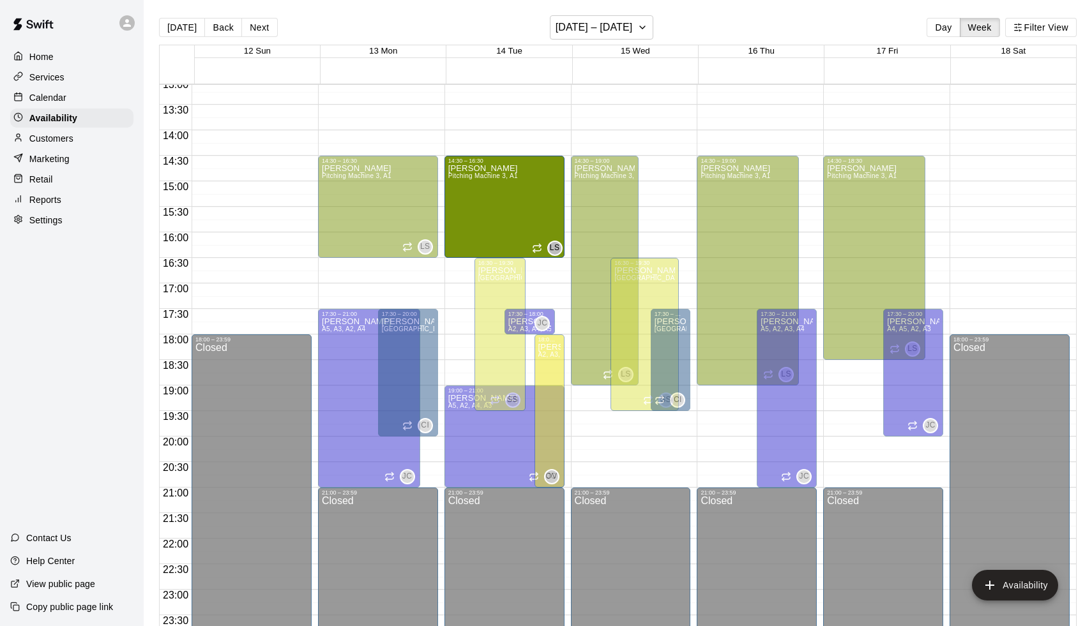
drag, startPoint x: 469, startPoint y: 382, endPoint x: 474, endPoint y: 263, distance: 118.9
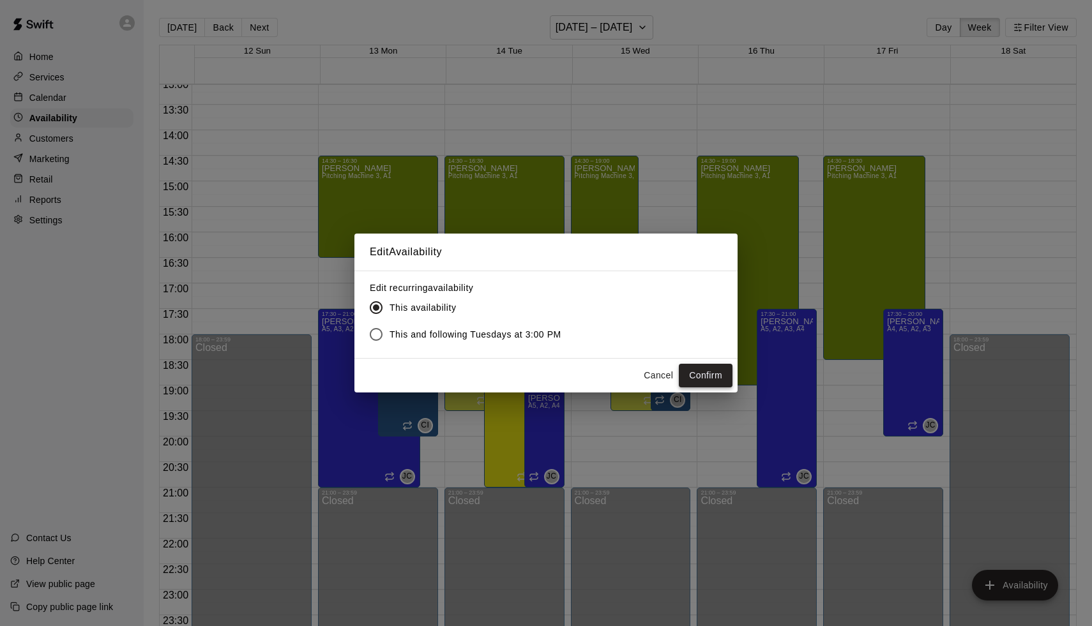
click at [692, 368] on button "Confirm" at bounding box center [706, 376] width 54 height 24
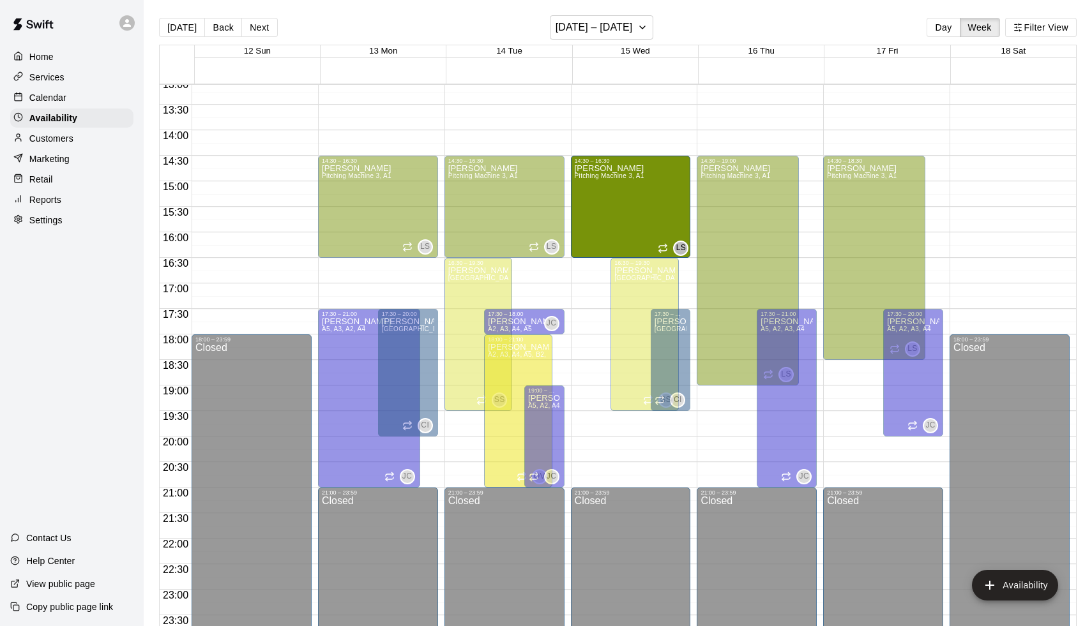
drag, startPoint x: 603, startPoint y: 383, endPoint x: 598, endPoint y: 266, distance: 117.6
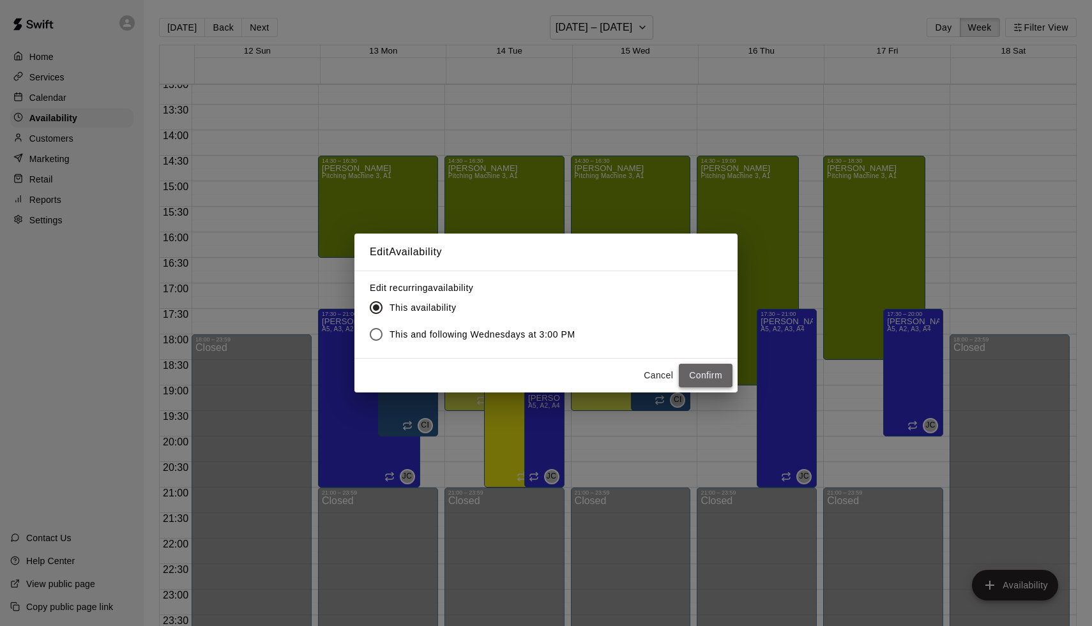
click at [709, 369] on button "Confirm" at bounding box center [706, 376] width 54 height 24
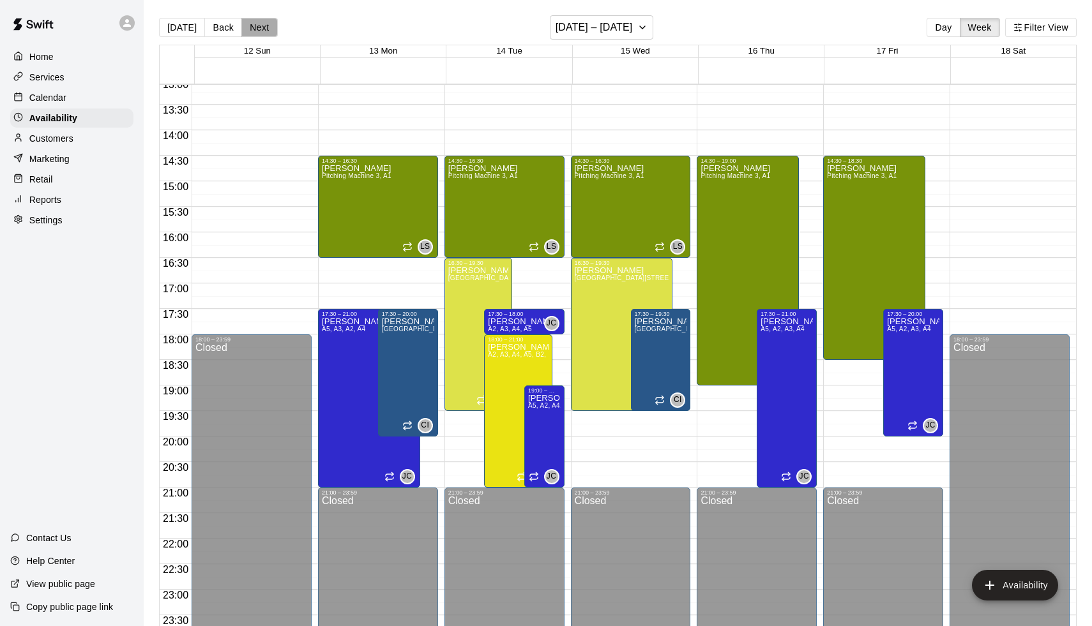
click at [263, 33] on button "Next" at bounding box center [259, 27] width 36 height 19
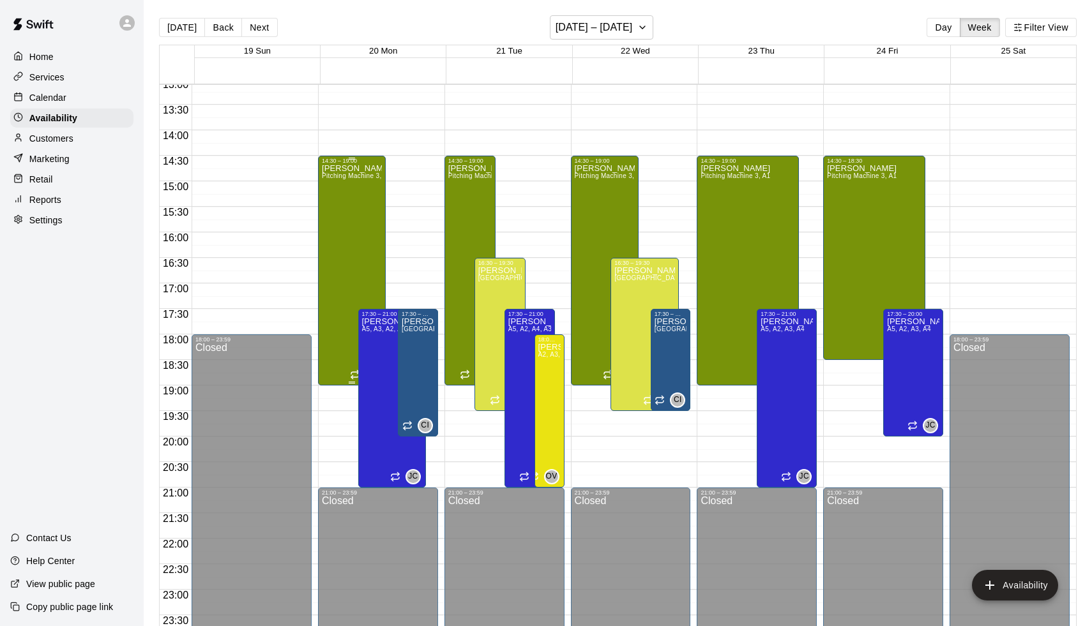
click at [377, 243] on div "[PERSON_NAME] Pitching Machine 3, A1" at bounding box center [352, 477] width 60 height 626
click at [342, 215] on icon "delete" at bounding box center [336, 208] width 15 height 15
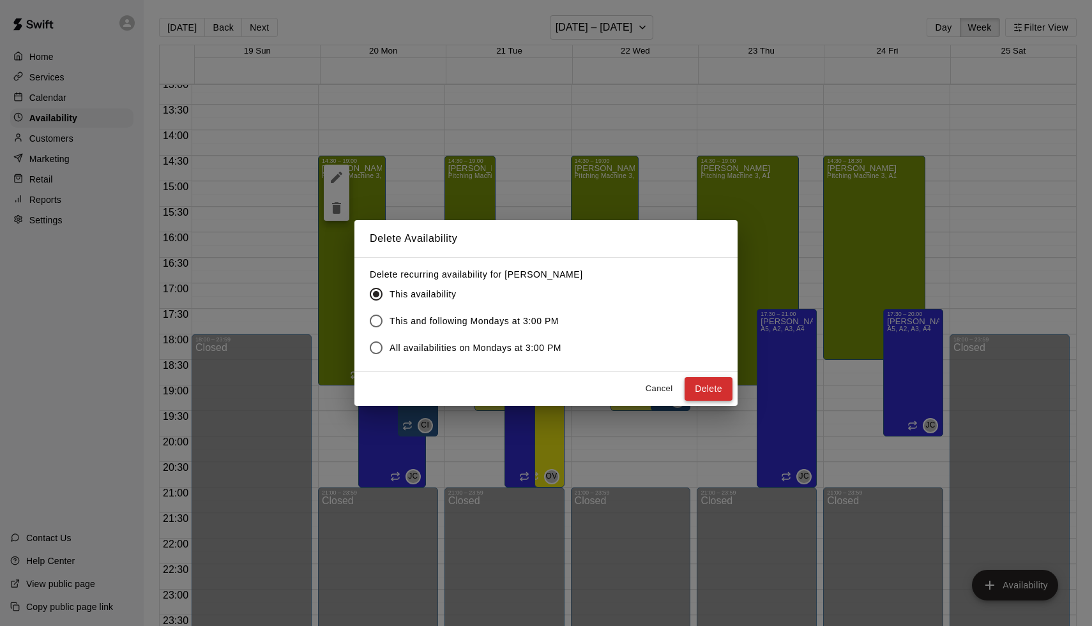
click at [716, 389] on button "Delete" at bounding box center [709, 389] width 48 height 24
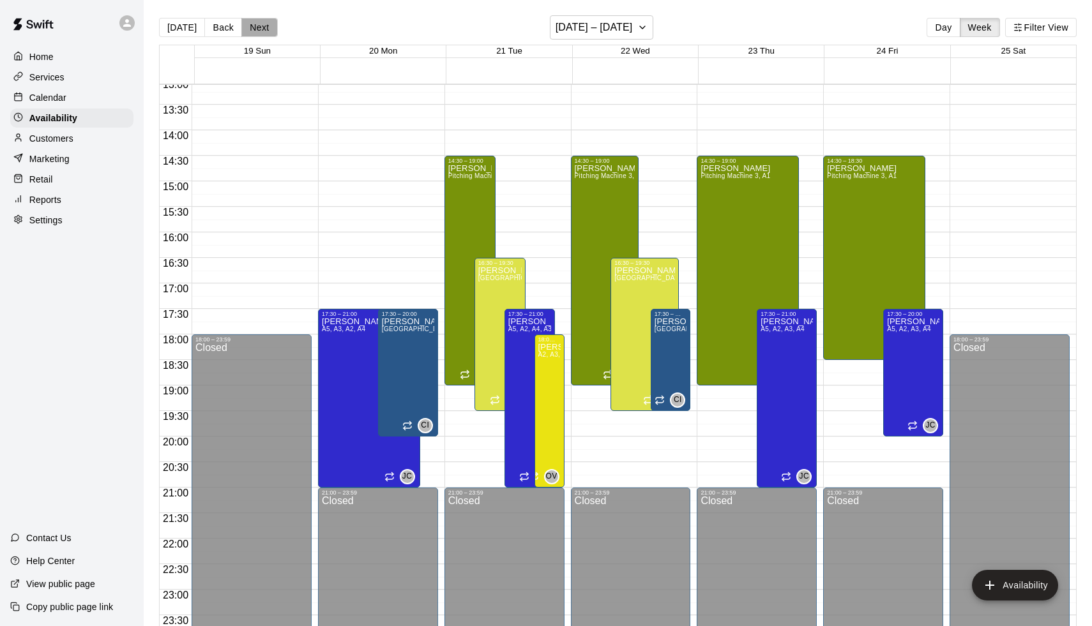
click at [257, 27] on button "Next" at bounding box center [259, 27] width 36 height 19
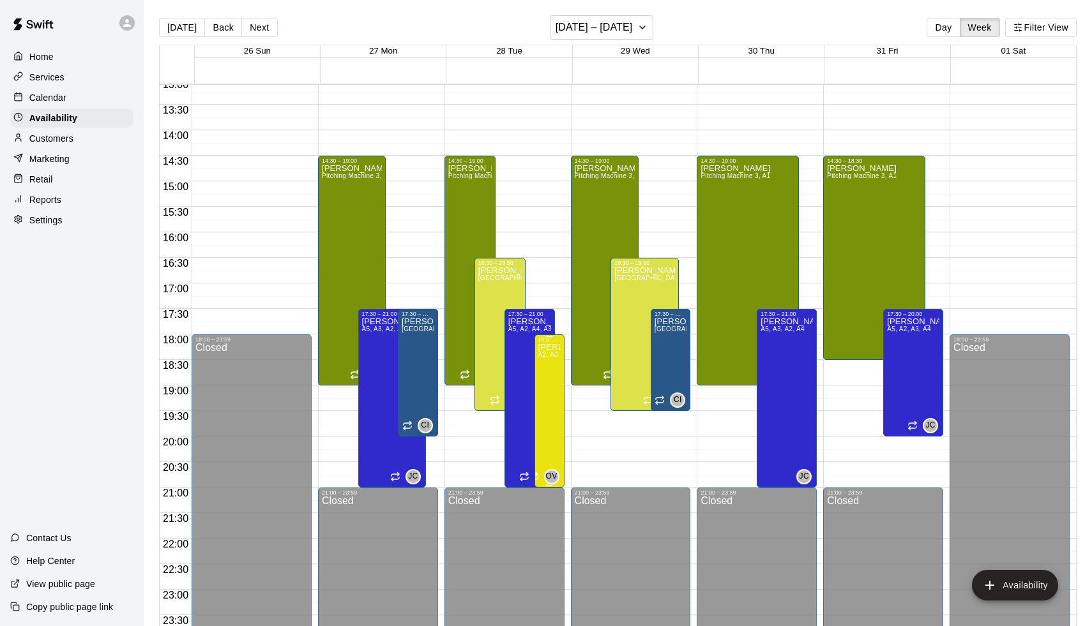
click at [552, 358] on span "A2, A3, A4, A5, B2, B3, B4, B5" at bounding box center [584, 354] width 93 height 7
click at [554, 370] on icon "edit" at bounding box center [552, 364] width 15 height 15
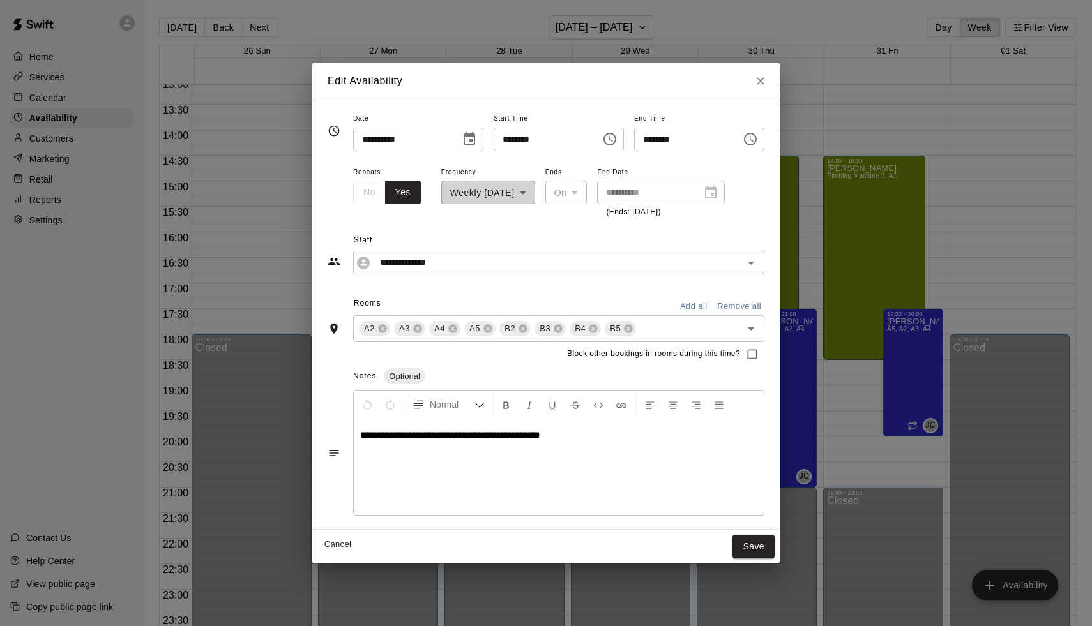
click at [324, 541] on button "Cancel" at bounding box center [337, 545] width 41 height 20
type input "**********"
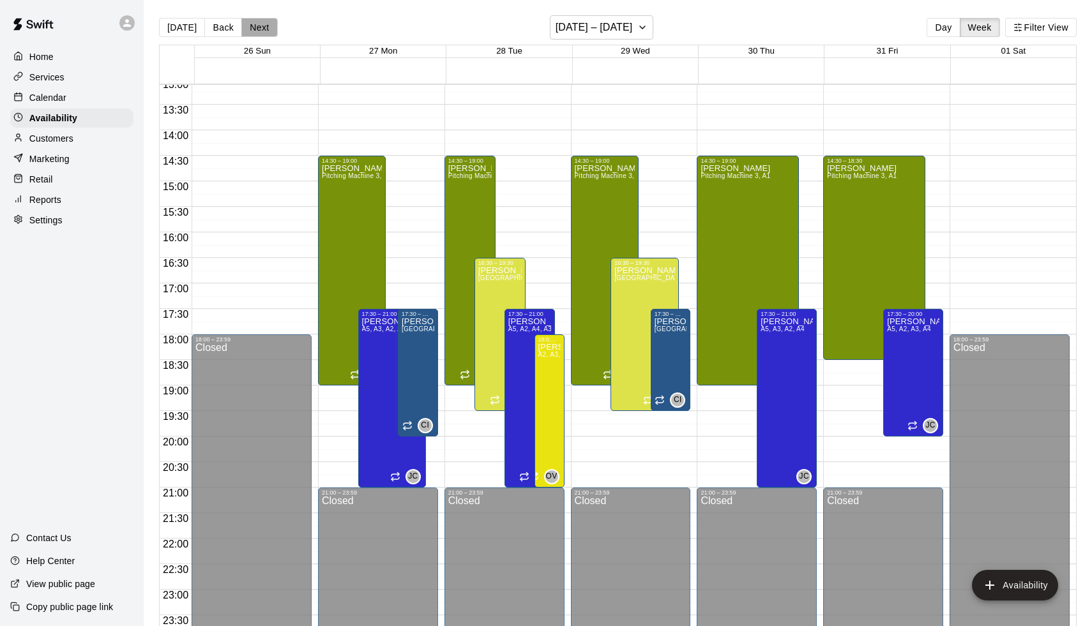
click at [261, 24] on button "Next" at bounding box center [259, 27] width 36 height 19
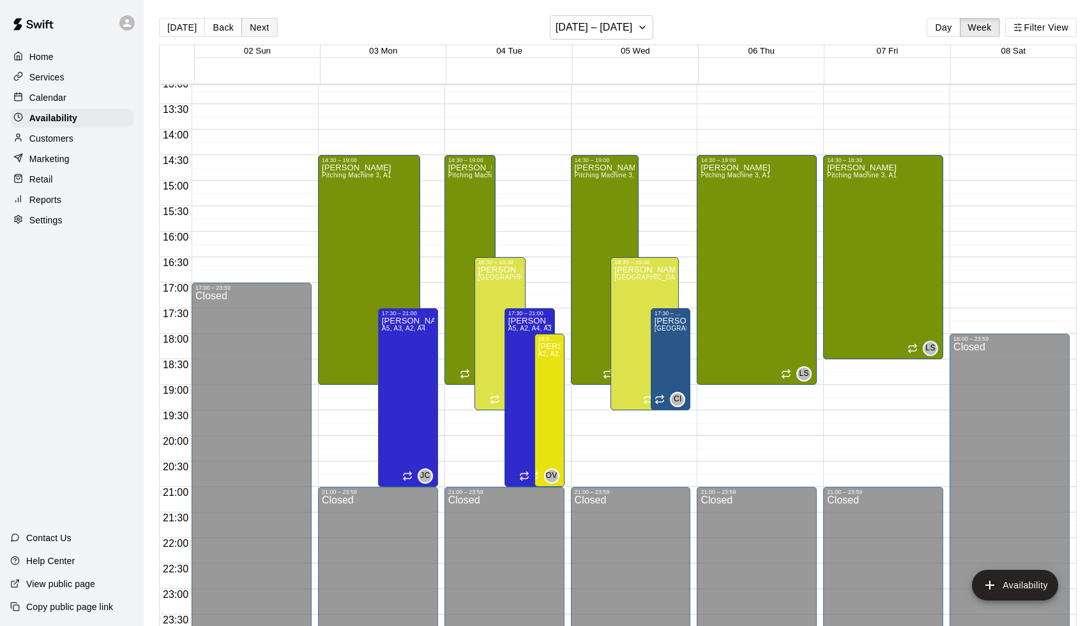
click at [261, 24] on button "Next" at bounding box center [259, 27] width 36 height 19
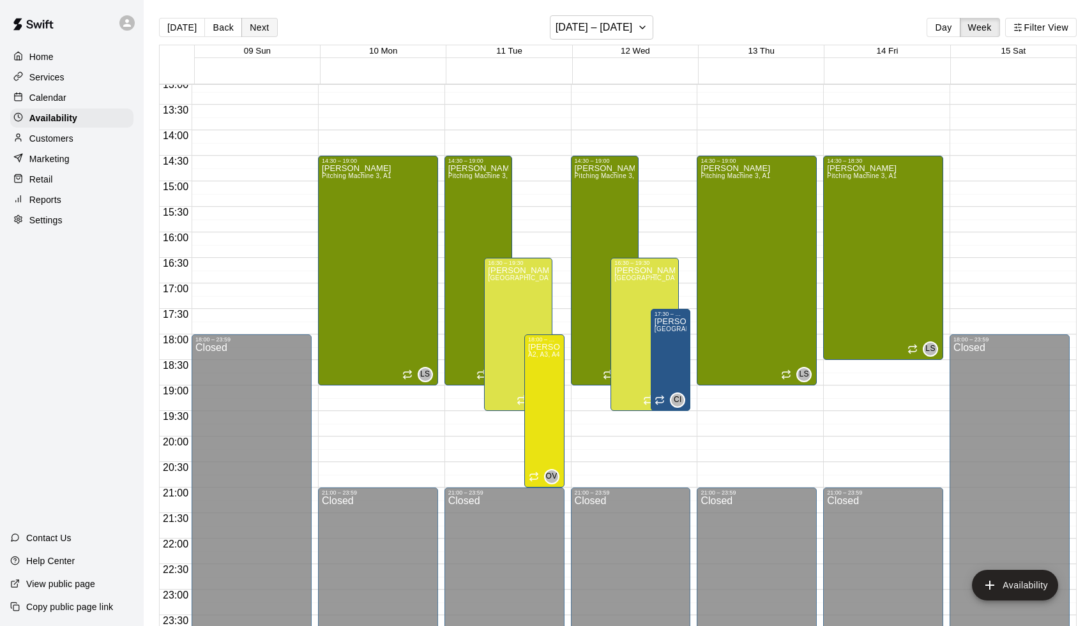
click at [261, 24] on button "Next" at bounding box center [259, 27] width 36 height 19
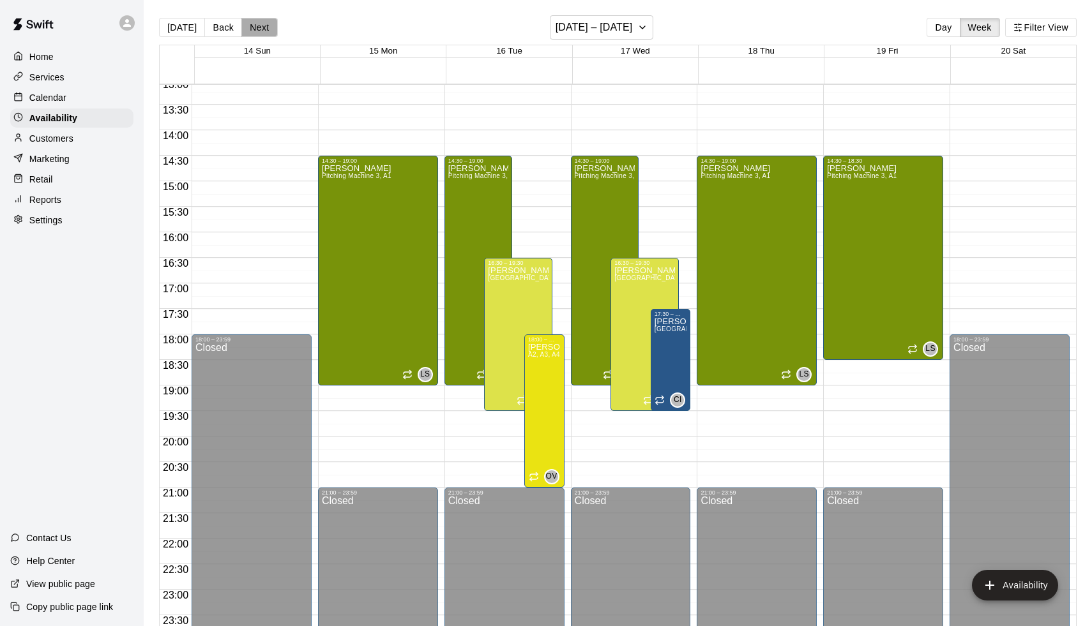
click at [261, 24] on button "Next" at bounding box center [259, 27] width 36 height 19
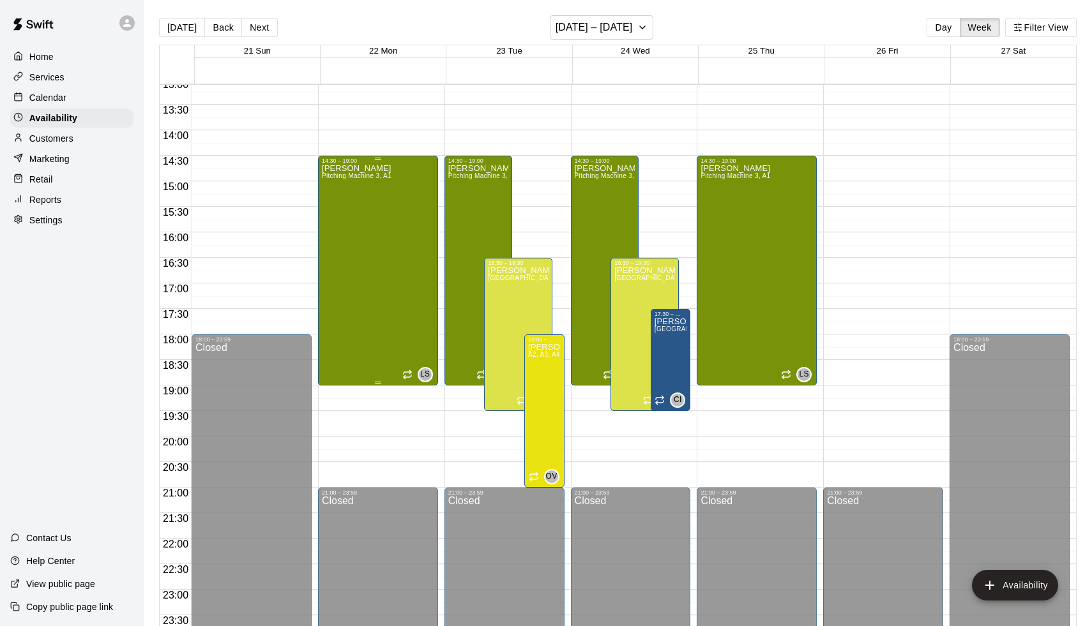
click at [353, 247] on div "[PERSON_NAME] Pitching Machine 3, A1" at bounding box center [357, 477] width 70 height 626
click at [334, 208] on icon "delete" at bounding box center [336, 207] width 9 height 11
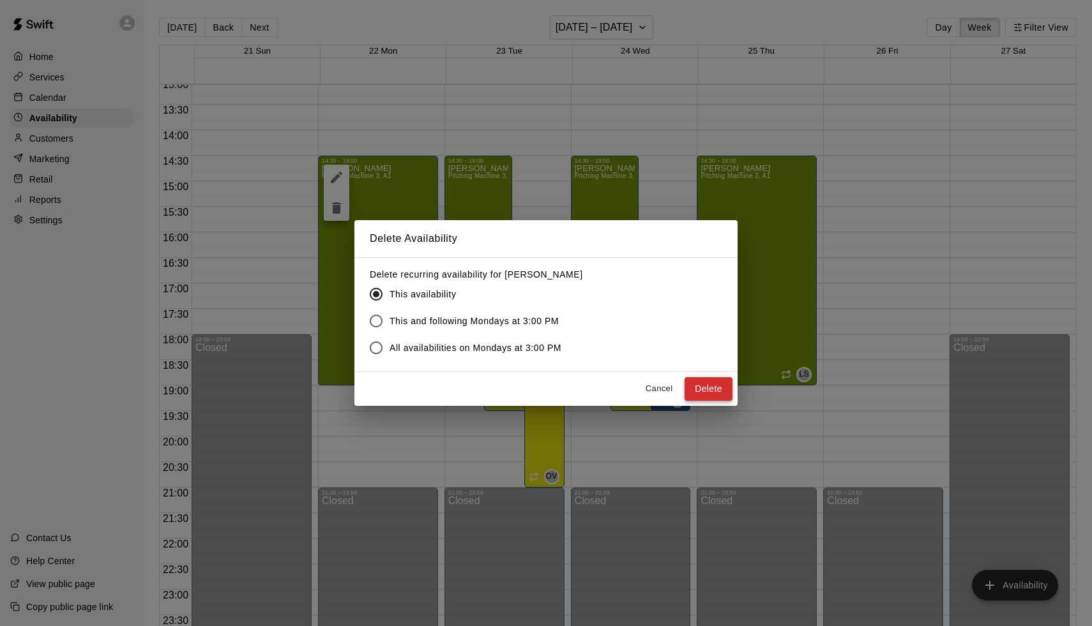
click at [709, 395] on button "Delete" at bounding box center [709, 389] width 48 height 24
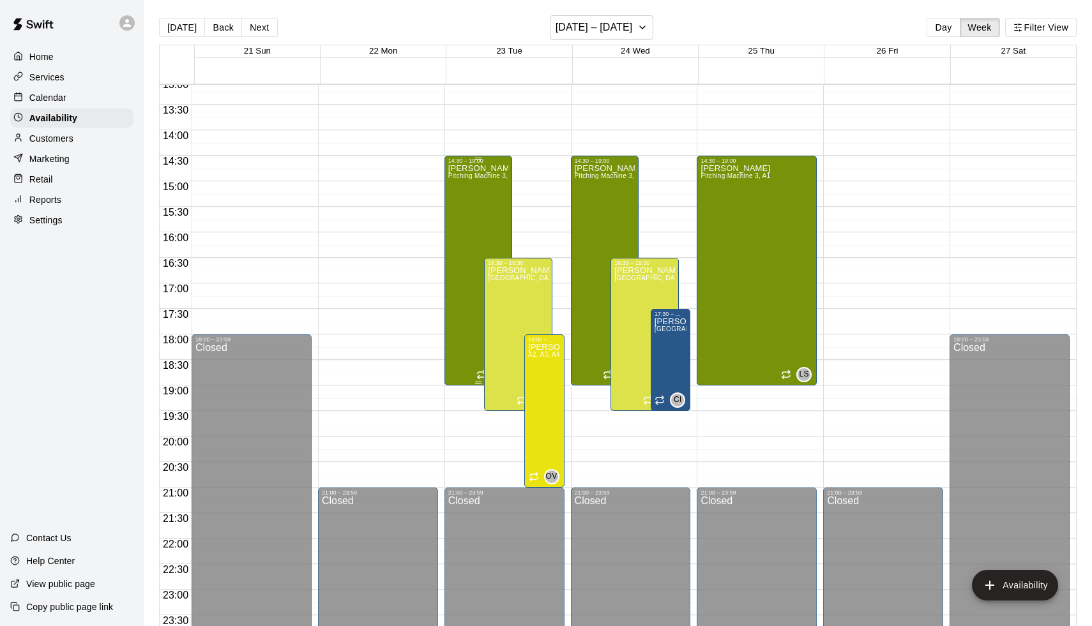
click at [498, 219] on div "[PERSON_NAME] Pitching Machine 3, A1" at bounding box center [478, 477] width 60 height 626
click at [465, 216] on button "delete" at bounding box center [463, 208] width 26 height 26
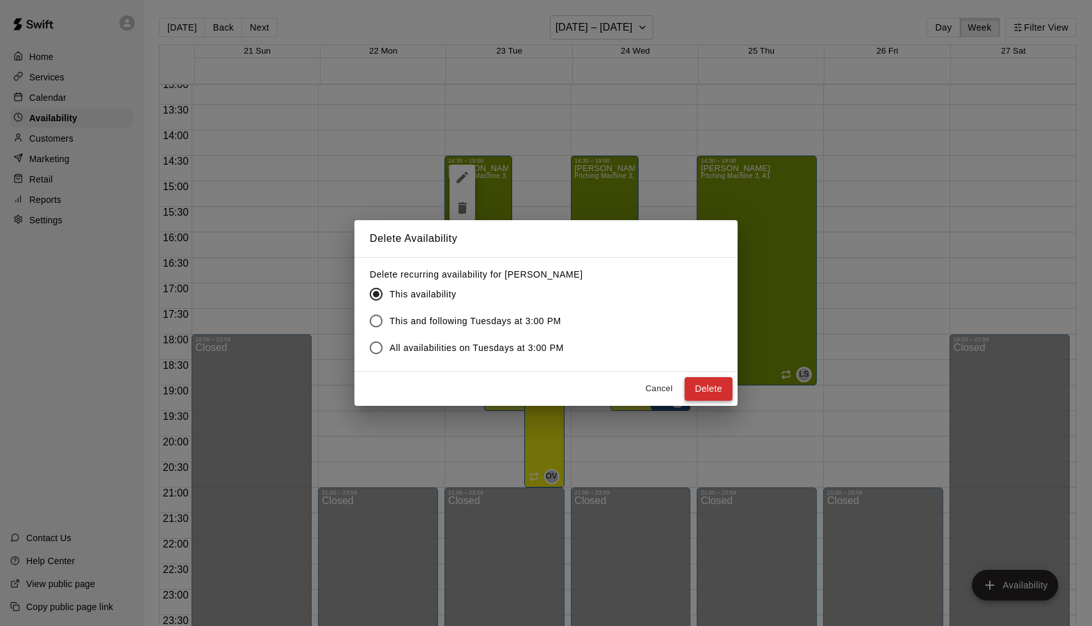
click at [718, 387] on button "Delete" at bounding box center [709, 389] width 48 height 24
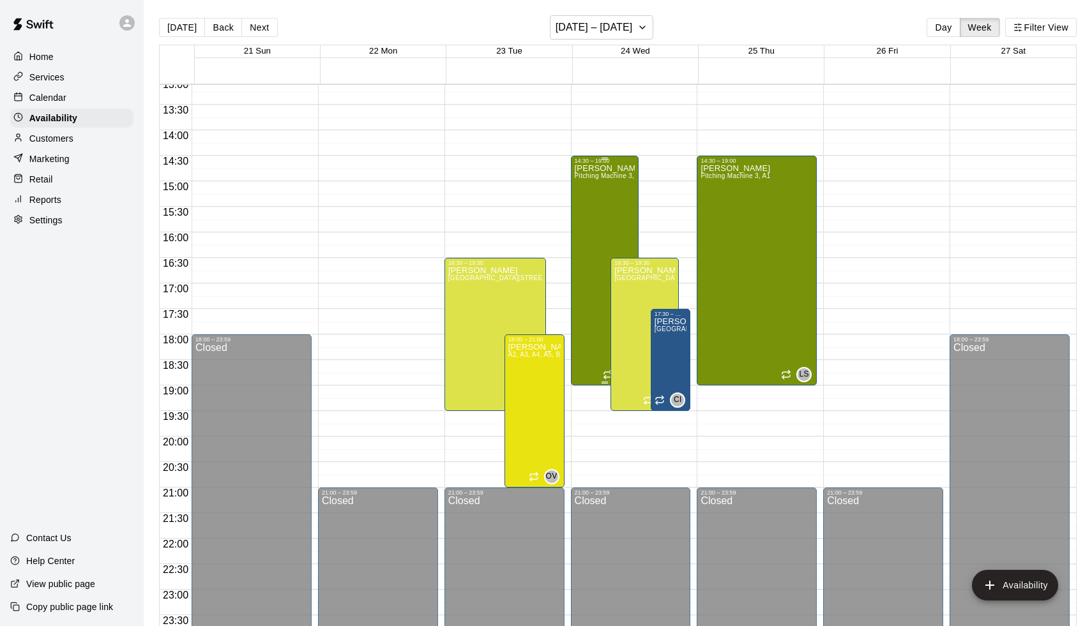
click at [623, 193] on div "[PERSON_NAME] Pitching Machine 3, A1" at bounding box center [605, 477] width 60 height 626
click at [595, 203] on icon "delete" at bounding box center [588, 208] width 15 height 15
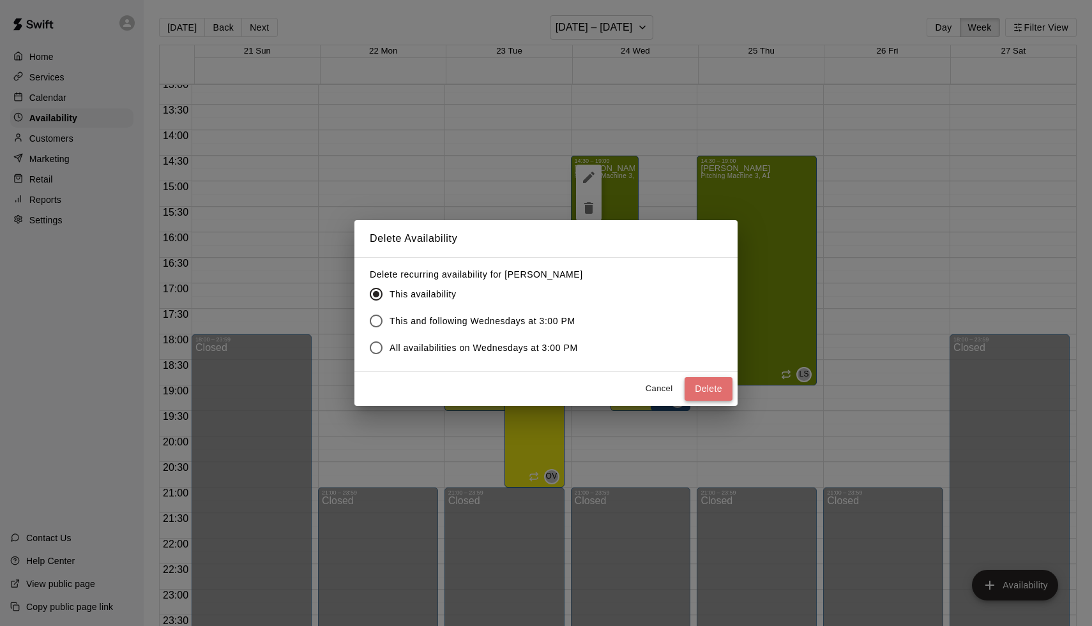
click at [716, 381] on button "Delete" at bounding box center [709, 389] width 48 height 24
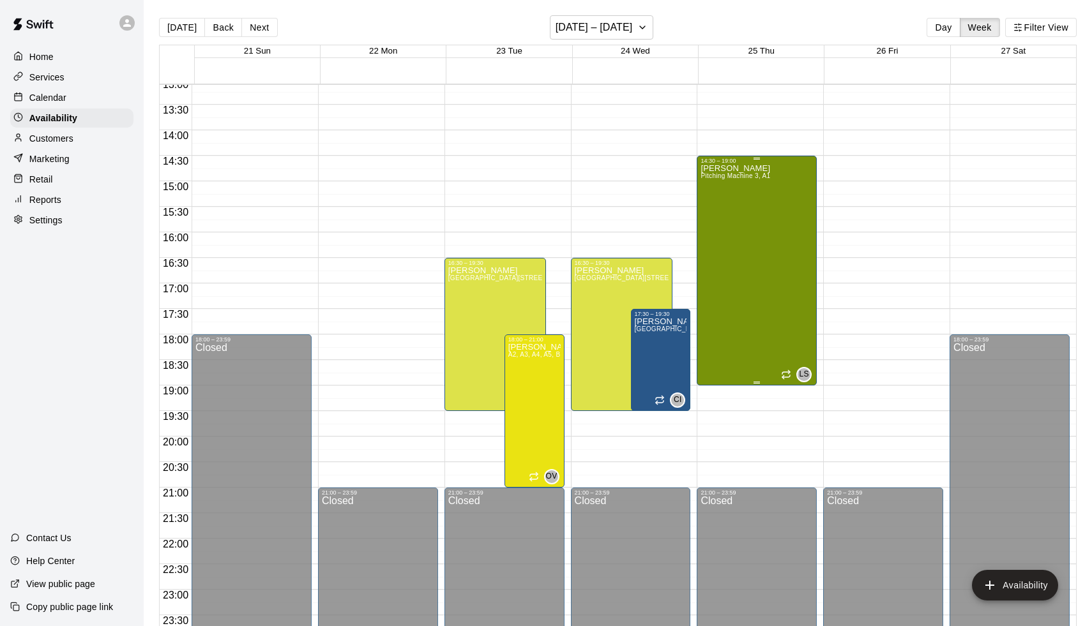
click at [773, 260] on div "[PERSON_NAME] Pitching Machine 3, A1 LS" at bounding box center [757, 477] width 112 height 626
click at [718, 214] on icon "delete" at bounding box center [714, 208] width 15 height 15
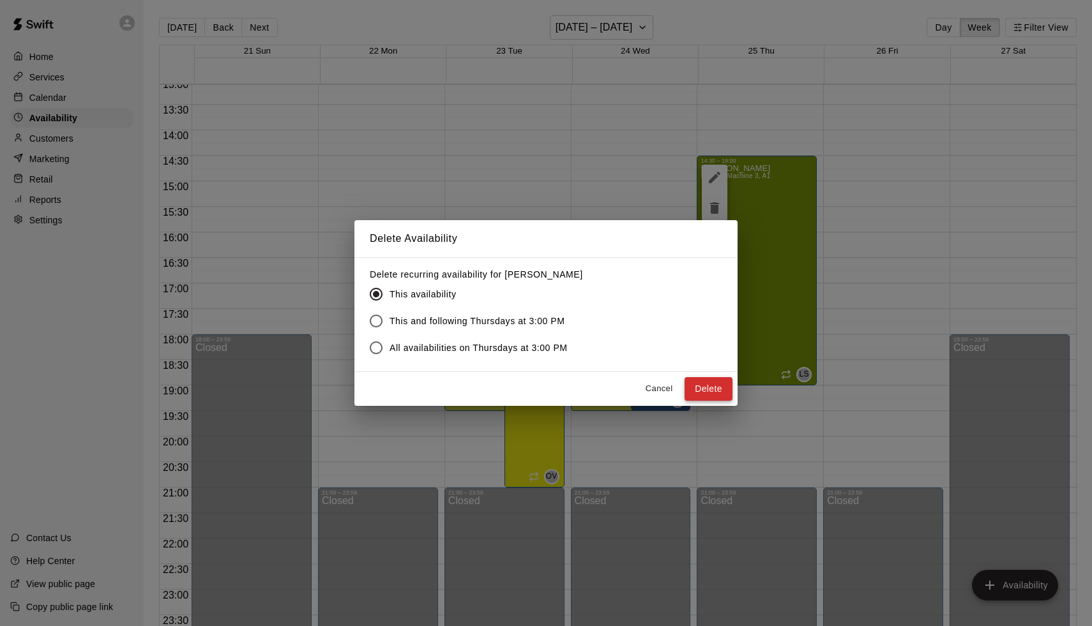
click at [703, 385] on button "Delete" at bounding box center [709, 389] width 48 height 24
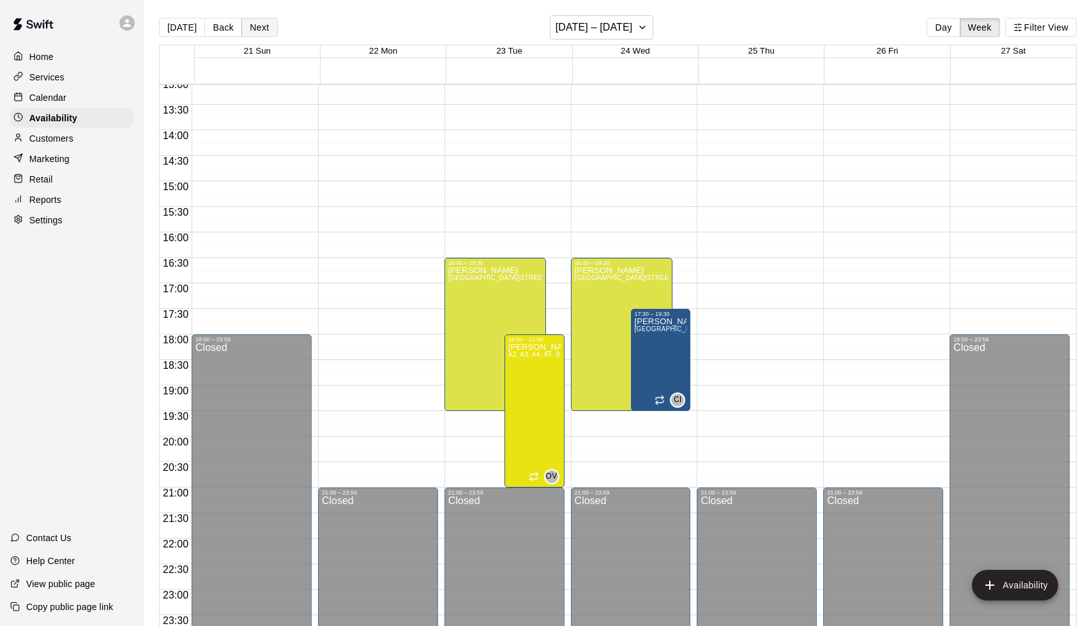
click at [255, 31] on button "Next" at bounding box center [259, 27] width 36 height 19
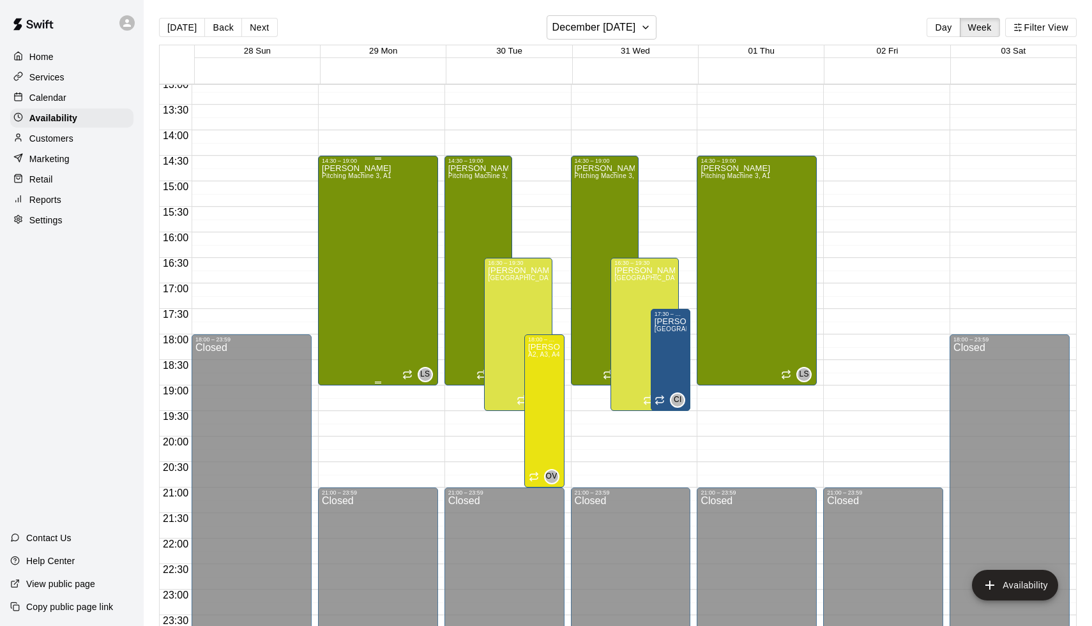
click at [351, 218] on div "[PERSON_NAME] Pitching Machine 3, A1" at bounding box center [357, 477] width 70 height 626
click at [347, 208] on button "delete" at bounding box center [337, 208] width 26 height 26
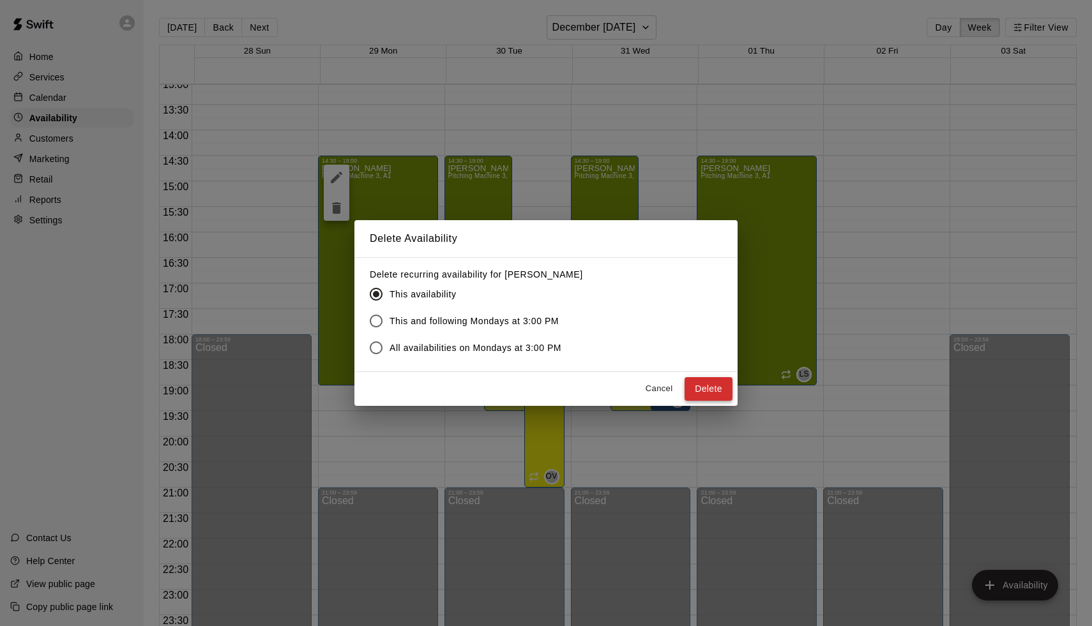
click at [703, 387] on button "Delete" at bounding box center [709, 389] width 48 height 24
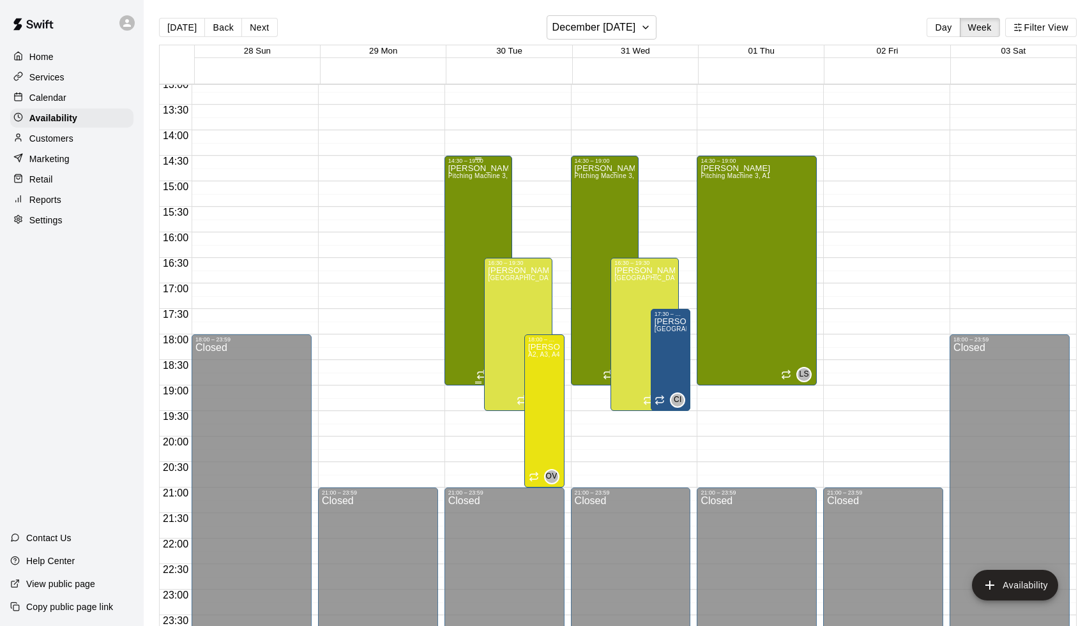
click at [480, 192] on div "[PERSON_NAME] Pitching Machine 3, A1" at bounding box center [478, 477] width 60 height 626
click at [467, 208] on icon "delete" at bounding box center [462, 208] width 15 height 15
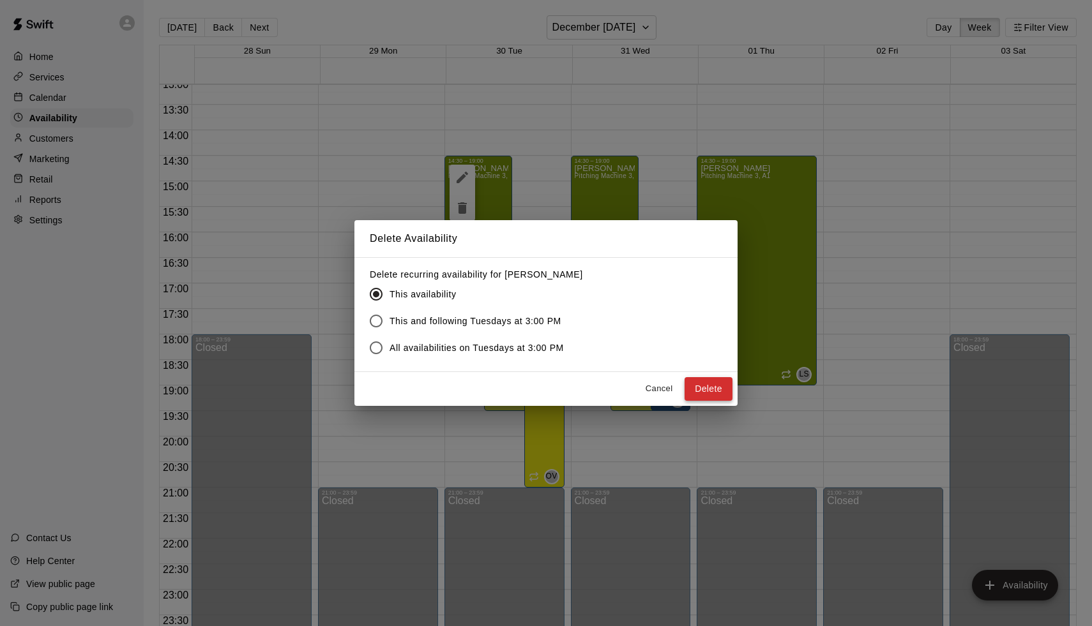
click at [716, 386] on button "Delete" at bounding box center [709, 389] width 48 height 24
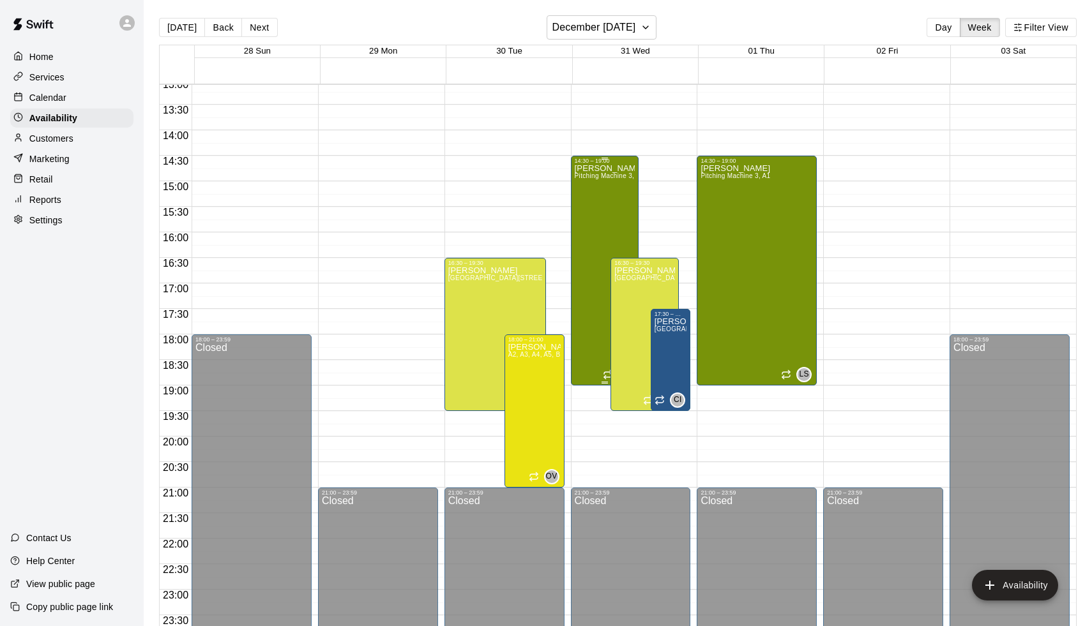
click at [617, 196] on div "[PERSON_NAME] Pitching Machine 3, A1" at bounding box center [605, 477] width 60 height 626
click at [591, 200] on button "delete" at bounding box center [589, 208] width 26 height 26
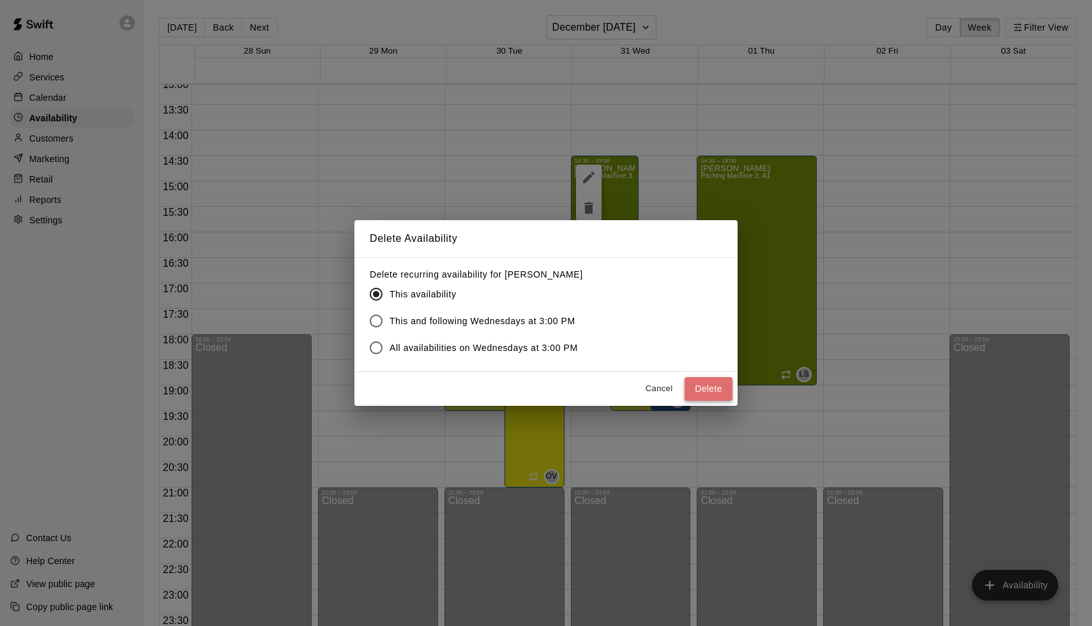
click at [709, 396] on button "Delete" at bounding box center [709, 389] width 48 height 24
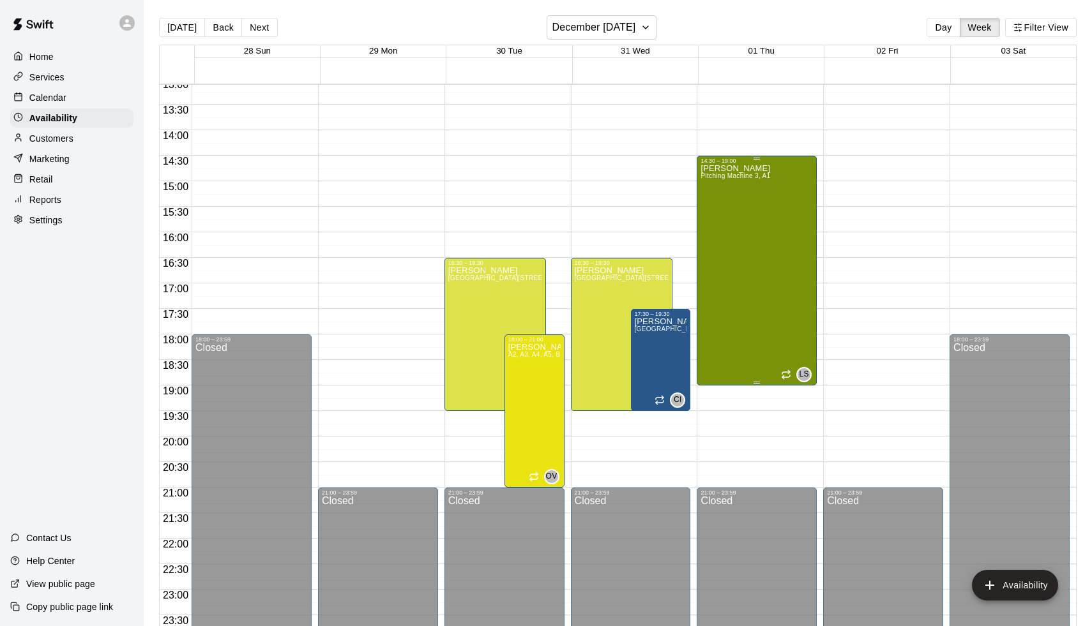
click at [769, 241] on div "[PERSON_NAME] Pitching Machine 3, A1" at bounding box center [736, 477] width 70 height 626
click at [720, 206] on icon "delete" at bounding box center [714, 208] width 15 height 15
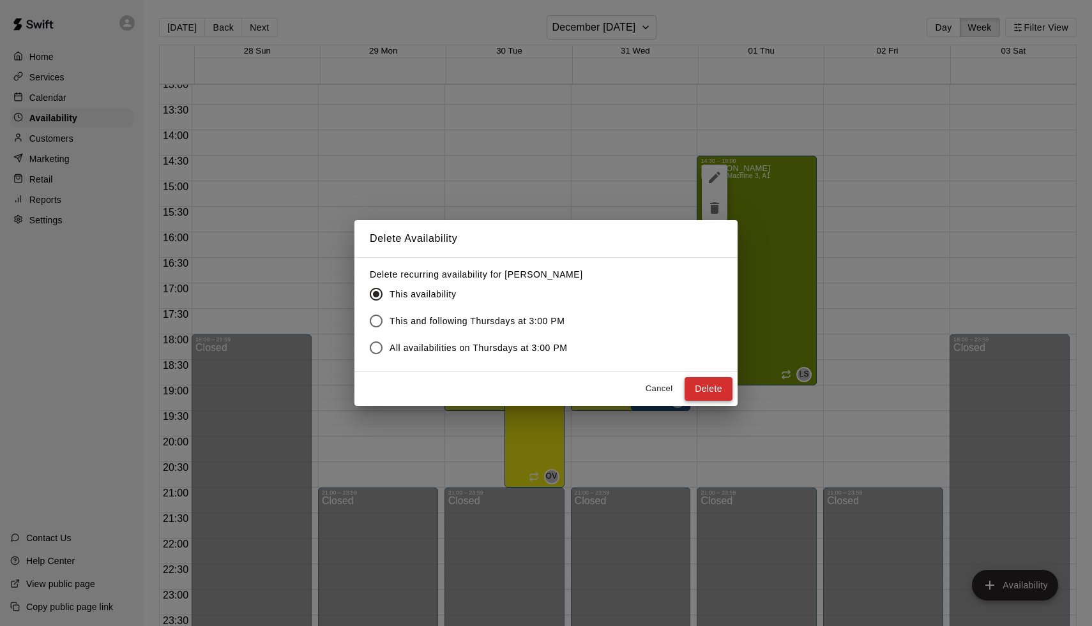
click at [707, 387] on button "Delete" at bounding box center [709, 389] width 48 height 24
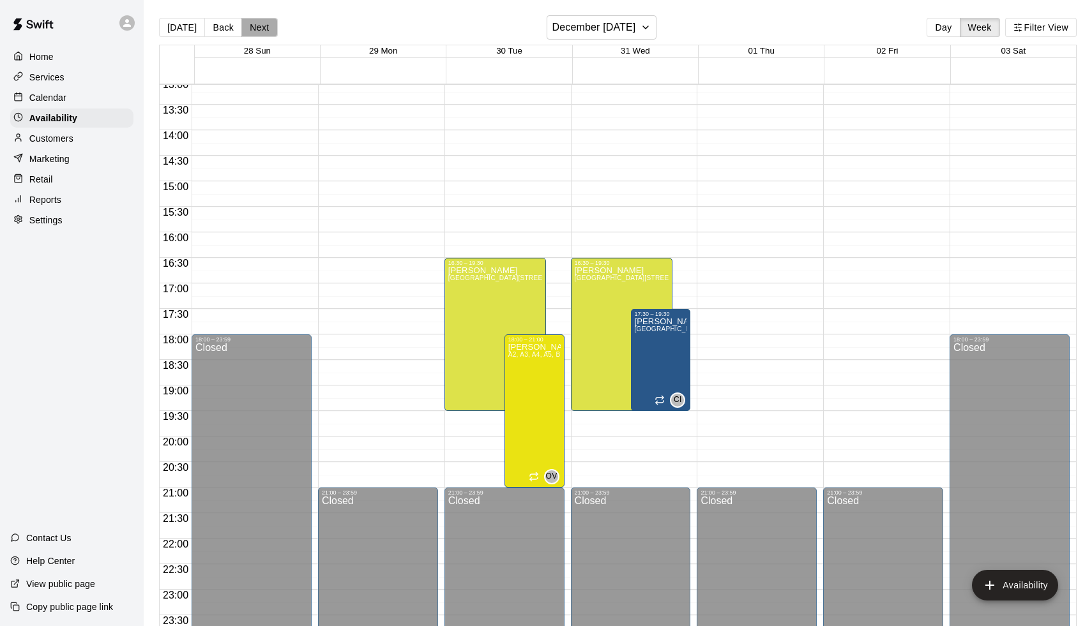
click at [260, 33] on button "Next" at bounding box center [259, 27] width 36 height 19
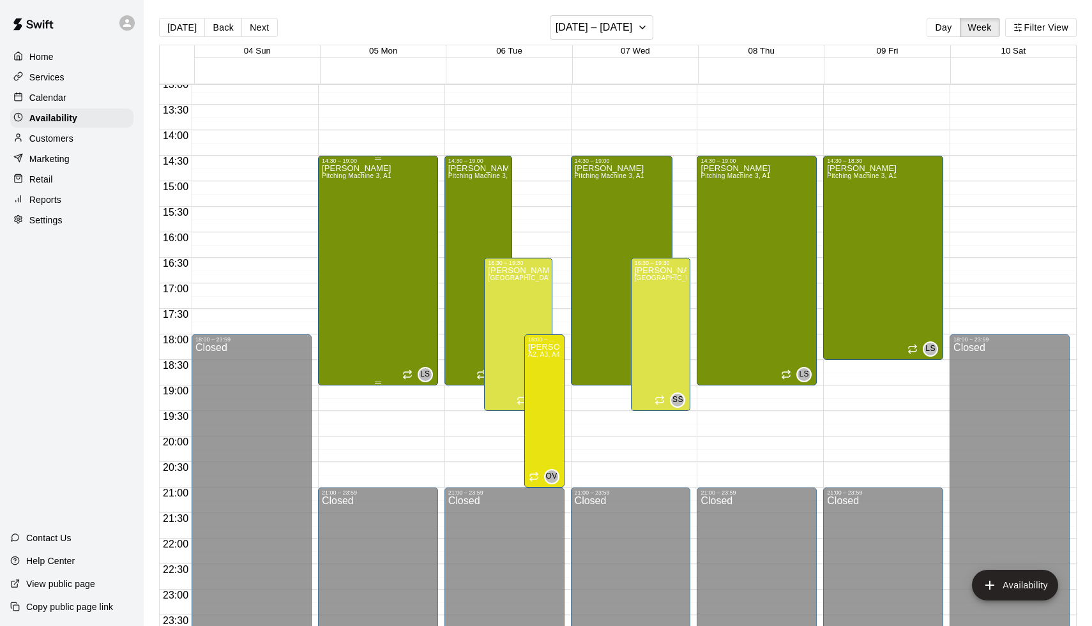
click at [390, 232] on div "[PERSON_NAME] Pitching Machine 3, A1" at bounding box center [357, 477] width 70 height 626
click at [340, 213] on icon "delete" at bounding box center [336, 207] width 9 height 11
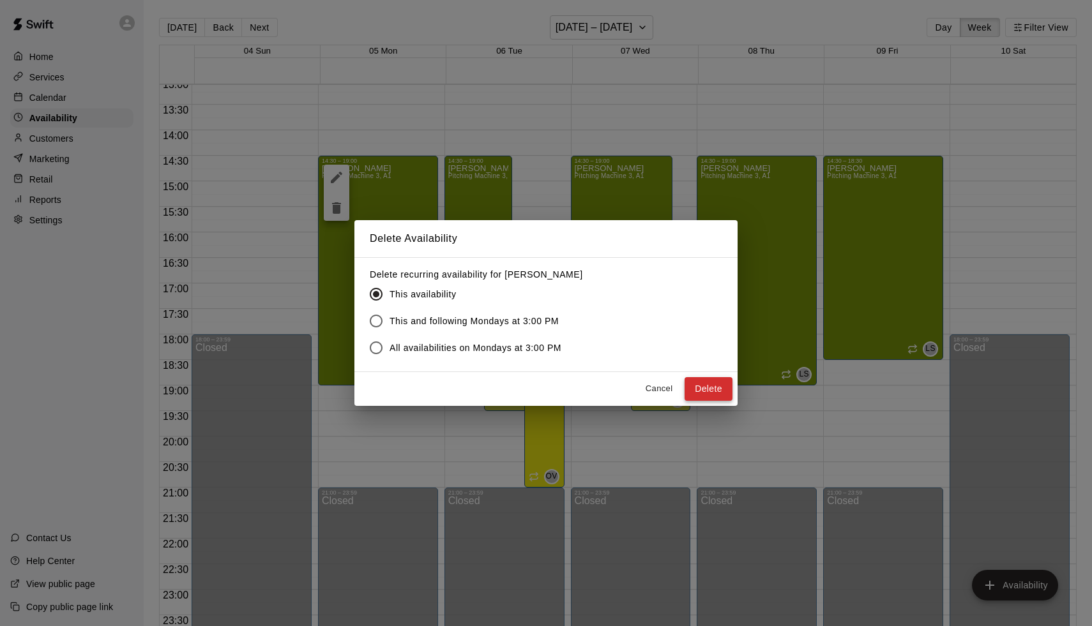
click at [720, 390] on button "Delete" at bounding box center [709, 389] width 48 height 24
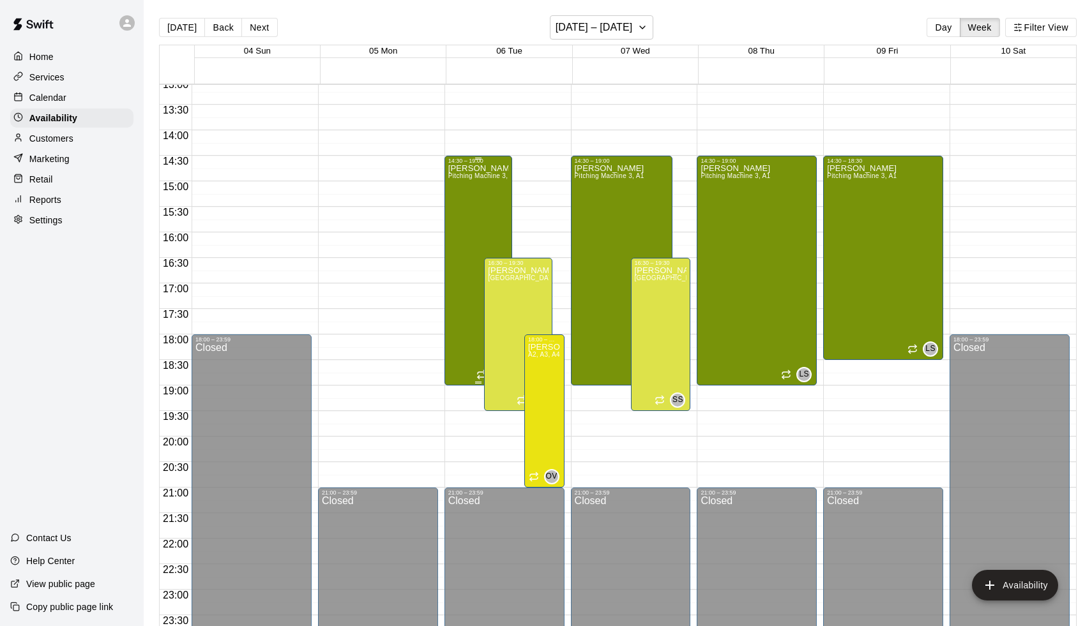
click at [492, 199] on div "[PERSON_NAME] Pitching Machine 3, A1" at bounding box center [478, 477] width 60 height 626
click at [462, 204] on icon "delete" at bounding box center [462, 207] width 9 height 11
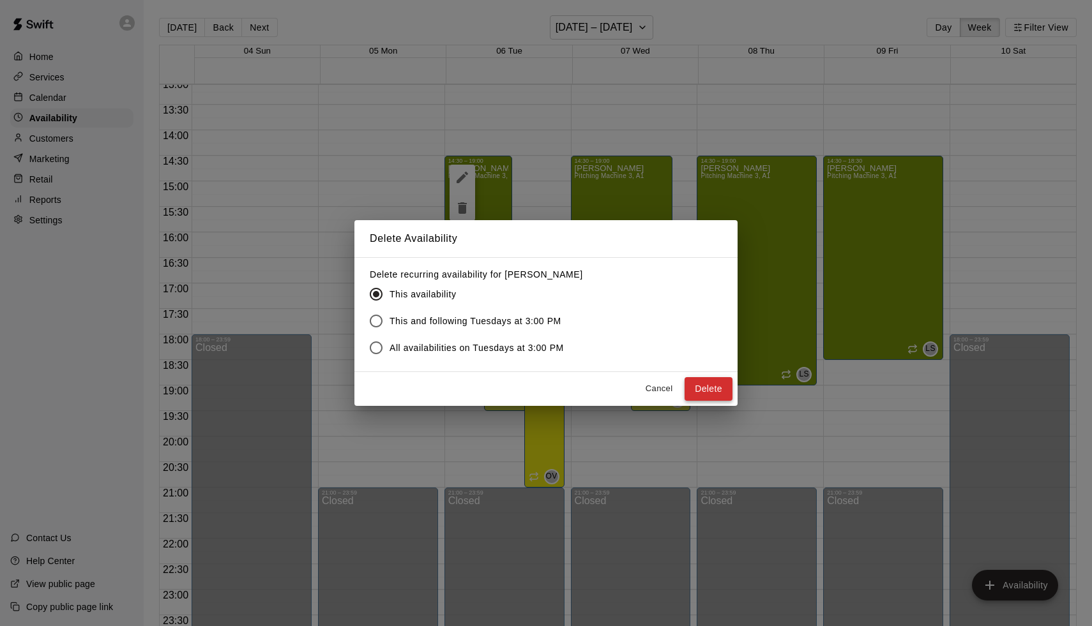
click at [708, 387] on button "Delete" at bounding box center [709, 389] width 48 height 24
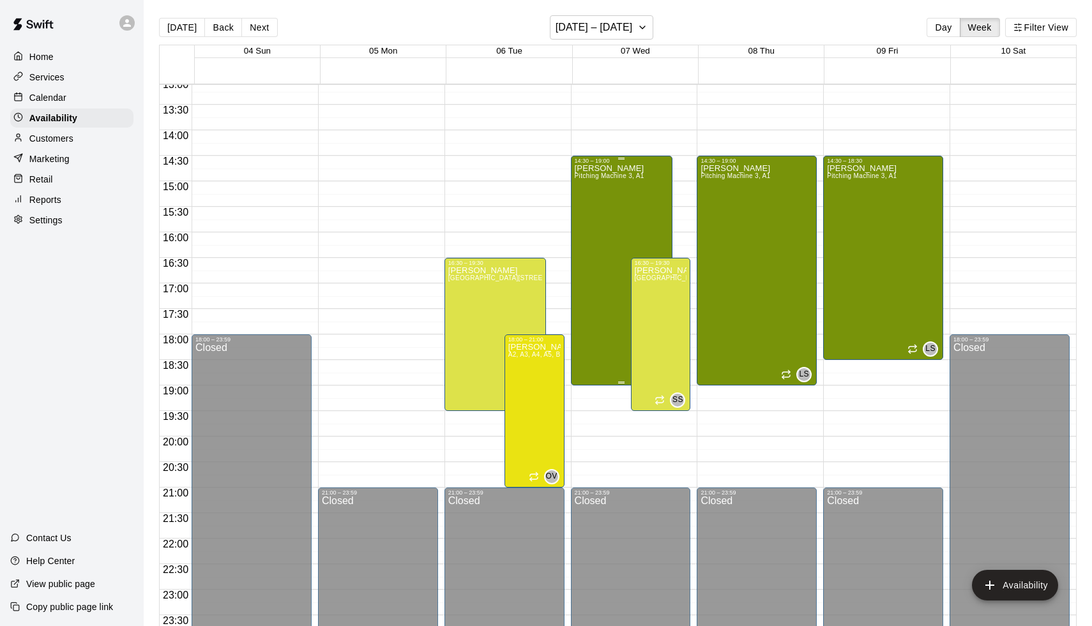
click at [625, 204] on div "[PERSON_NAME] Pitching Machine 3, A1" at bounding box center [610, 477] width 70 height 626
click at [591, 204] on icon "delete" at bounding box center [588, 207] width 9 height 11
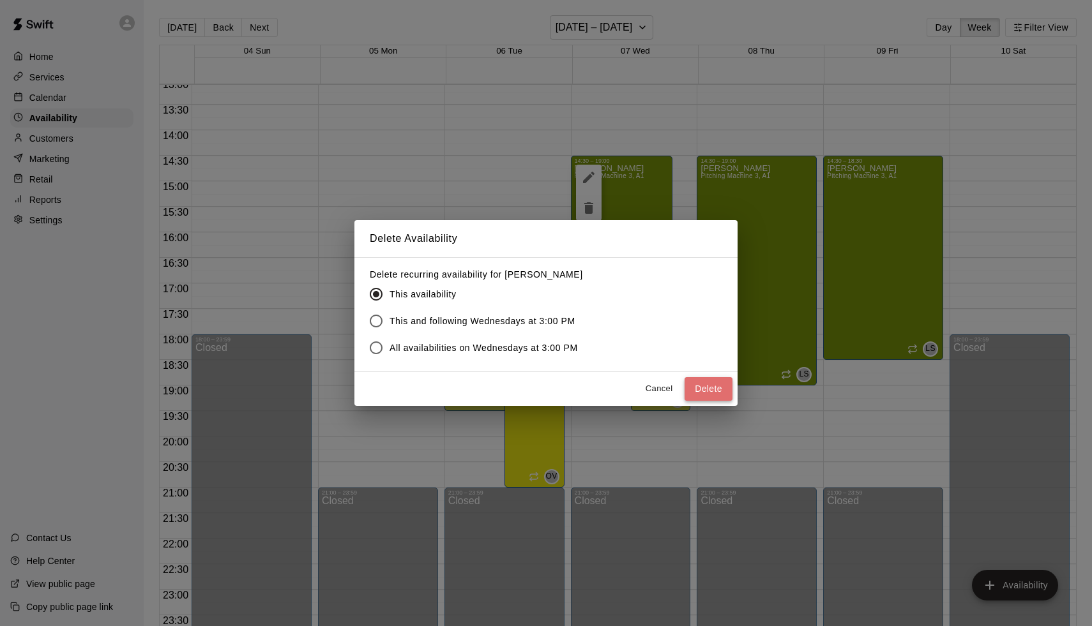
click at [703, 397] on button "Delete" at bounding box center [709, 389] width 48 height 24
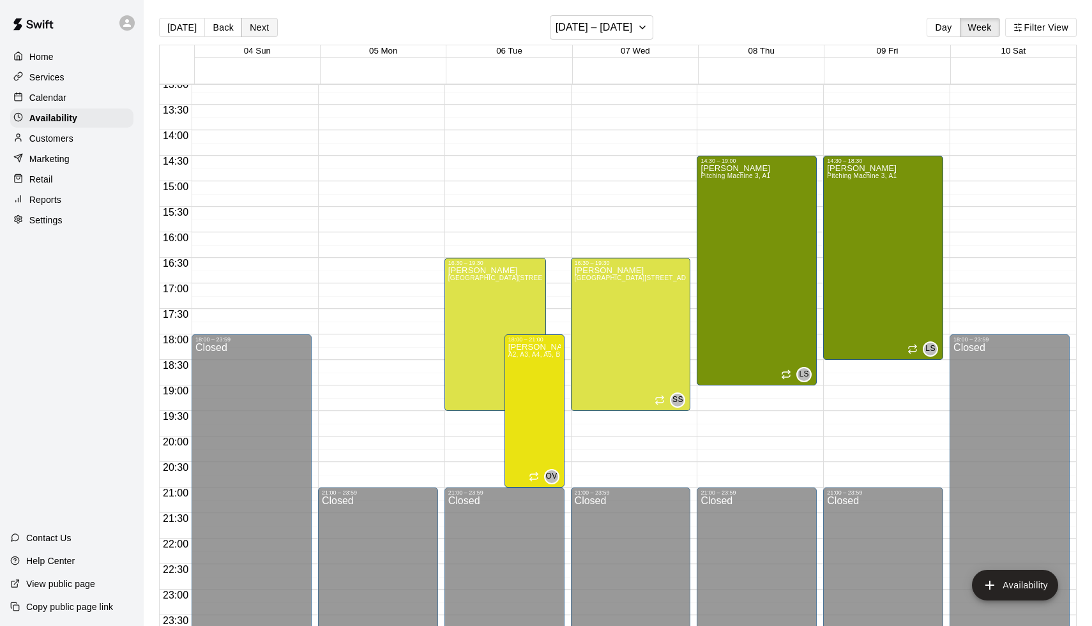
click at [259, 27] on button "Next" at bounding box center [259, 27] width 36 height 19
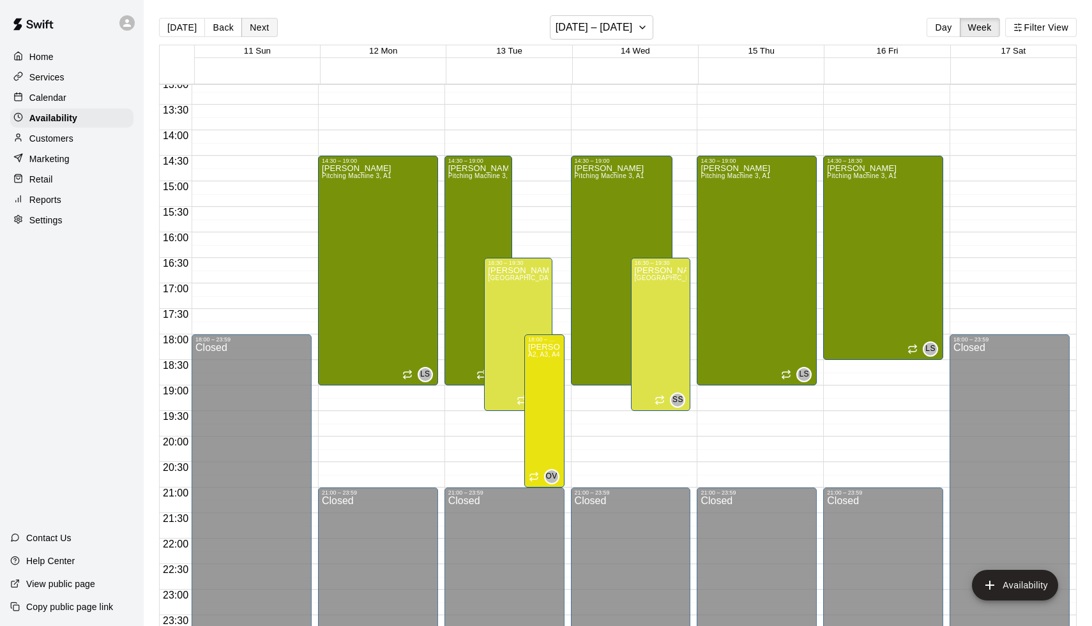
click at [264, 25] on button "Next" at bounding box center [259, 27] width 36 height 19
click at [218, 24] on button "Back" at bounding box center [223, 27] width 38 height 19
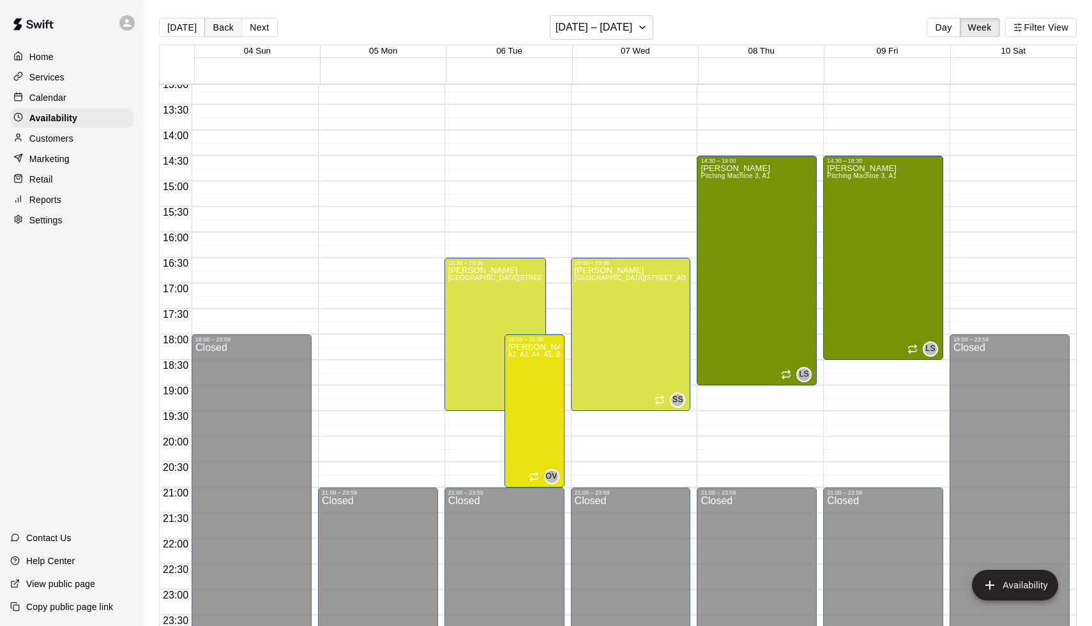
click at [218, 24] on button "Back" at bounding box center [223, 27] width 38 height 19
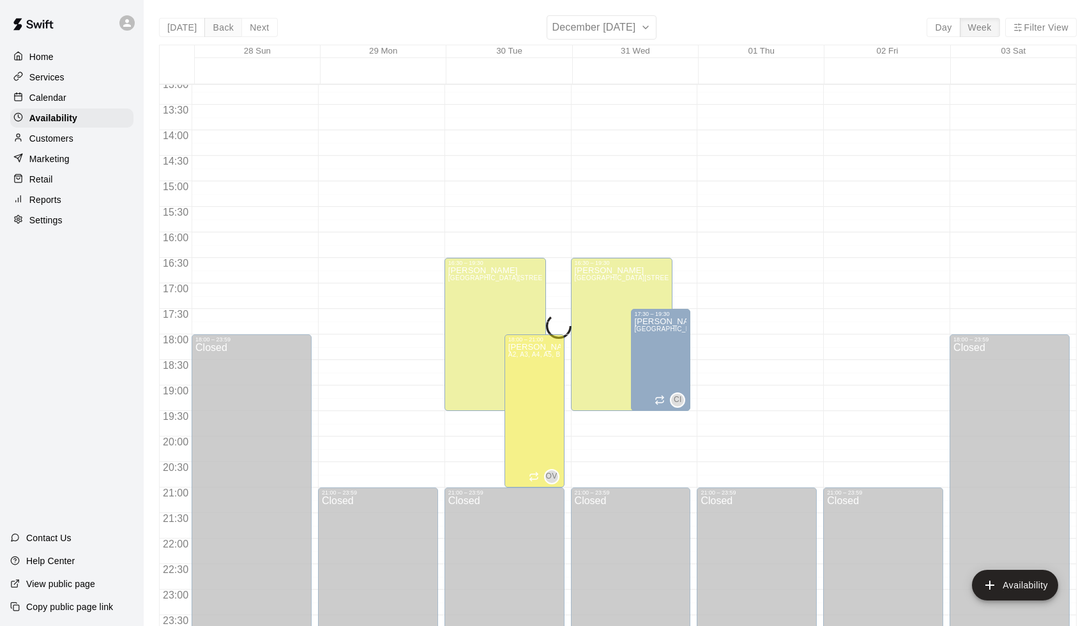
click at [218, 24] on div "[DATE] Back Next December [DATE] Day Week Filter View 28 Sun 29 Mon 30 Tue 31 W…" at bounding box center [618, 328] width 918 height 626
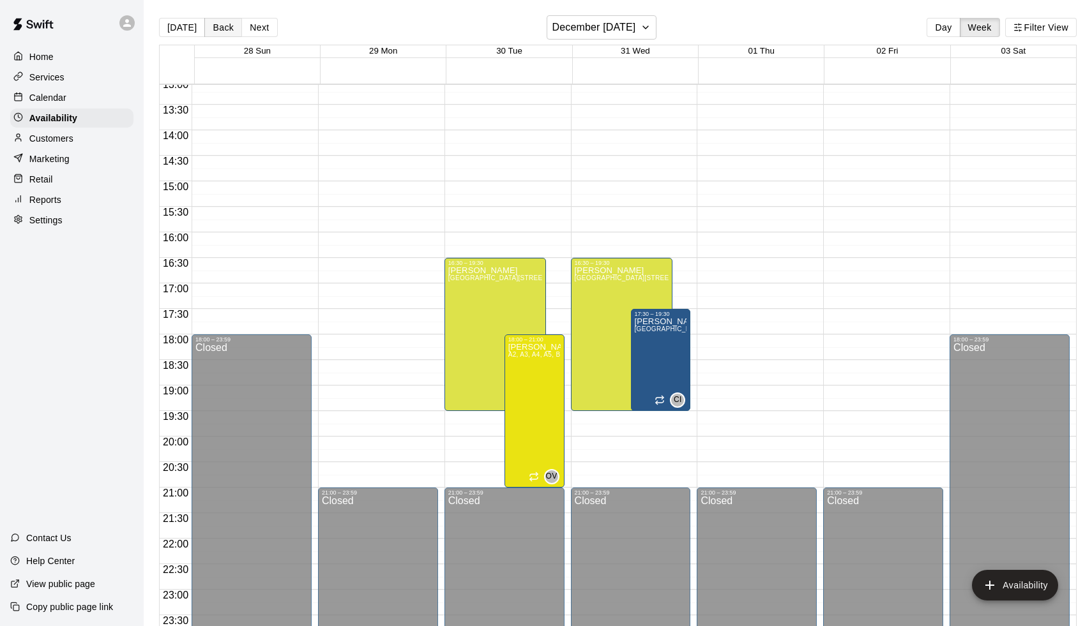
click at [218, 24] on button "Back" at bounding box center [223, 27] width 38 height 19
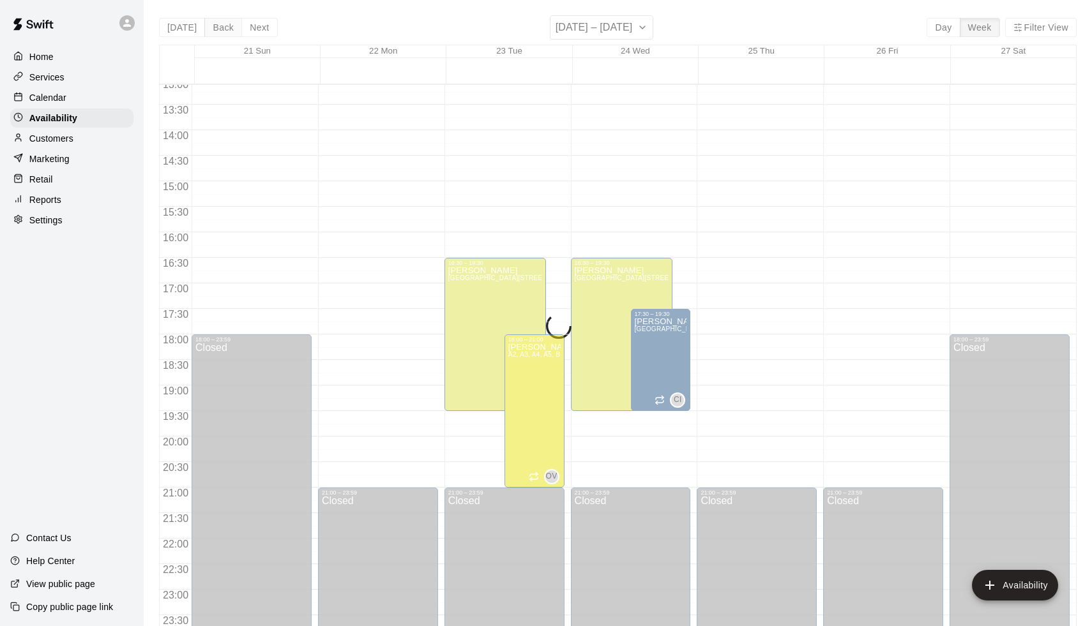
click at [218, 24] on div "[DATE] Back Next [DATE] – [DATE] Day Week Filter View 21 Sun 22 Mon 23 Tue 24 W…" at bounding box center [618, 328] width 918 height 626
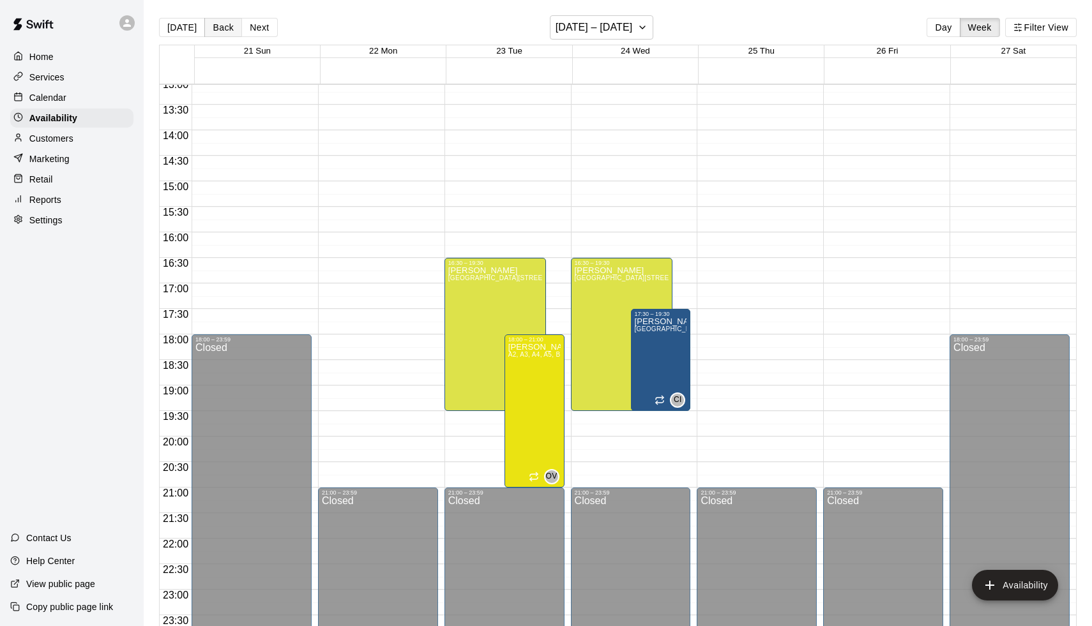
click at [218, 24] on button "Back" at bounding box center [223, 27] width 38 height 19
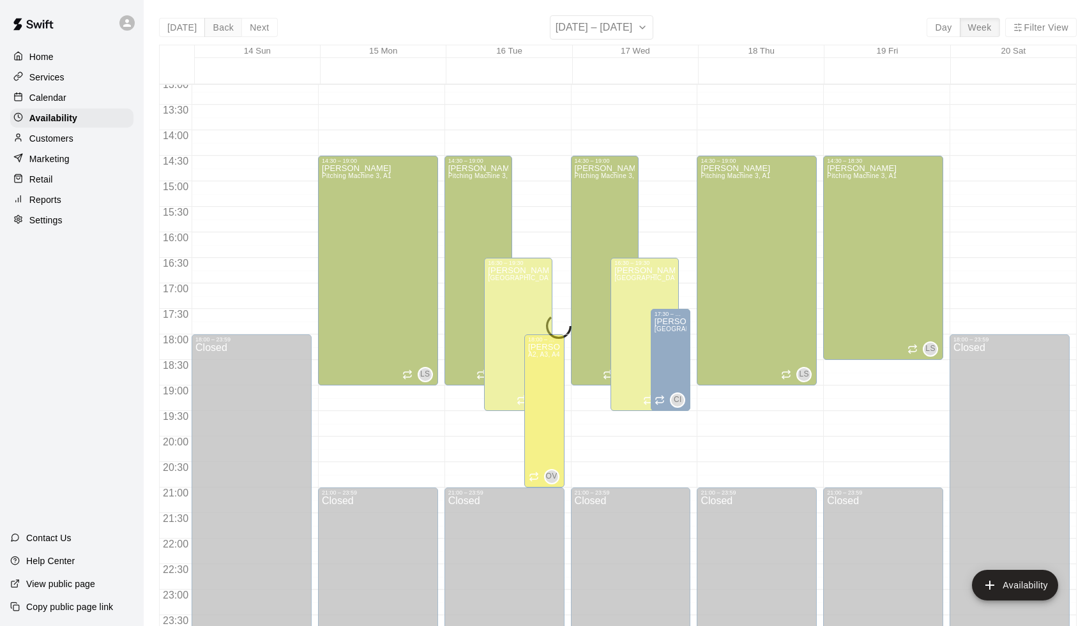
click at [218, 24] on button "Back" at bounding box center [223, 27] width 38 height 19
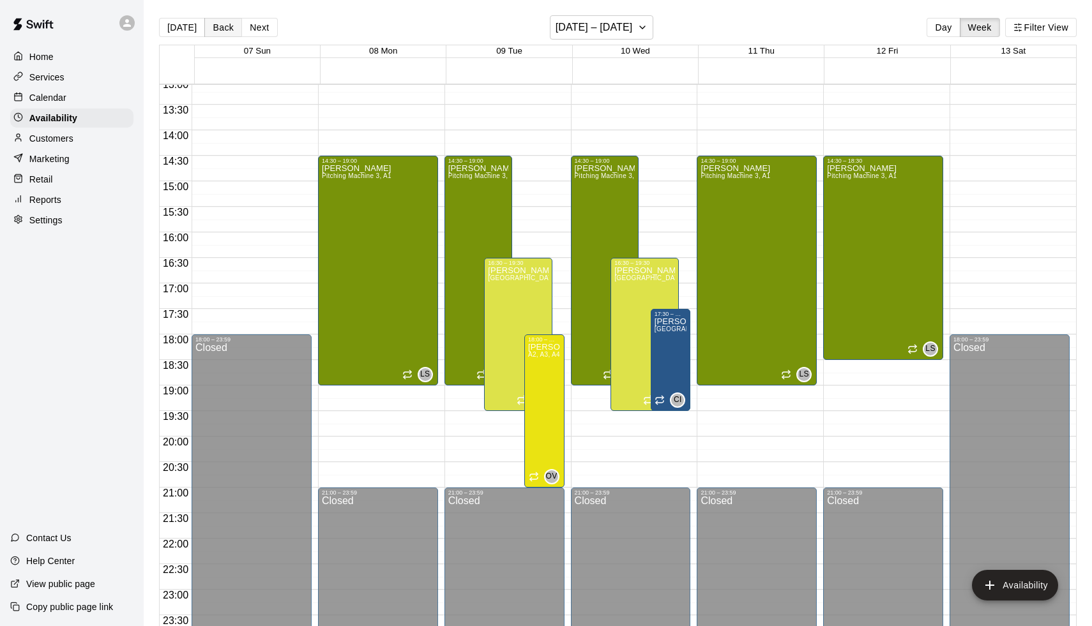
click at [218, 24] on button "Back" at bounding box center [223, 27] width 38 height 19
click at [218, 24] on div "[DATE] Back Next [DATE] – [DATE] Day Week Filter View 30 Sun 01 Mon 02 Tue 03 W…" at bounding box center [618, 328] width 918 height 626
click at [218, 24] on button "Back" at bounding box center [223, 27] width 38 height 19
click at [218, 24] on div "[DATE] Back Next [DATE] – [DATE] Day Week Filter View 23 Sun 24 Mon 25 Tue 26 W…" at bounding box center [618, 328] width 918 height 626
click at [218, 24] on button "Back" at bounding box center [223, 27] width 38 height 19
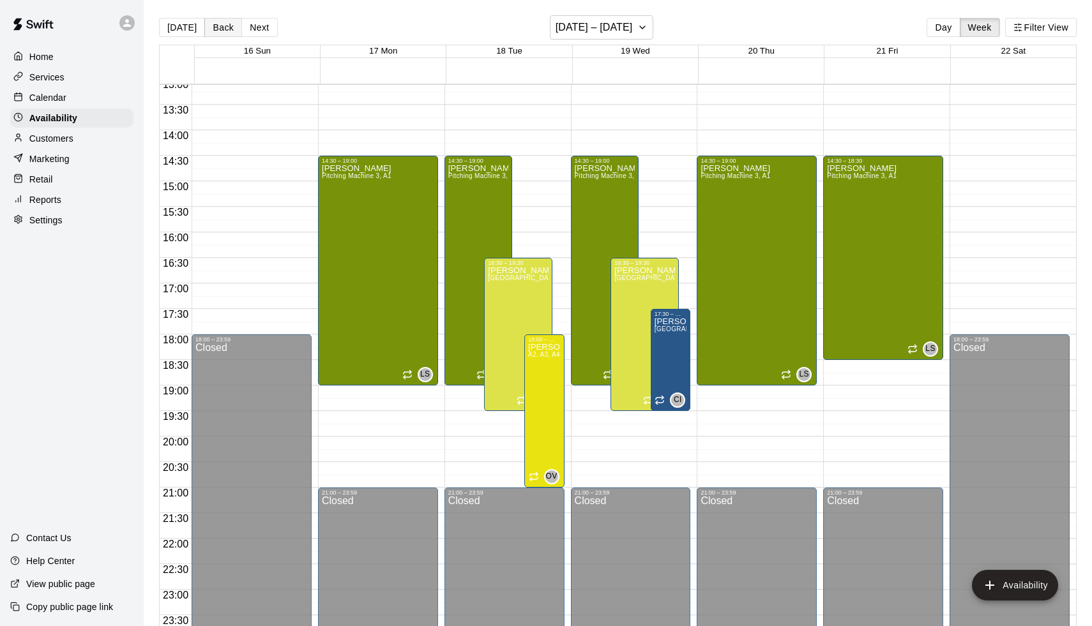
click at [218, 24] on button "Back" at bounding box center [223, 27] width 38 height 19
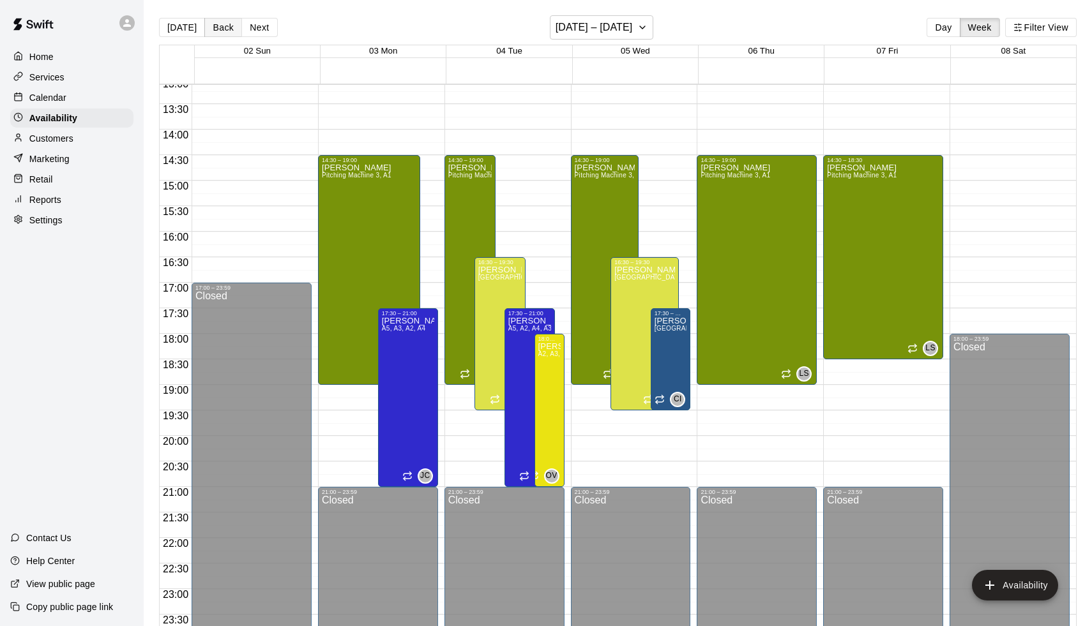
click at [218, 26] on button "Back" at bounding box center [223, 27] width 38 height 19
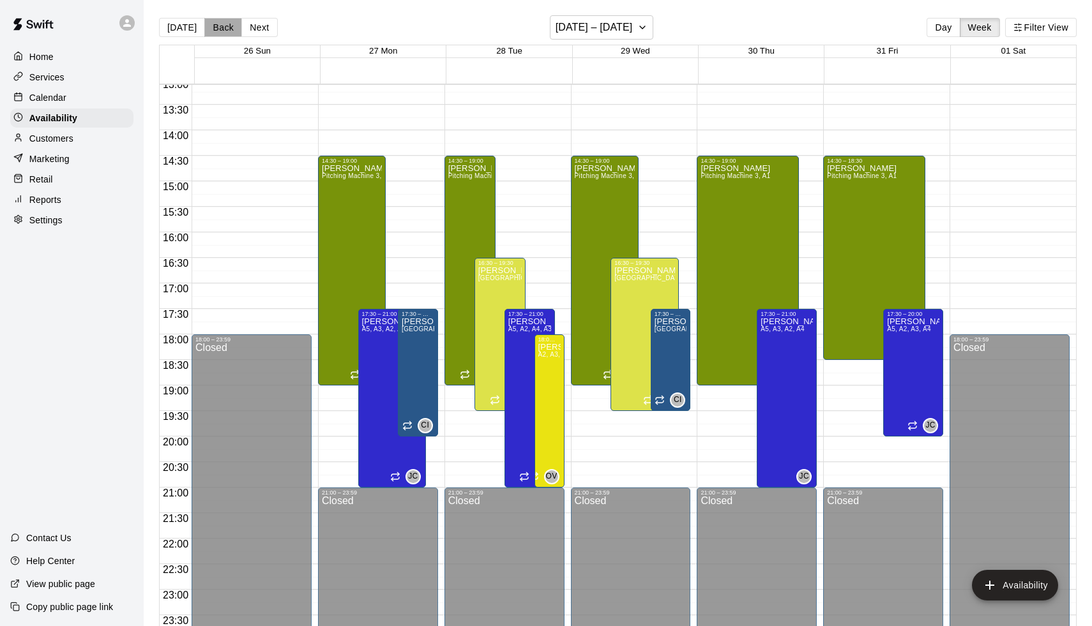
click at [218, 26] on button "Back" at bounding box center [223, 27] width 38 height 19
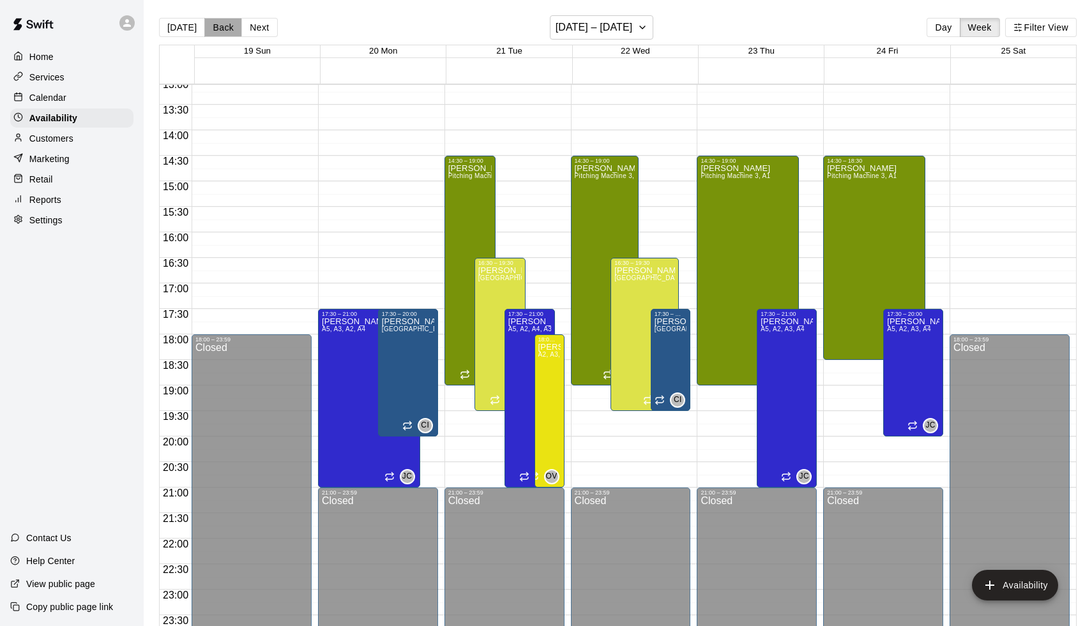
click at [217, 30] on button "Back" at bounding box center [223, 27] width 38 height 19
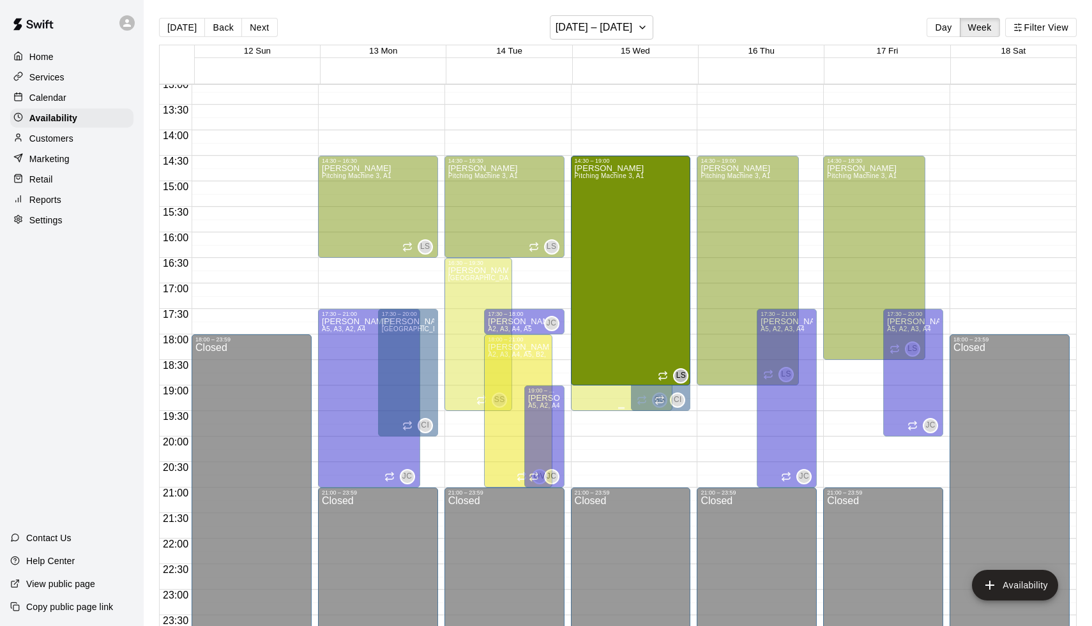
drag, startPoint x: 630, startPoint y: 255, endPoint x: 619, endPoint y: 393, distance: 138.4
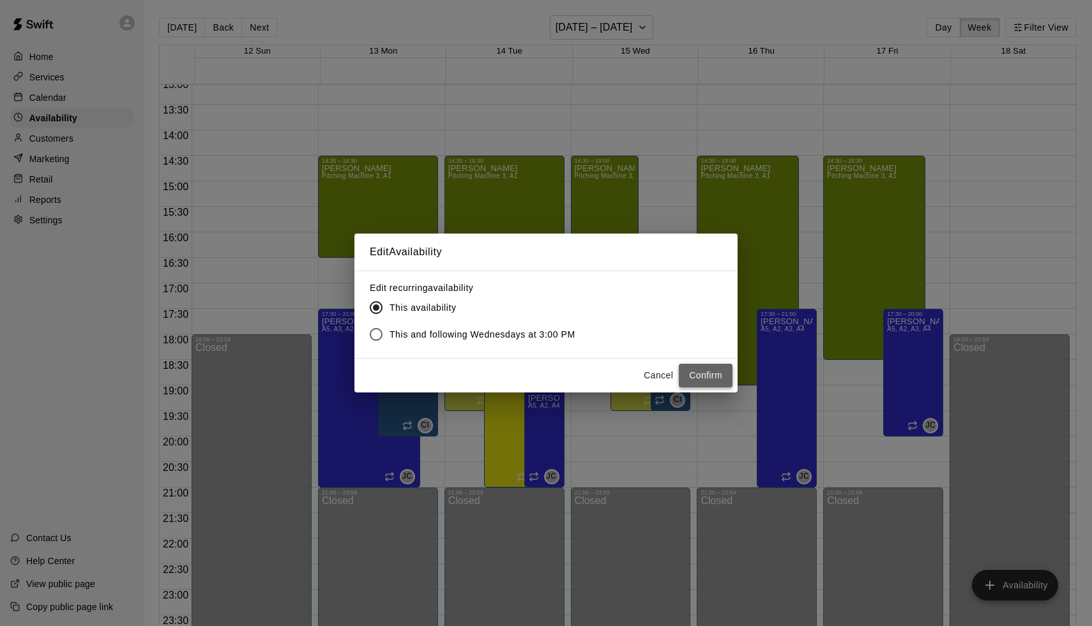
click at [694, 374] on button "Confirm" at bounding box center [706, 376] width 54 height 24
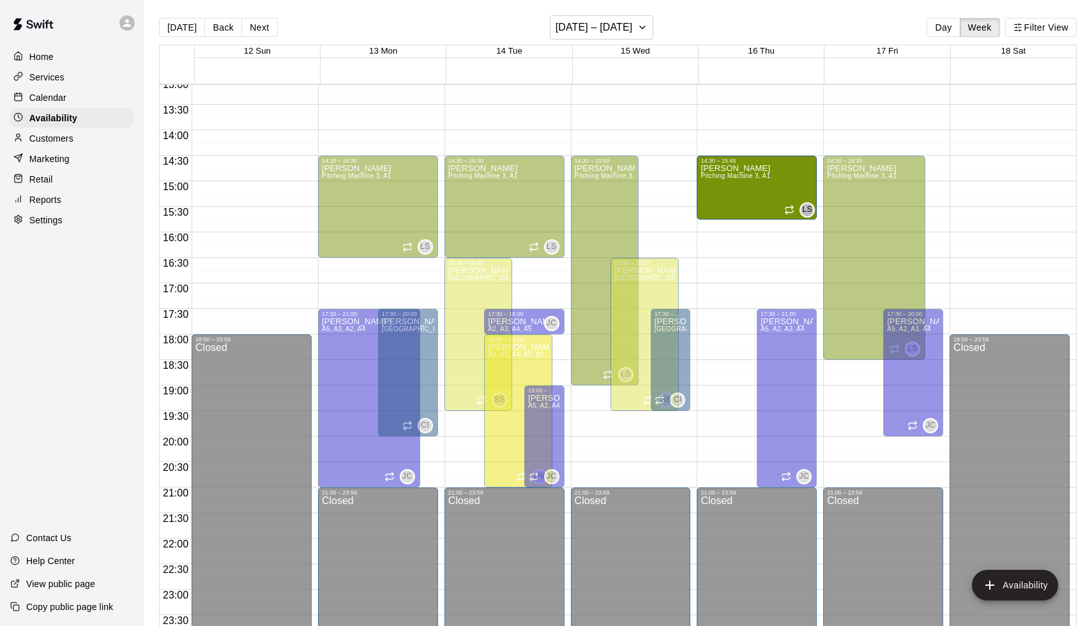
drag, startPoint x: 748, startPoint y: 382, endPoint x: 745, endPoint y: 227, distance: 154.6
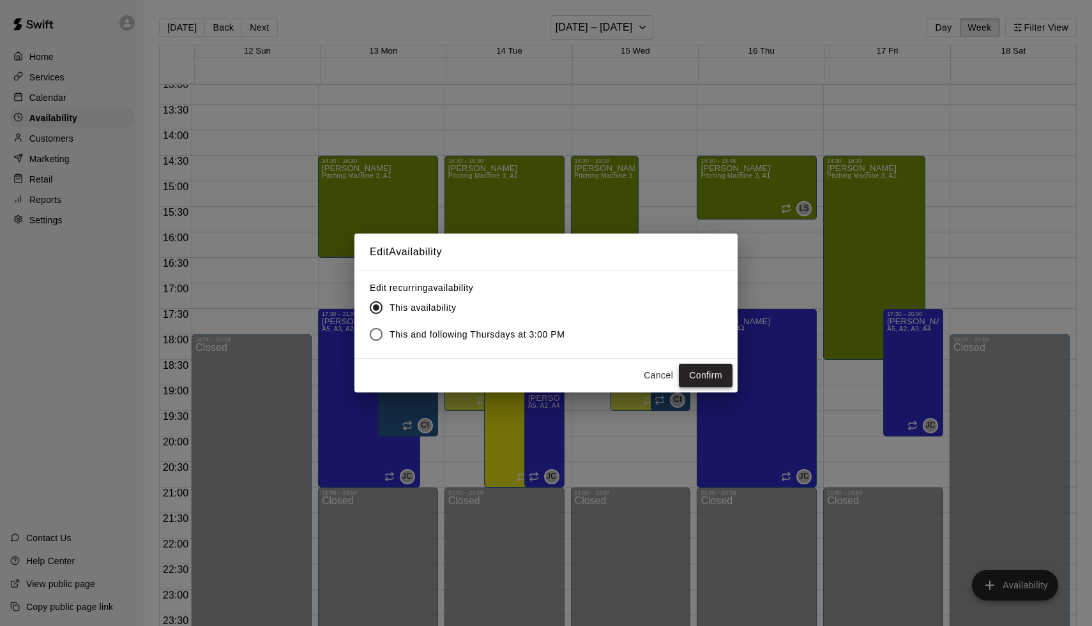
click at [694, 379] on button "Confirm" at bounding box center [706, 376] width 54 height 24
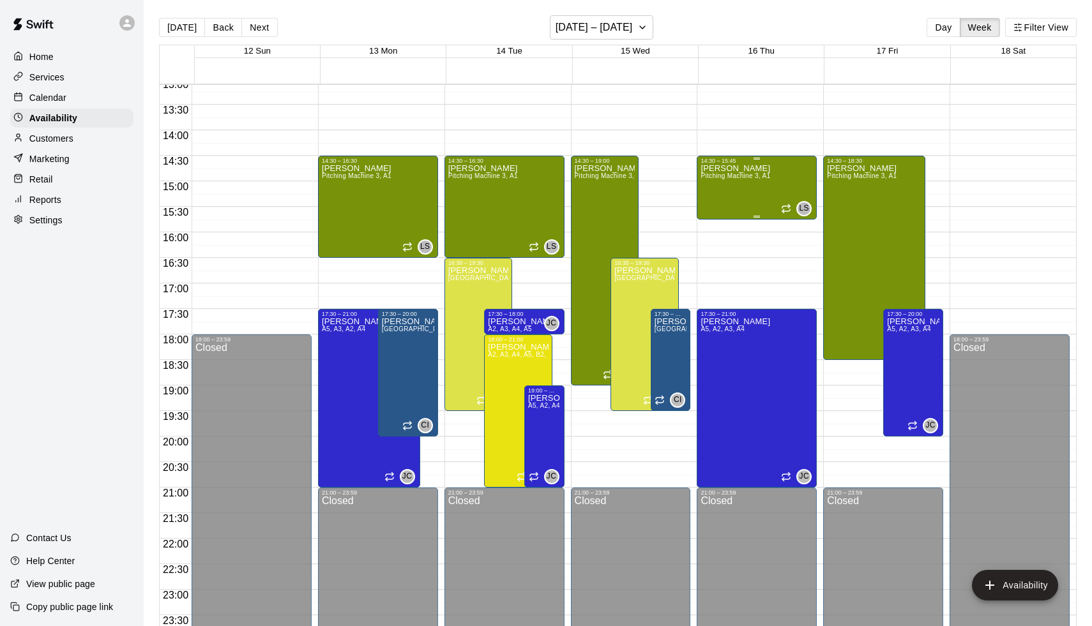
click at [734, 185] on div "[PERSON_NAME] Pitching Machine 3, A1" at bounding box center [736, 477] width 70 height 626
click at [718, 216] on button "delete" at bounding box center [715, 208] width 26 height 26
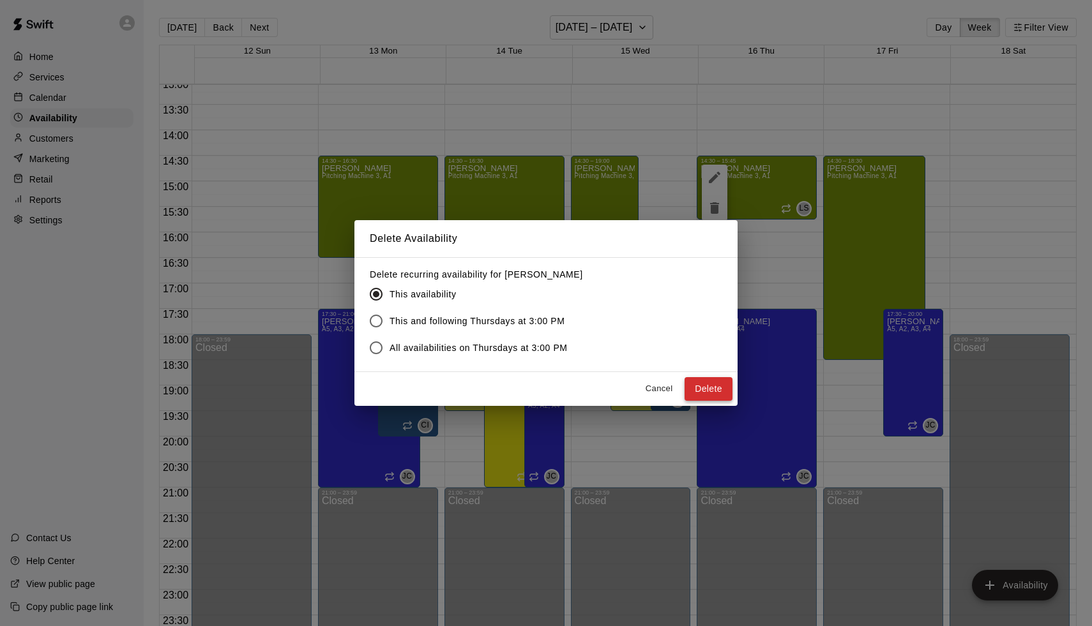
click at [698, 386] on button "Delete" at bounding box center [709, 389] width 48 height 24
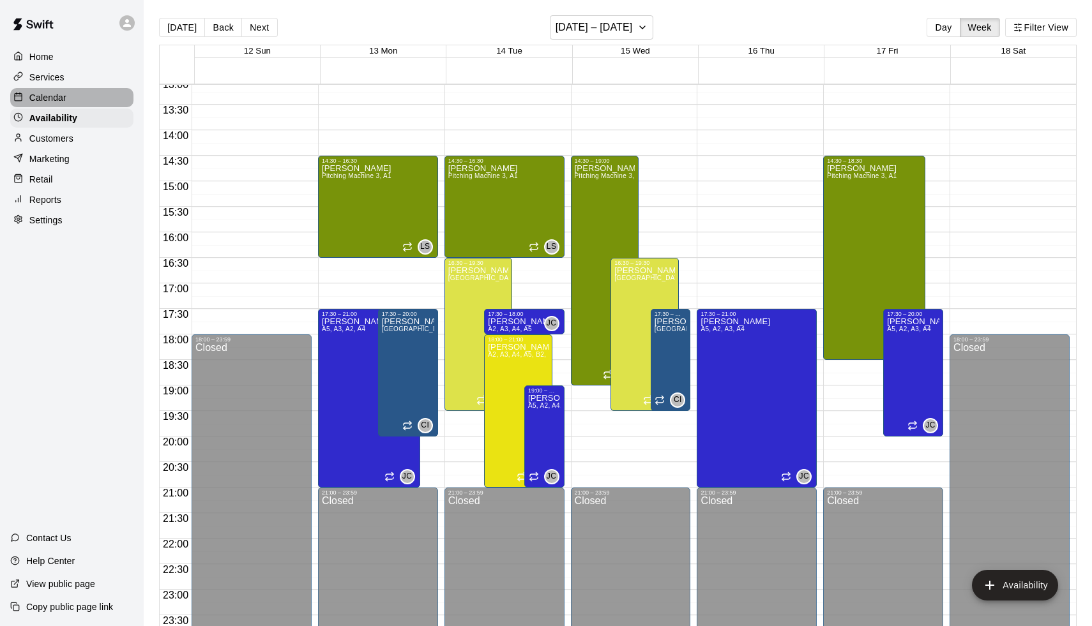
click at [55, 102] on p "Calendar" at bounding box center [47, 97] width 37 height 13
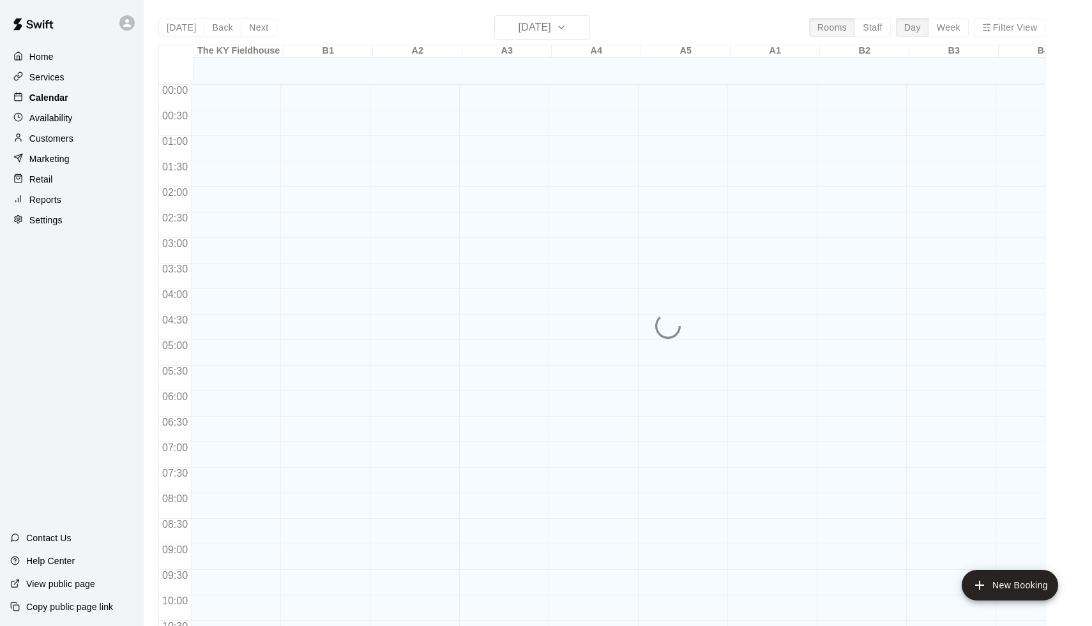
scroll to position [632, 0]
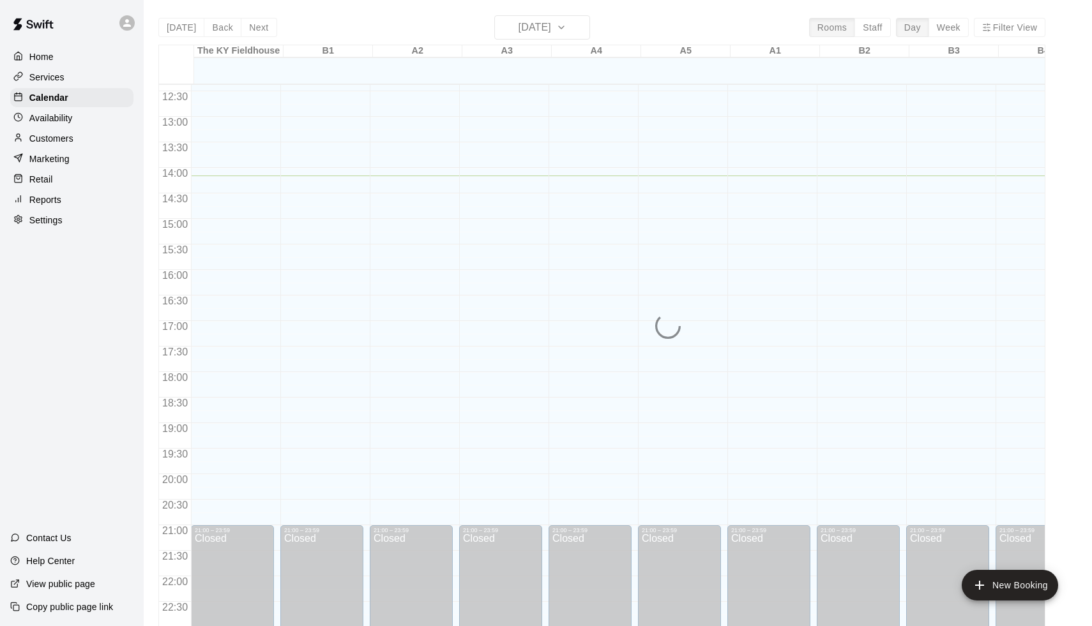
click at [538, 38] on div "[DATE] Back [DATE][DATE] Rooms Staff Day Week Filter View [GEOGRAPHIC_DATA] 11 …" at bounding box center [601, 328] width 887 height 626
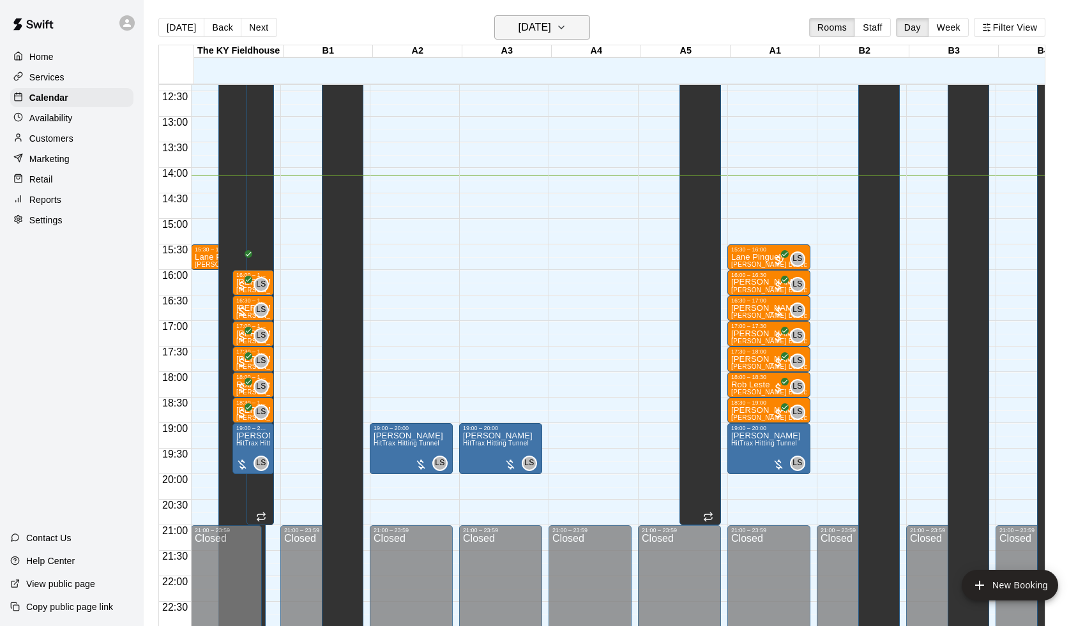
click at [551, 26] on h6 "[DATE]" at bounding box center [535, 28] width 33 height 18
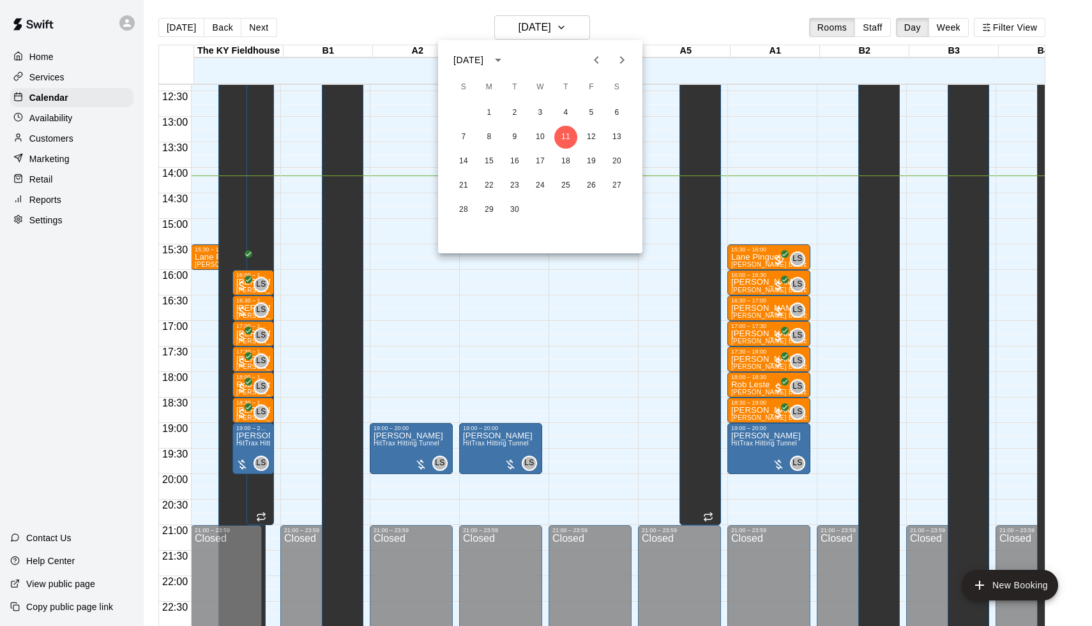
click at [624, 63] on icon "Next month" at bounding box center [621, 59] width 15 height 15
click at [563, 164] on button "16" at bounding box center [565, 161] width 23 height 23
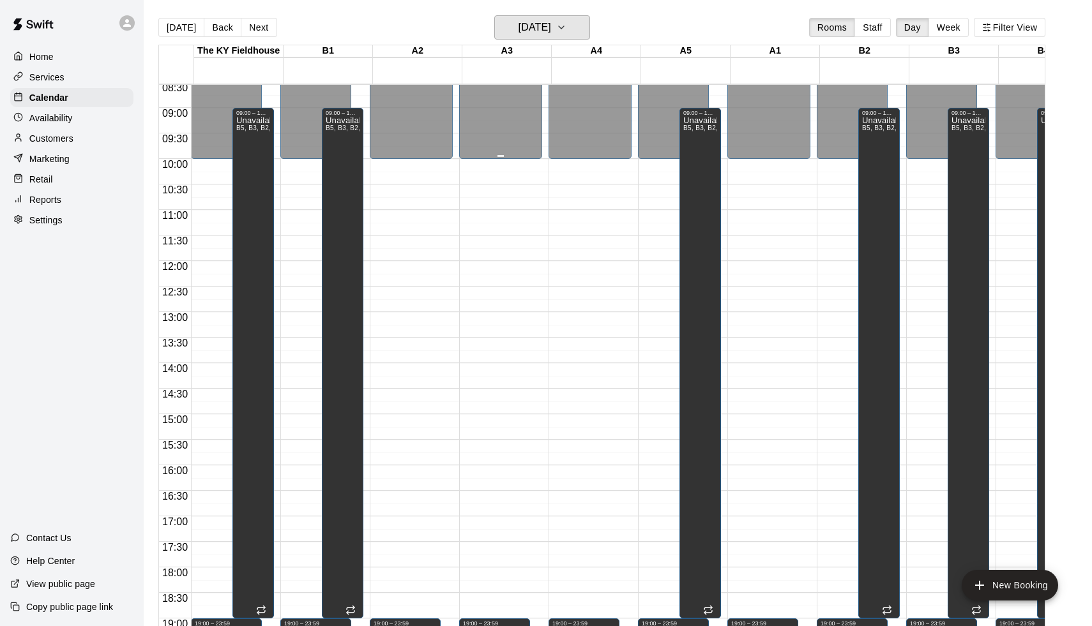
scroll to position [473, 0]
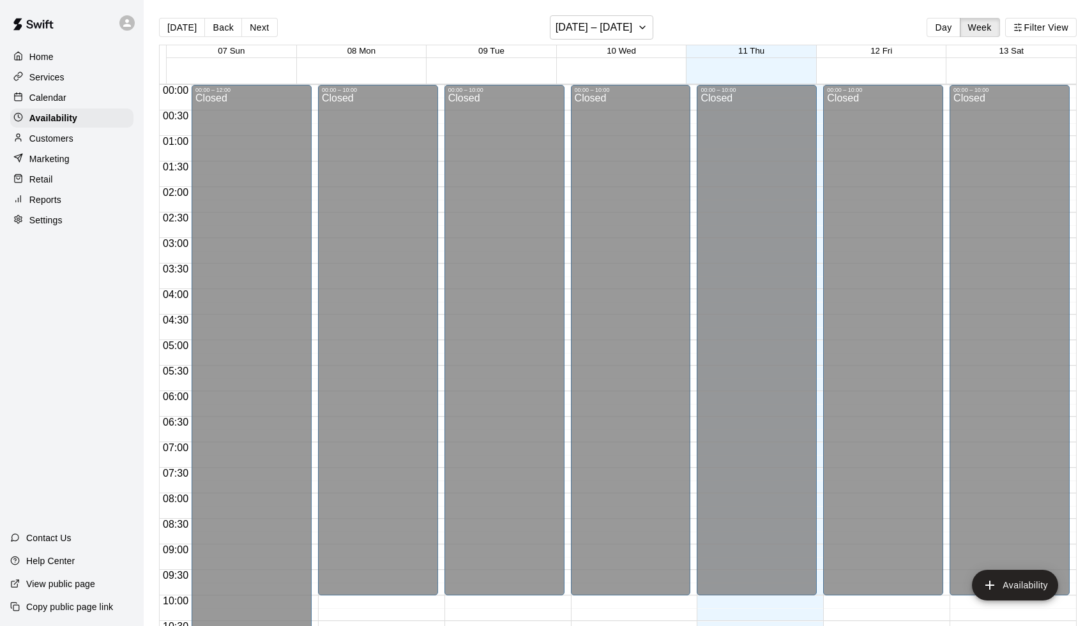
scroll to position [671, 0]
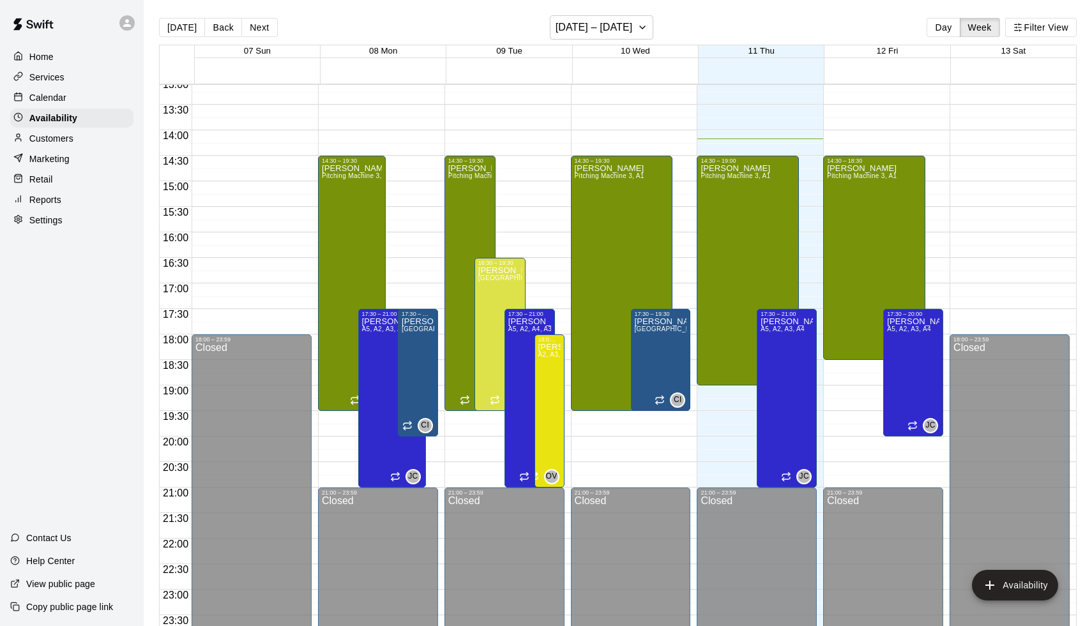
click at [49, 98] on p "Calendar" at bounding box center [47, 97] width 37 height 13
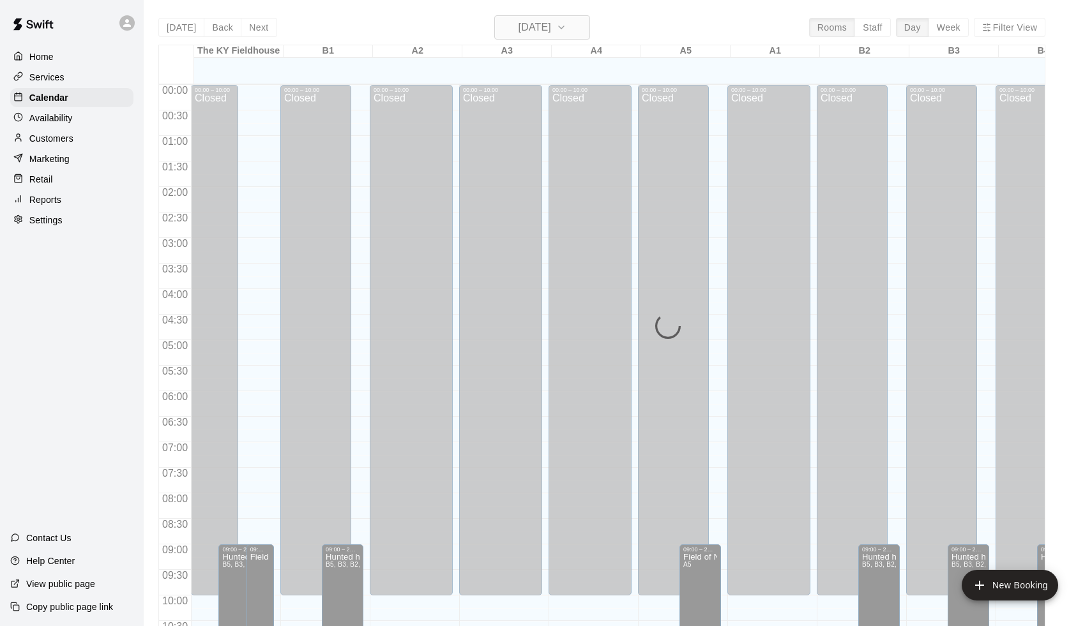
scroll to position [632, 0]
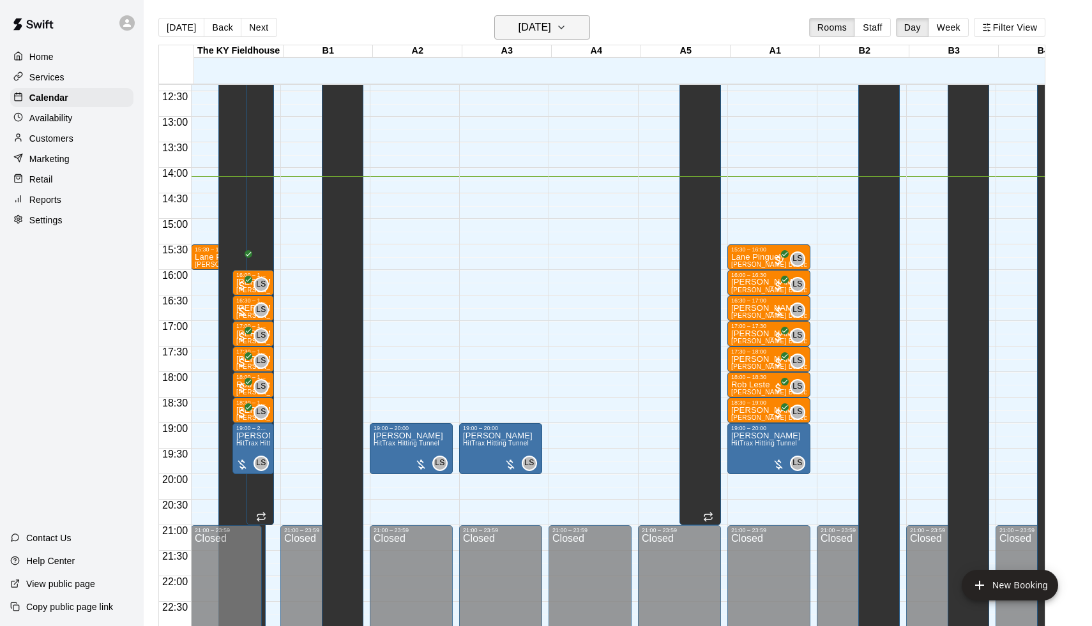
click at [551, 31] on h6 "[DATE]" at bounding box center [535, 28] width 33 height 18
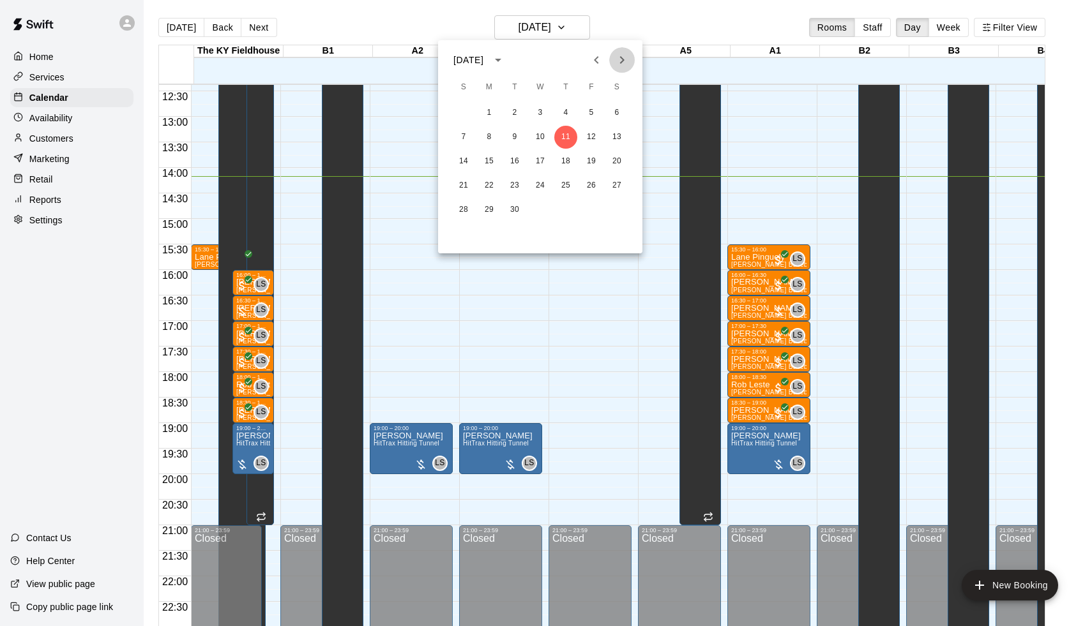
click at [625, 65] on icon "Next month" at bounding box center [621, 59] width 15 height 15
click at [606, 61] on button "Previous month" at bounding box center [597, 60] width 26 height 26
click at [566, 161] on button "16" at bounding box center [565, 161] width 23 height 23
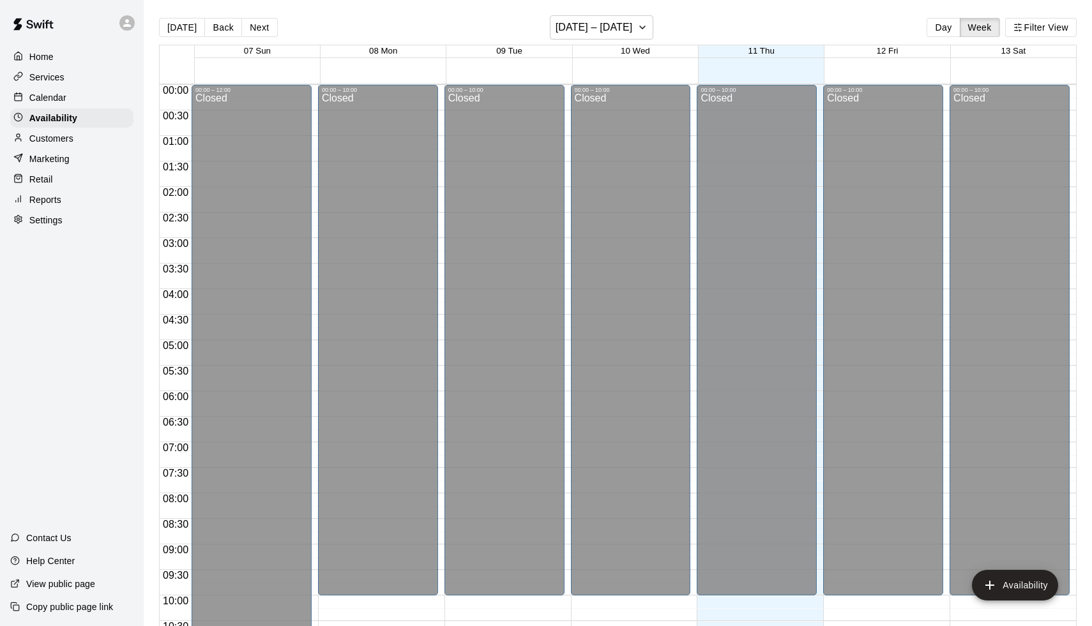
scroll to position [671, 0]
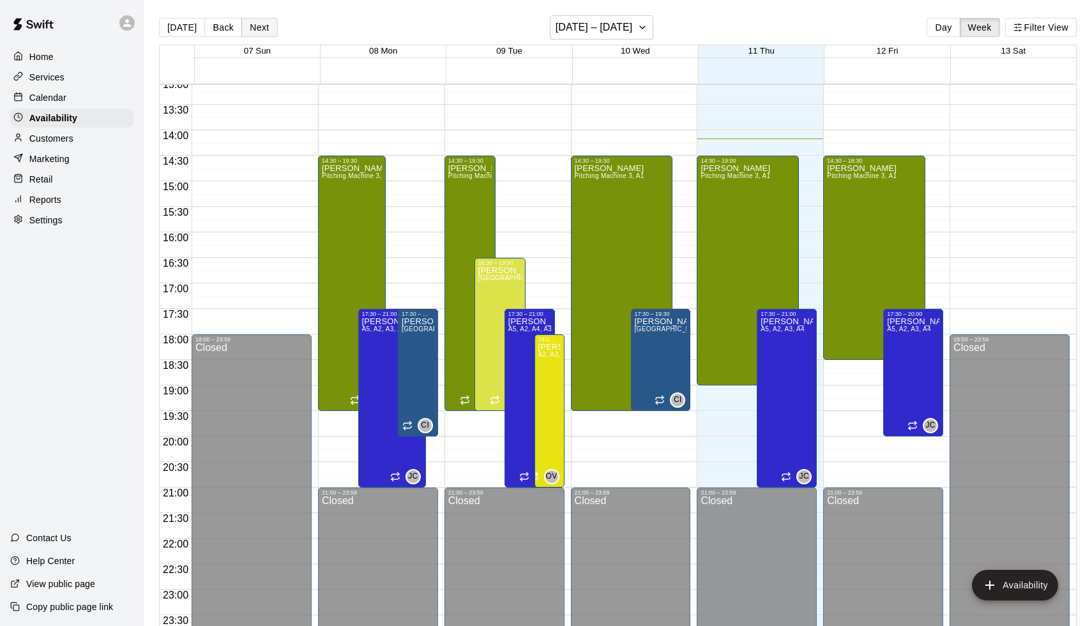
click at [262, 30] on button "Next" at bounding box center [259, 27] width 36 height 19
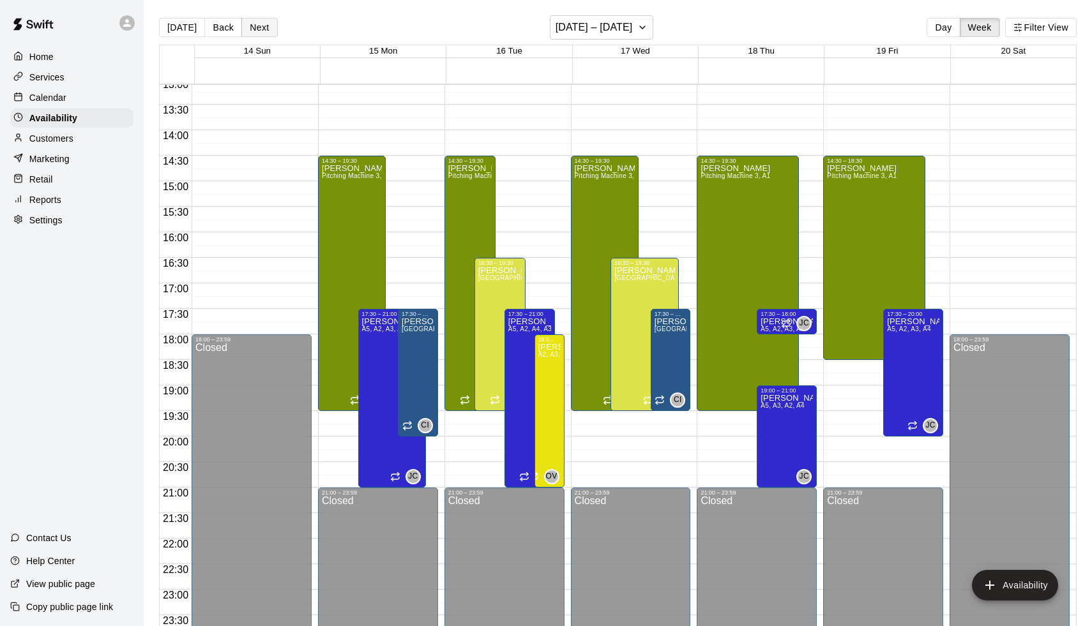
click at [262, 30] on button "Next" at bounding box center [259, 27] width 36 height 19
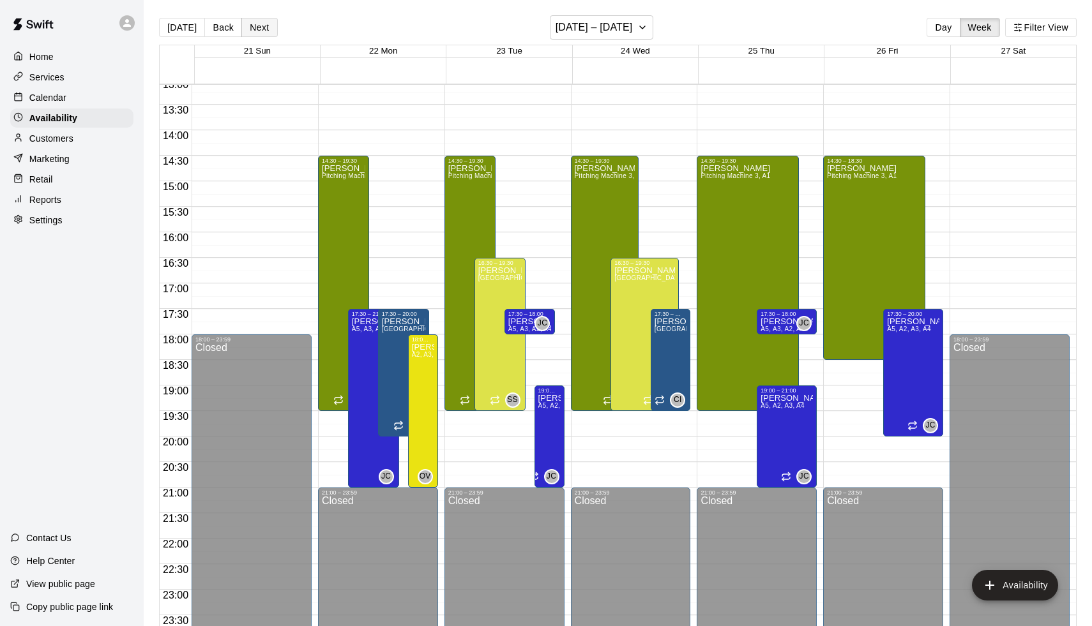
click at [262, 31] on button "Next" at bounding box center [259, 27] width 36 height 19
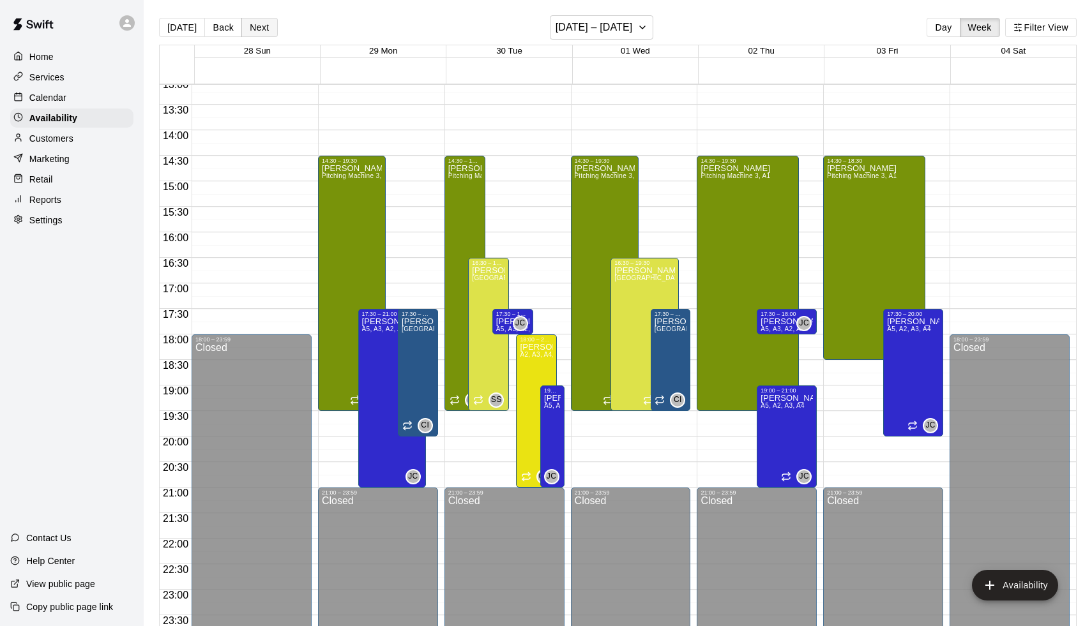
click at [262, 31] on button "Next" at bounding box center [259, 27] width 36 height 19
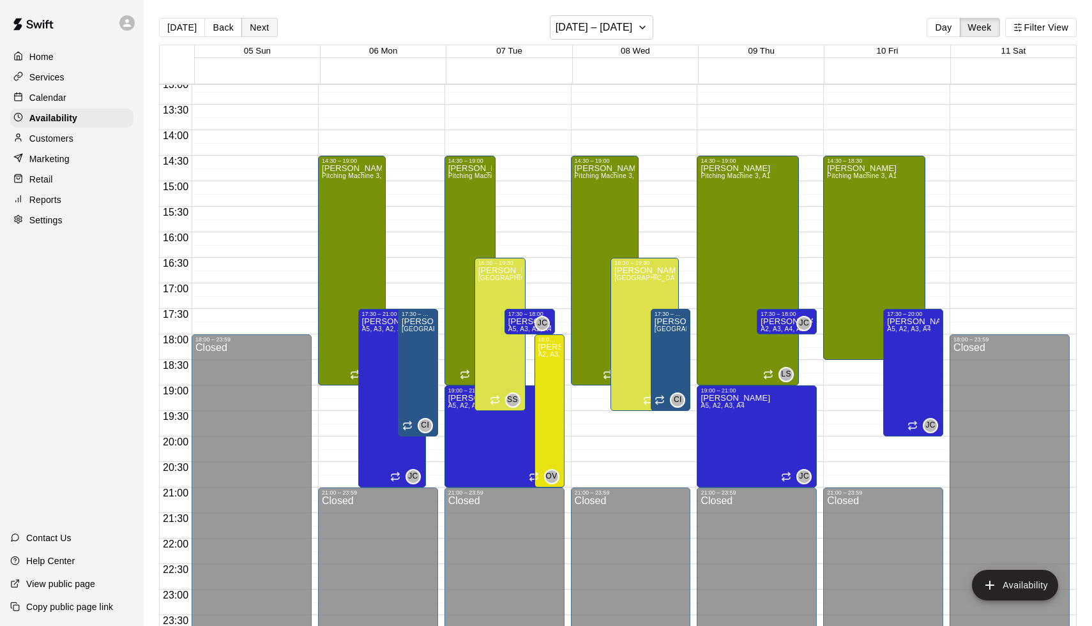
click at [262, 31] on button "Next" at bounding box center [259, 27] width 36 height 19
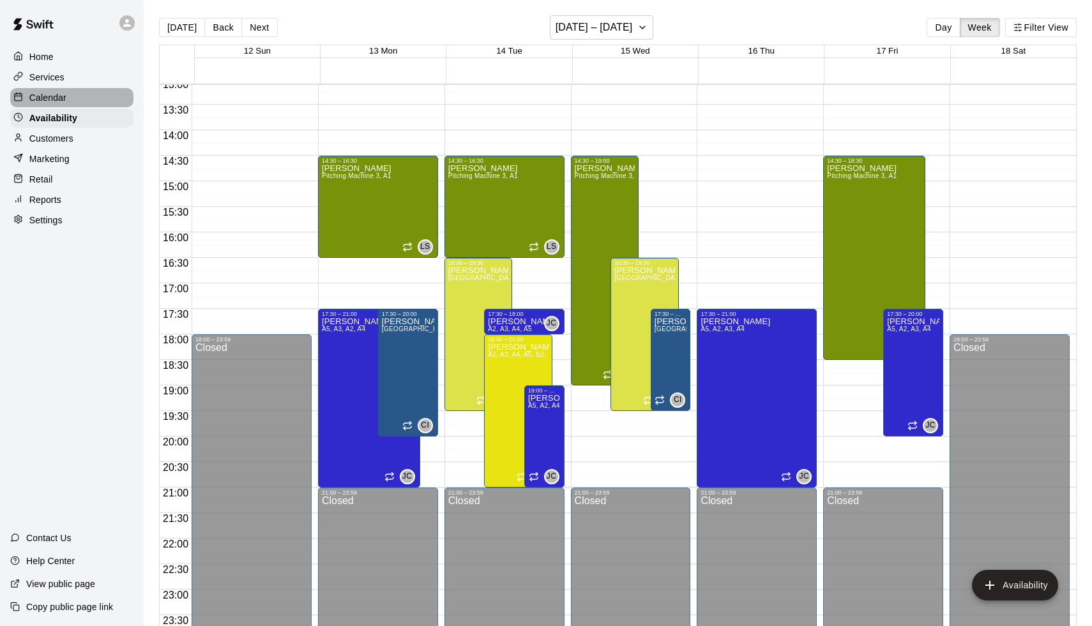
click at [80, 89] on div "Calendar" at bounding box center [71, 97] width 123 height 19
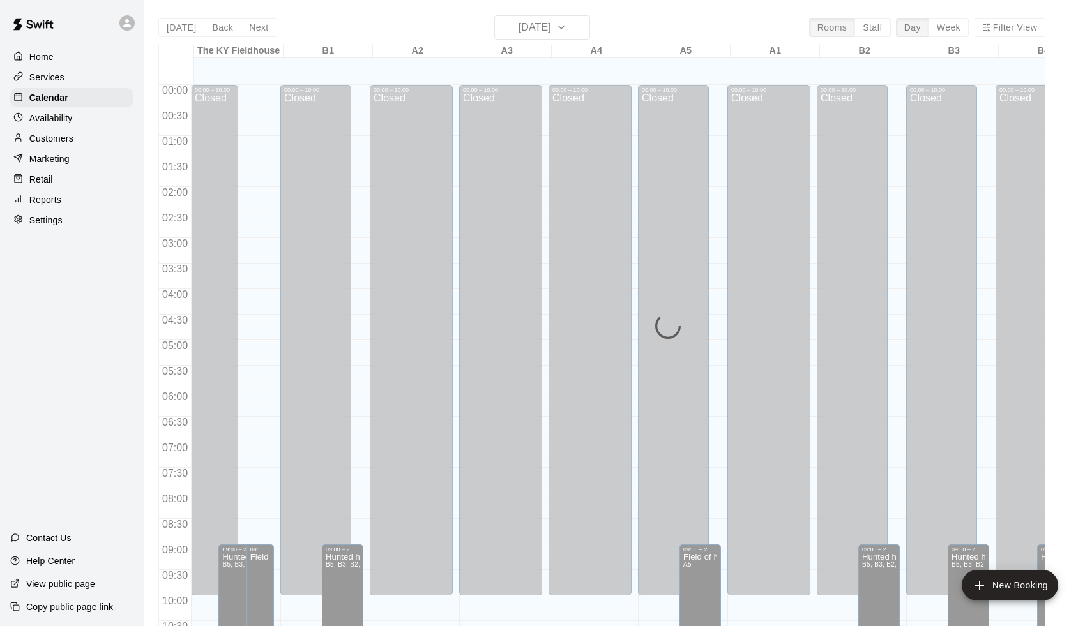
scroll to position [632, 0]
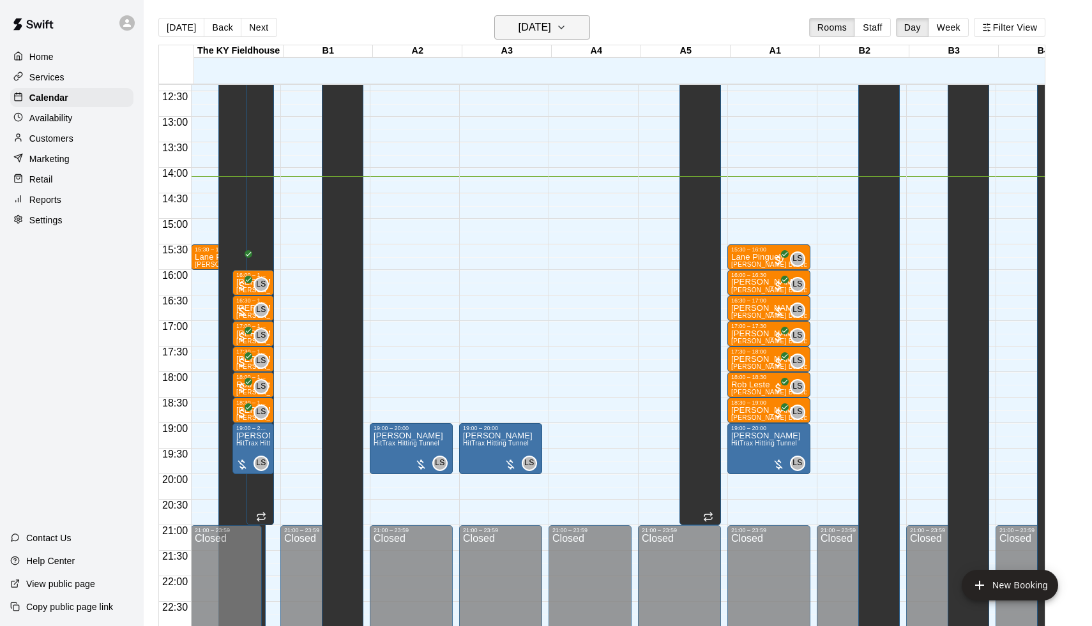
click at [551, 30] on h6 "[DATE]" at bounding box center [535, 28] width 33 height 18
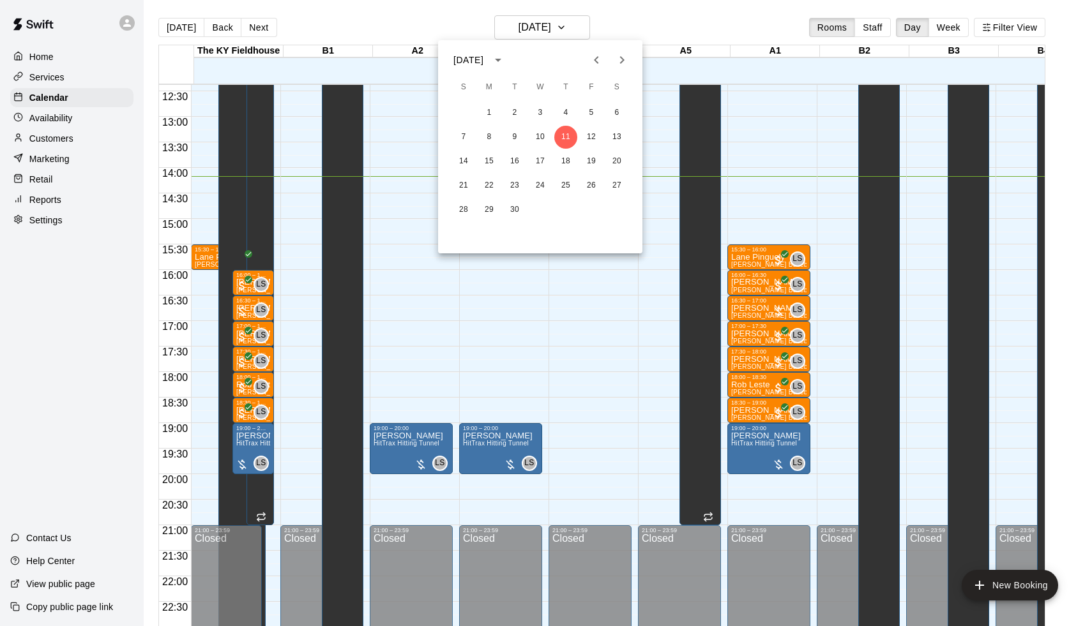
click at [622, 59] on icon "Next month" at bounding box center [621, 59] width 15 height 15
click at [600, 61] on icon "Previous month" at bounding box center [596, 59] width 15 height 15
click at [536, 156] on button "15" at bounding box center [540, 161] width 23 height 23
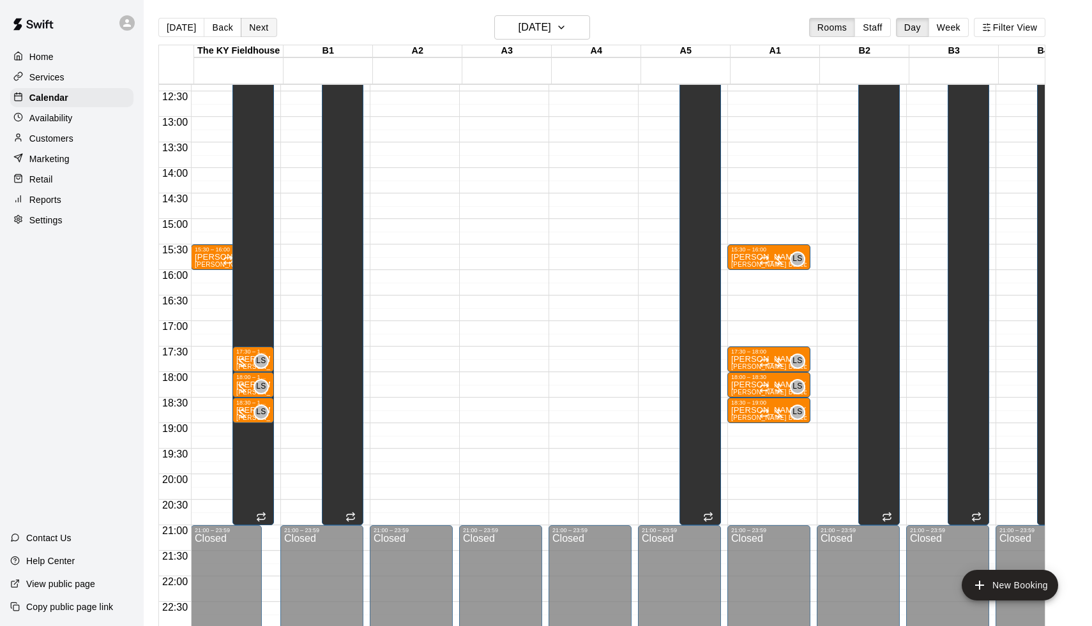
click at [259, 24] on button "Next" at bounding box center [259, 27] width 36 height 19
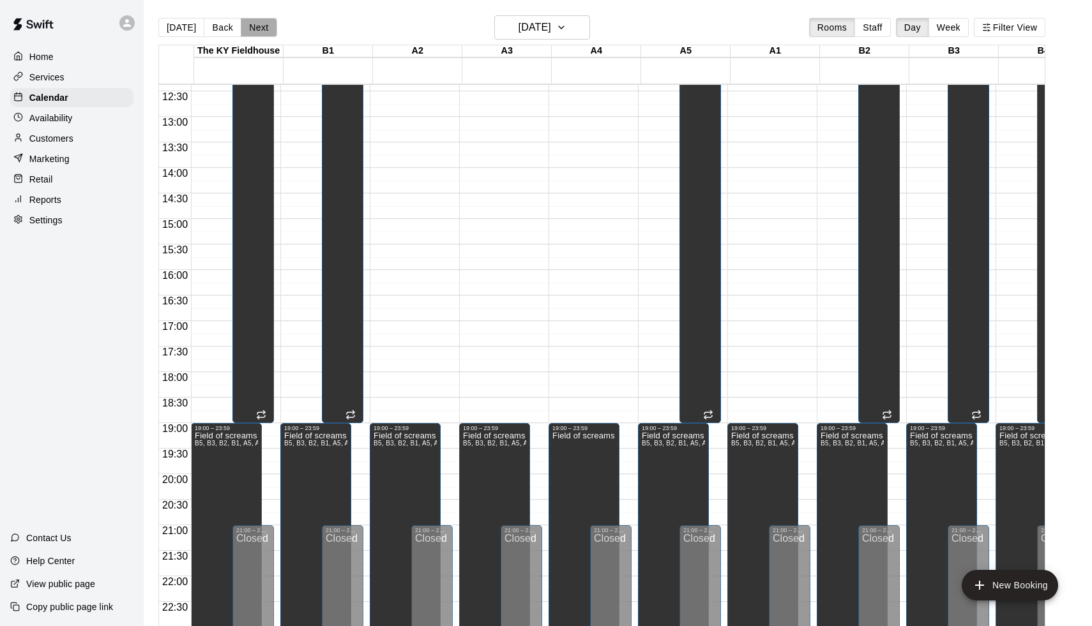
click at [261, 36] on button "Next" at bounding box center [259, 27] width 36 height 19
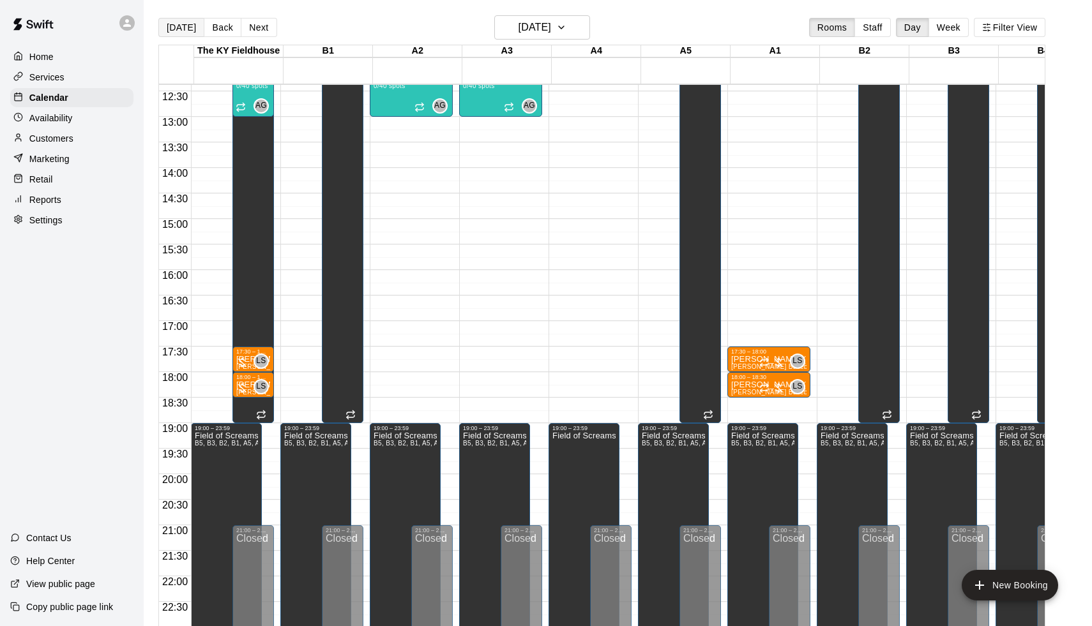
click at [180, 31] on button "[DATE]" at bounding box center [181, 27] width 46 height 19
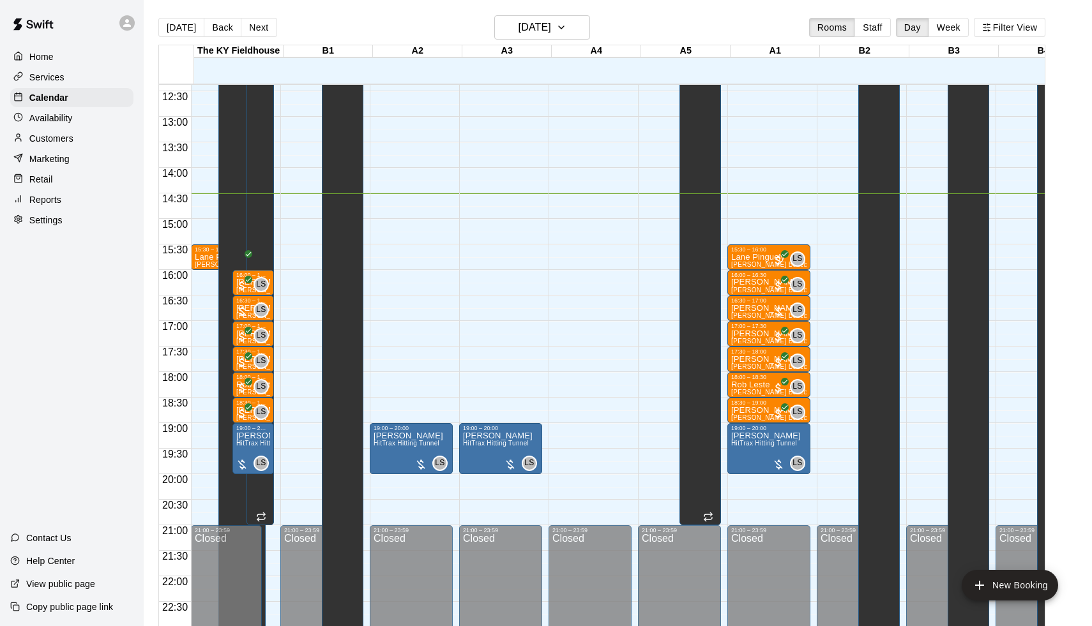
click at [65, 81] on div "Services" at bounding box center [71, 77] width 123 height 19
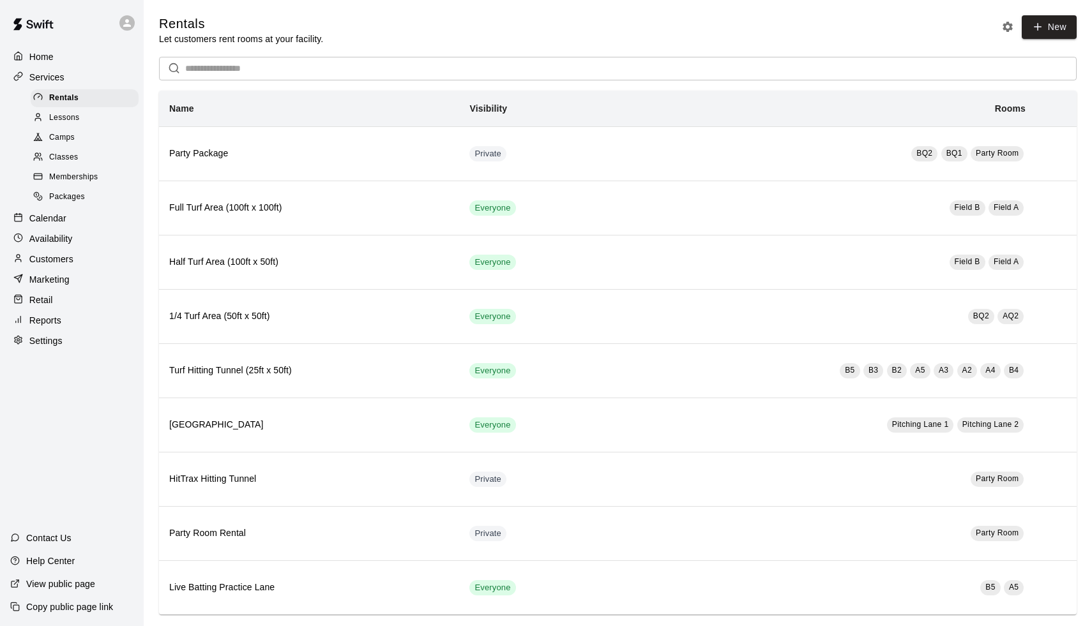
click at [72, 119] on span "Lessons" at bounding box center [64, 118] width 31 height 13
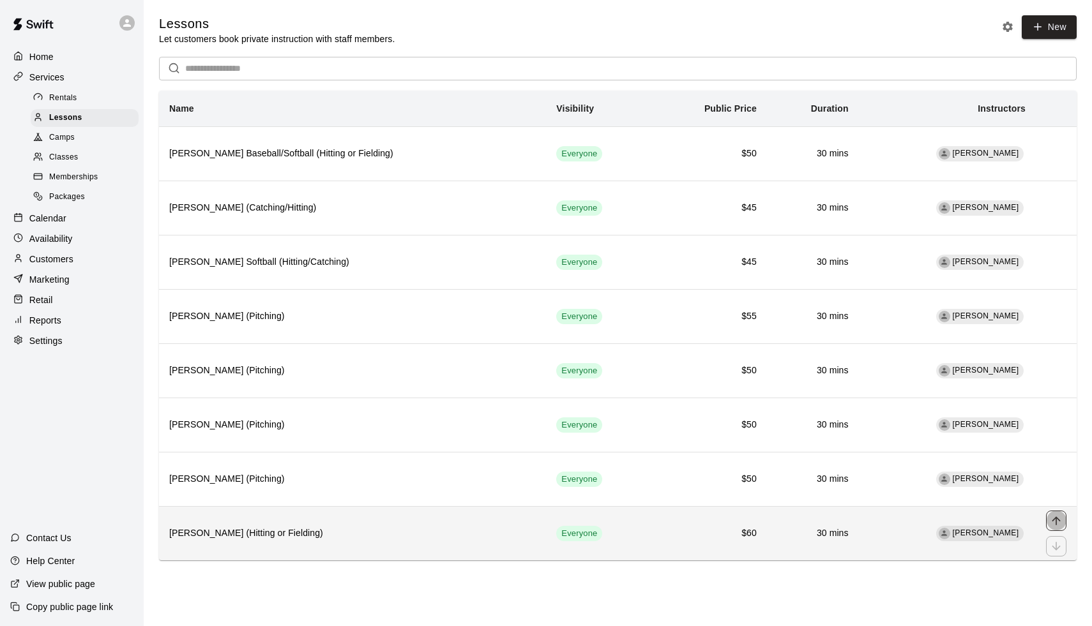
click at [1048, 519] on button "move item up" at bounding box center [1056, 521] width 20 height 20
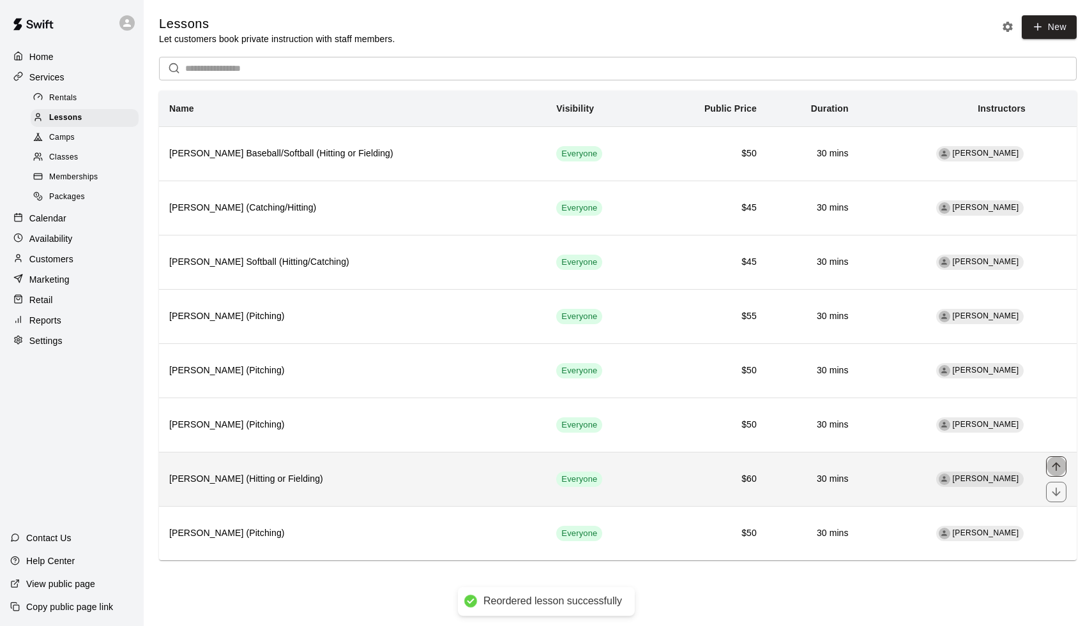
click at [1052, 469] on icon "move item up" at bounding box center [1056, 466] width 13 height 13
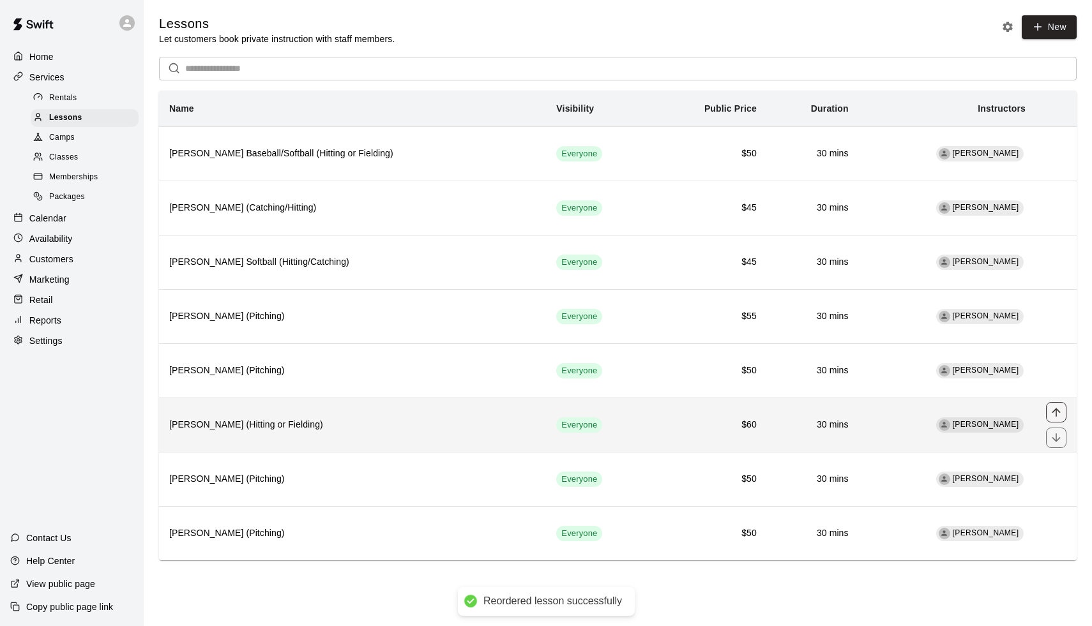
click at [1051, 410] on icon "move item up" at bounding box center [1056, 412] width 13 height 13
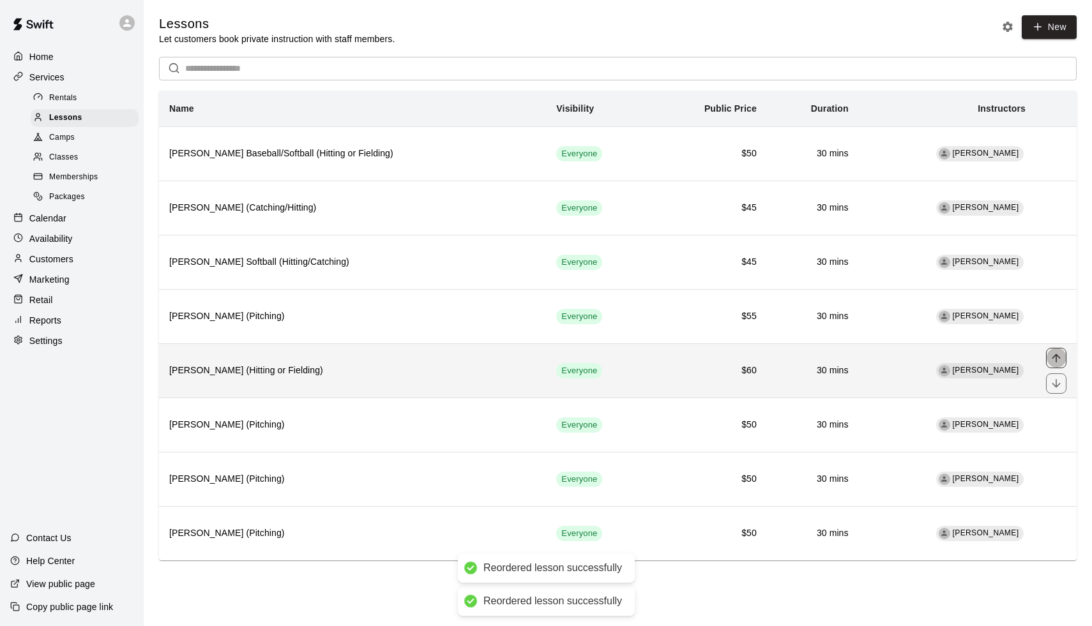
click at [1056, 360] on icon "move item up" at bounding box center [1056, 358] width 8 height 8
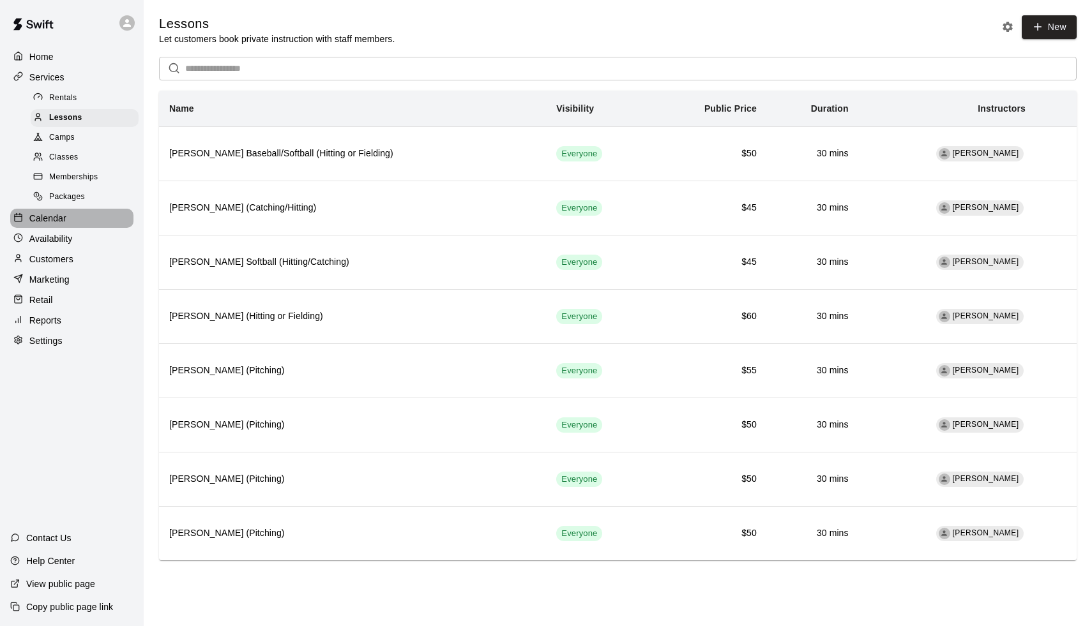
click at [56, 216] on p "Calendar" at bounding box center [47, 218] width 37 height 13
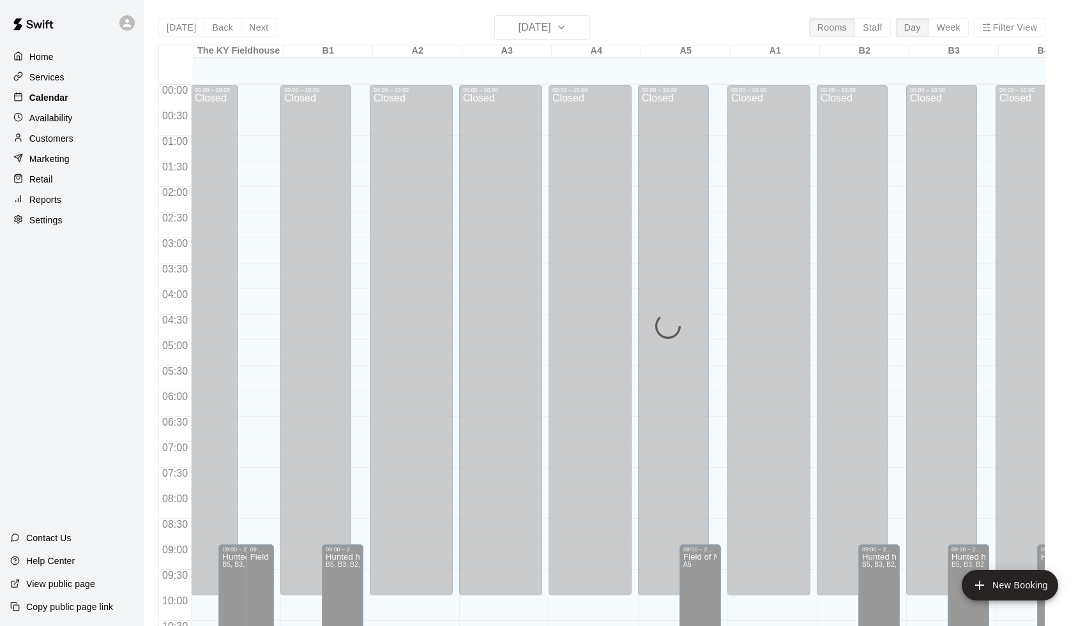
scroll to position [632, 0]
